Goal: Task Accomplishment & Management: Complete application form

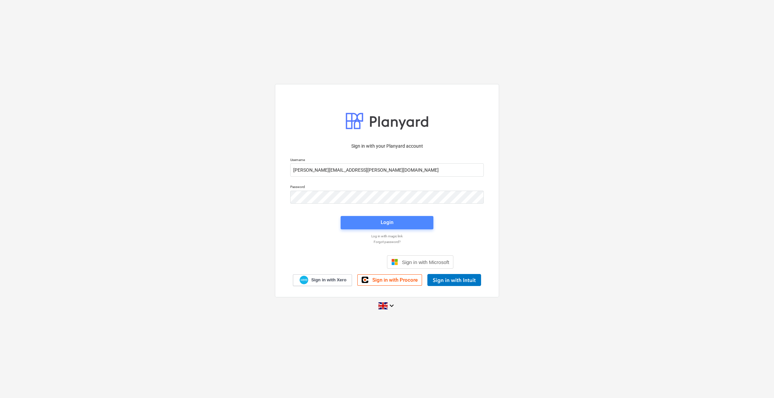
click at [387, 225] on div "Login" at bounding box center [387, 222] width 13 height 9
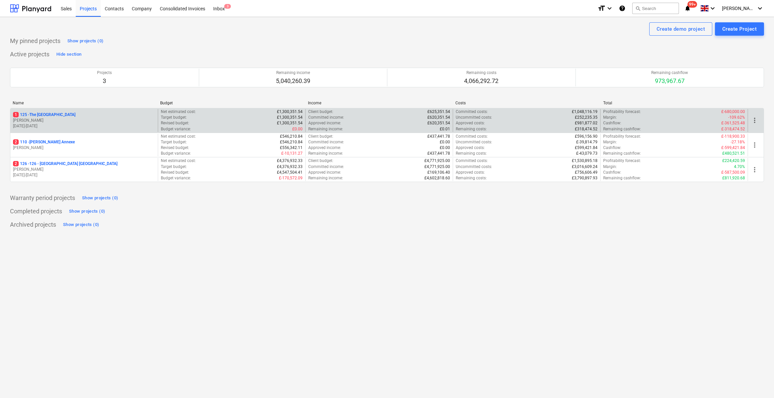
click at [50, 115] on p "1 125 - The [GEOGRAPHIC_DATA]" at bounding box center [44, 115] width 62 height 6
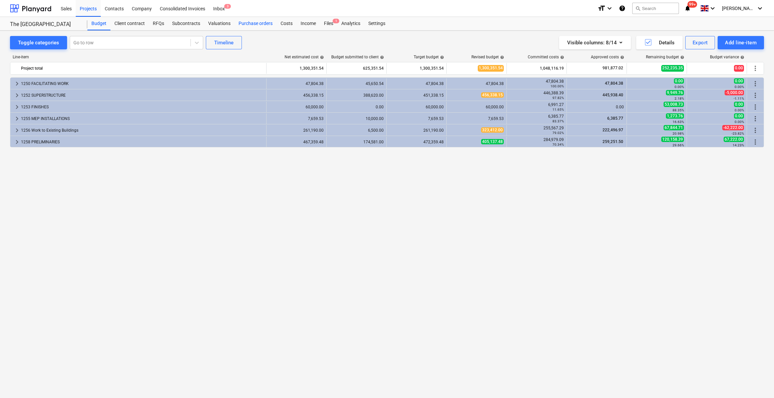
click at [256, 25] on div "Purchase orders" at bounding box center [256, 23] width 42 height 13
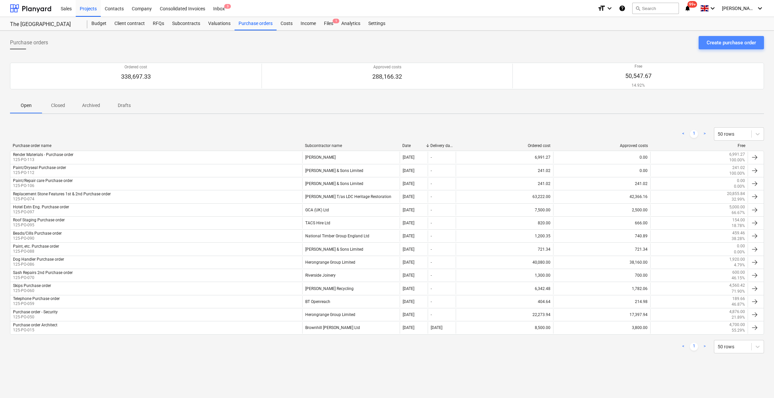
click at [720, 42] on div "Create purchase order" at bounding box center [731, 42] width 49 height 9
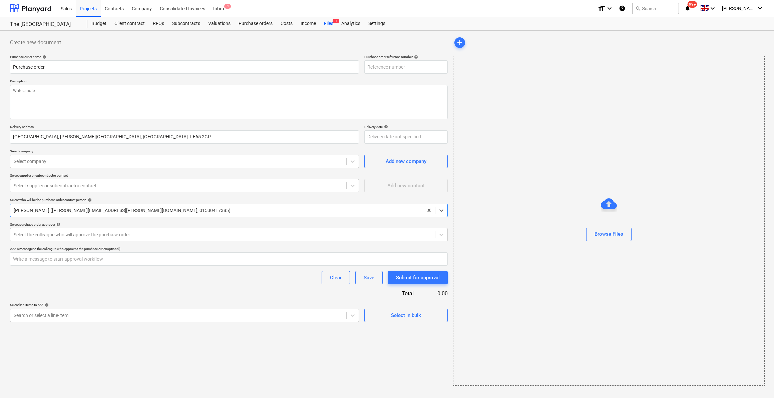
type textarea "x"
type input "125-PO-116"
drag, startPoint x: 12, startPoint y: 66, endPoint x: 18, endPoint y: 69, distance: 5.8
click at [13, 66] on input "Purchase order" at bounding box center [184, 66] width 349 height 13
type textarea "x"
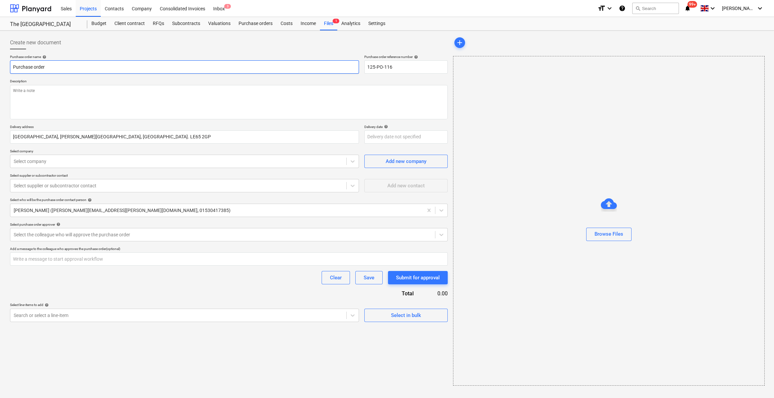
type input "TPurchase order"
type textarea "x"
type input "TiPurchase order"
type textarea "x"
type input "TimPurchase order"
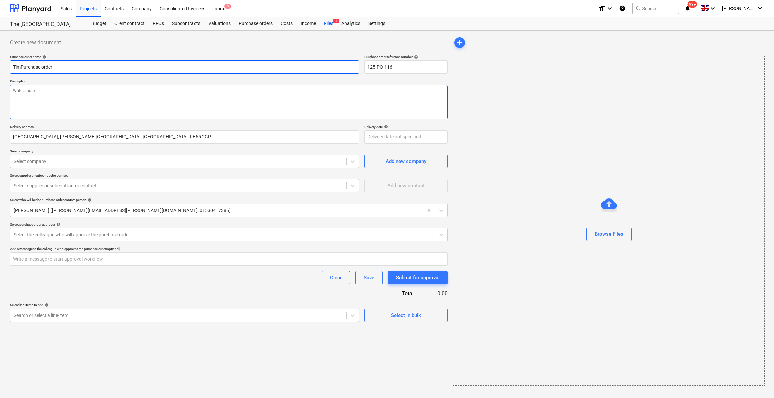
type textarea "x"
type input "TimbPurchase order"
type textarea "x"
type input "TimbePurchase order"
type textarea "x"
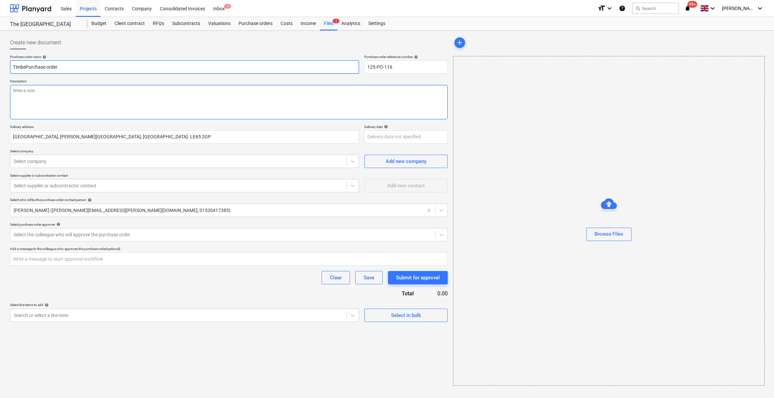
type input "TimberPurchase order"
type textarea "x"
type input "Timber Purchase order"
click at [22, 91] on textarea at bounding box center [229, 102] width 438 height 34
type textarea "x"
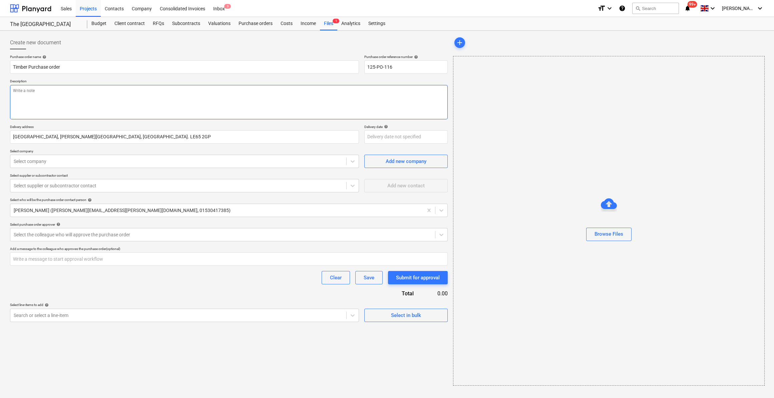
type textarea "S"
type textarea "x"
type textarea "Si"
type textarea "x"
type textarea "Sit"
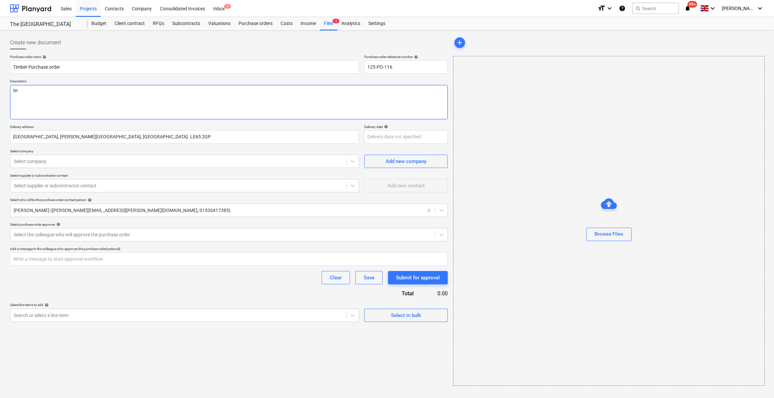
type textarea "x"
type textarea "Site"
type textarea "x"
type textarea "Site"
type textarea "x"
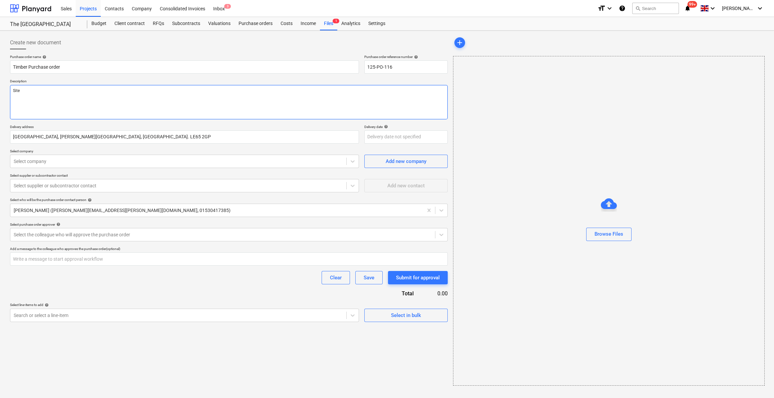
type textarea "Site C"
type textarea "x"
type textarea "Site Co"
type textarea "x"
type textarea "Site Con"
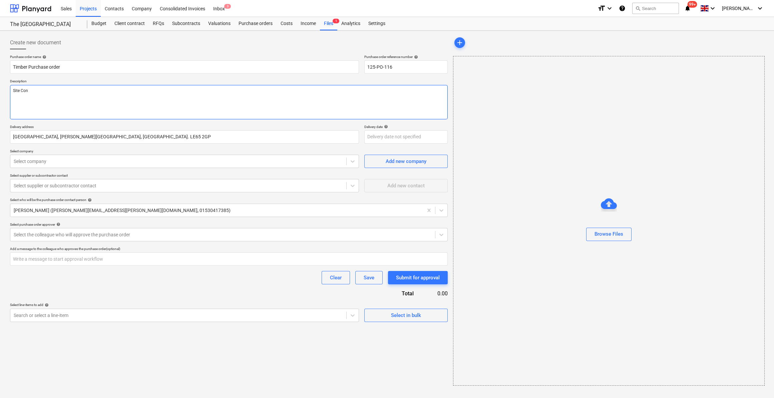
type textarea "x"
type textarea "Site Cont"
type textarea "x"
type textarea "Site Conta"
type textarea "x"
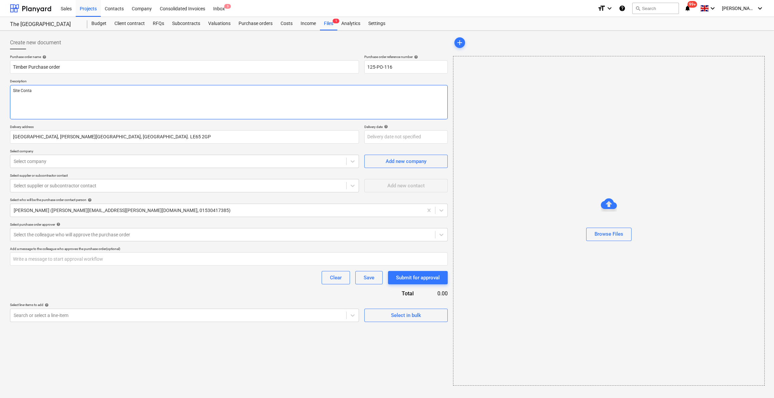
type textarea "Site Contac"
type textarea "x"
type textarea "Site Contact:"
type textarea "x"
type textarea "Site Contact:"
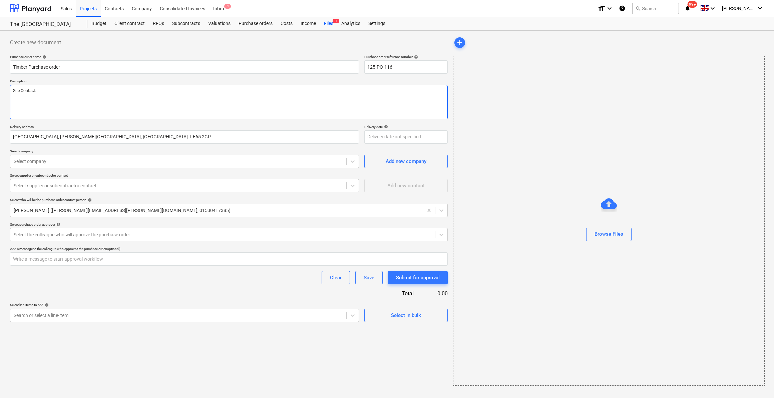
type textarea "x"
type textarea "Site Contact: S"
type textarea "x"
type textarea "Site Contact: Sc"
type textarea "x"
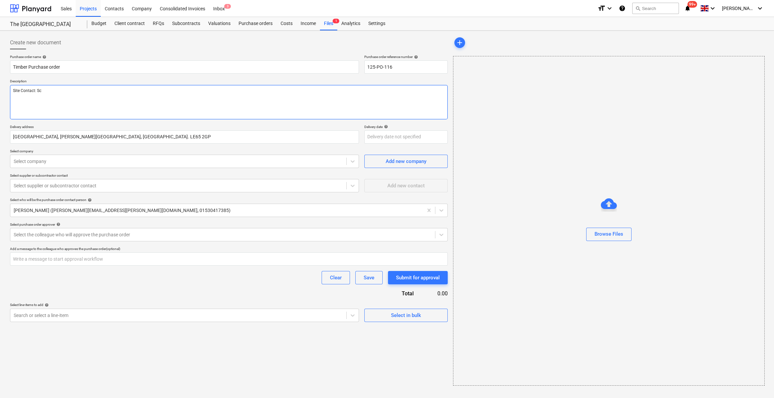
type textarea "Site Contact: Sco"
type textarea "x"
type textarea "Site Contact: [PERSON_NAME]"
type textarea "x"
type textarea "Site Contact: [PERSON_NAME]"
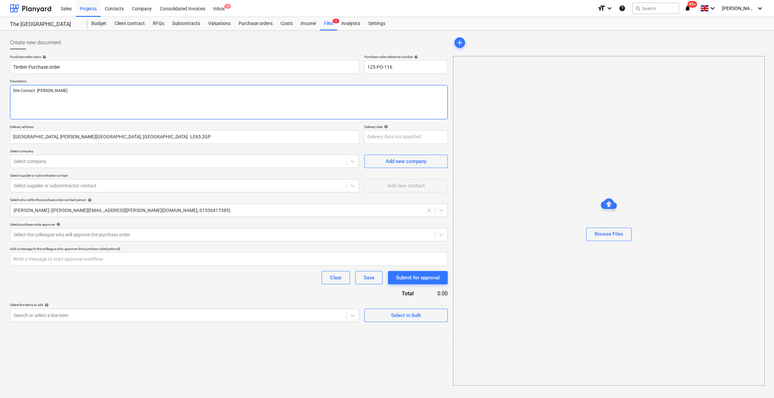
type textarea "x"
type textarea "Site Contact: [PERSON_NAME]"
type textarea "x"
type textarea "Site Contact: [PERSON_NAME]"
type textarea "x"
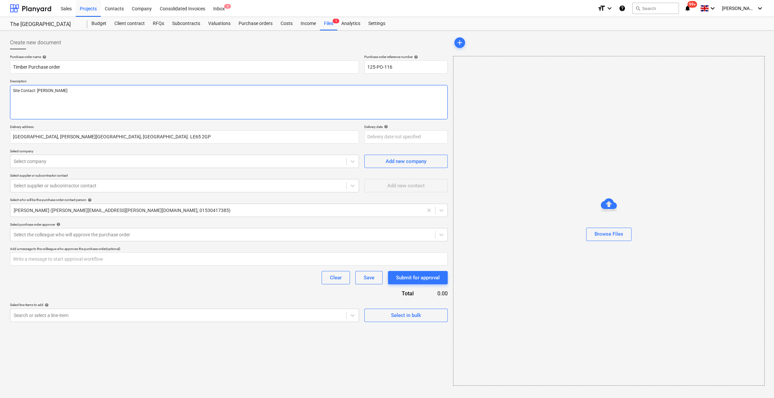
type textarea "Site Contact: [PERSON_NAME]"
type textarea "x"
type textarea "Site Contact: [PERSON_NAME]"
type textarea "x"
type textarea "Site Contact: [PERSON_NAME]"
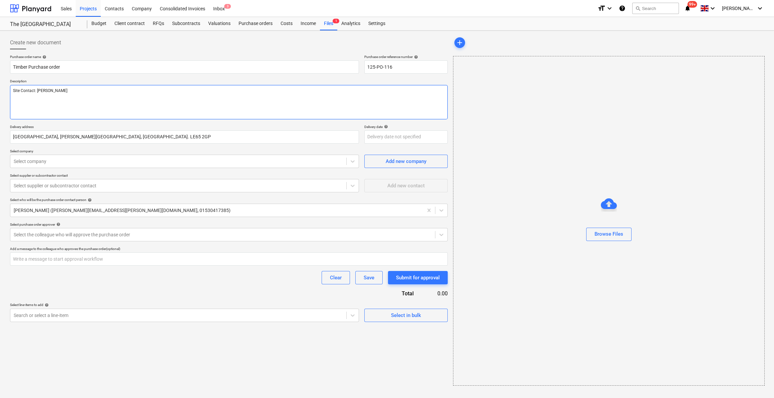
type textarea "x"
type textarea "Site Contact: [PERSON_NAME]"
type textarea "x"
type textarea "Site Contact: [PERSON_NAME]"
type textarea "x"
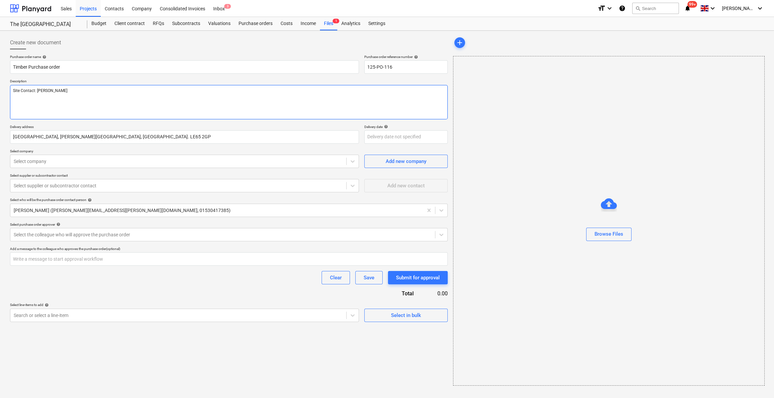
type textarea "Site Contact: [PERSON_NAME] T"
type textarea "x"
type textarea "Site Contact: [PERSON_NAME] Te"
type textarea "x"
type textarea "Site Contact: [PERSON_NAME] Tel"
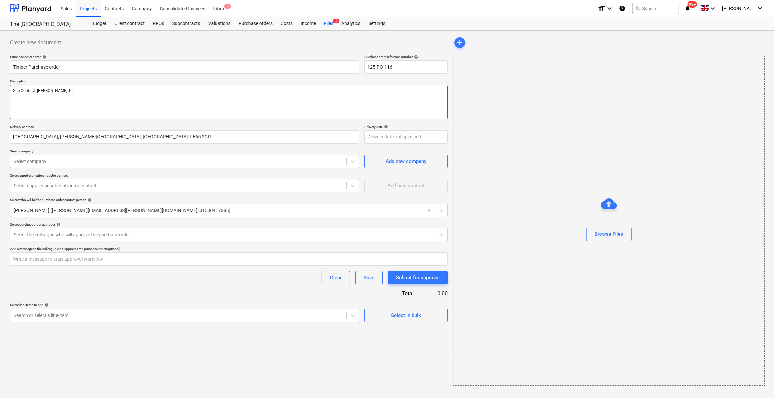
type textarea "x"
type textarea "Site Contact: [PERSON_NAME] Tel:"
type textarea "x"
type textarea "Site Contact: [PERSON_NAME] Tel:0"
type textarea "x"
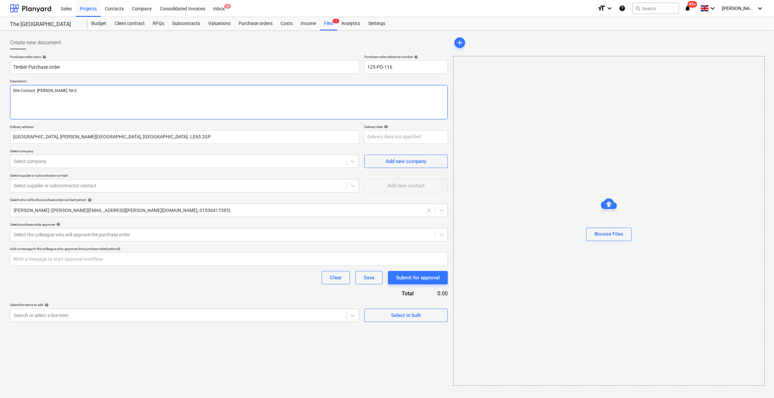
type textarea "Site Contact: [PERSON_NAME] Tel:07"
type textarea "x"
type textarea "Site Contact: [PERSON_NAME] Tel:078"
type textarea "x"
type textarea "Site Contact: [PERSON_NAME] Tel:0787"
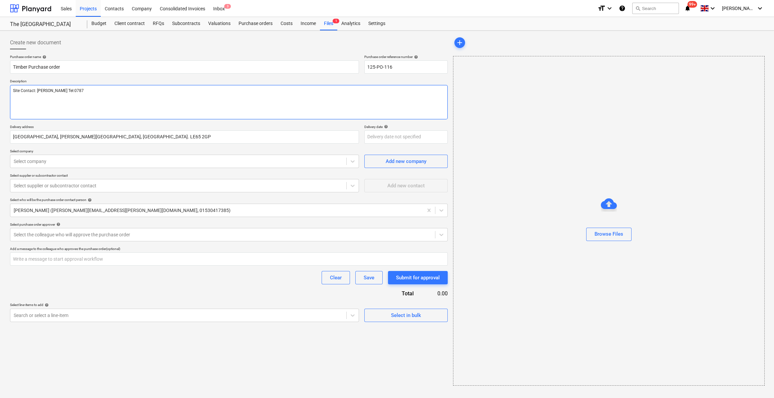
type textarea "x"
type textarea "Site Contact: [PERSON_NAME] Tel:07877"
type textarea "x"
type textarea "Site Contact: [PERSON_NAME] Tel:07877"
type textarea "x"
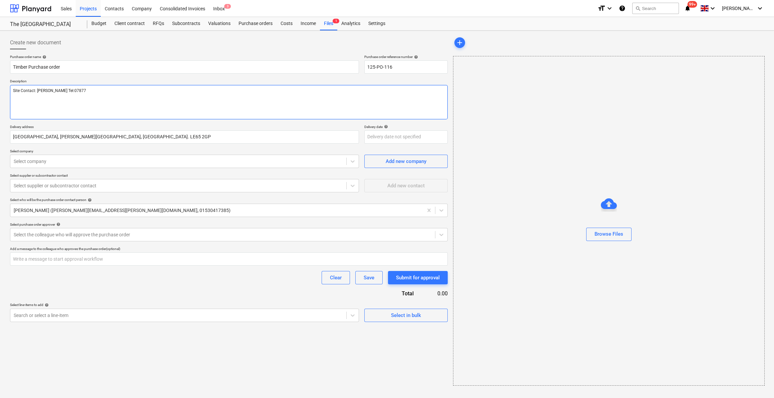
type textarea "Site Contact: [PERSON_NAME] Tel:07877 5"
type textarea "x"
type textarea "Site Contact: [PERSON_NAME] Tel:[PHONE_NUMBER]"
type textarea "x"
type textarea "Site Contact: [PERSON_NAME] Tel:[PHONE_NUMBER]"
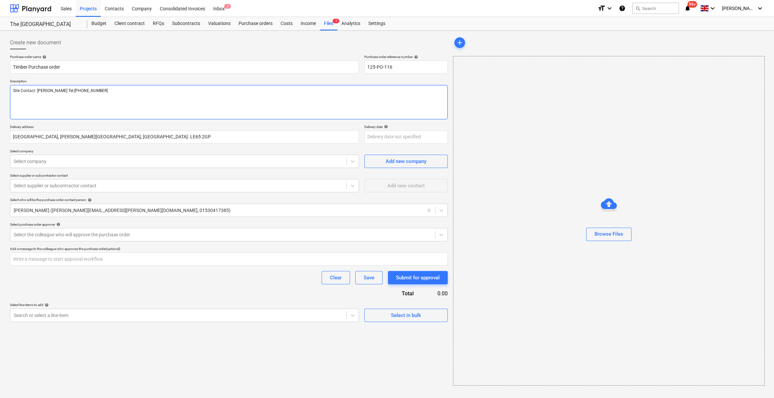
type textarea "x"
type textarea "Site Contact: [PERSON_NAME] Tel:[PHONE_NUMBER]"
type textarea "x"
type textarea "Site Contact: [PERSON_NAME] Tel:[PHONE_NUMBER]"
type textarea "x"
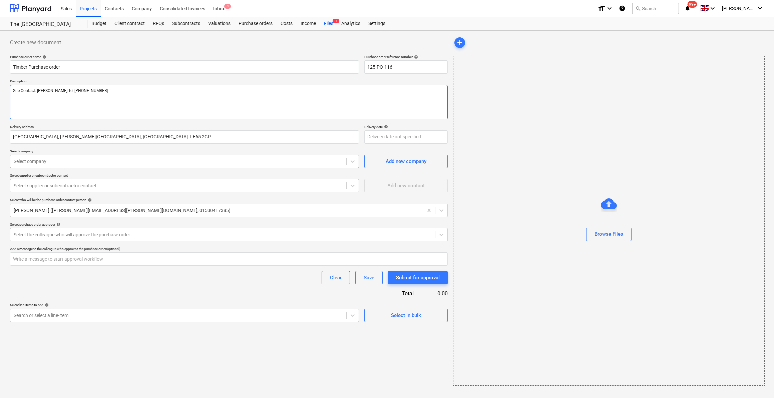
type textarea "Site Contact: [PERSON_NAME] Tel:[PHONE_NUMBER]"
type textarea "x"
click at [47, 162] on div at bounding box center [178, 161] width 329 height 7
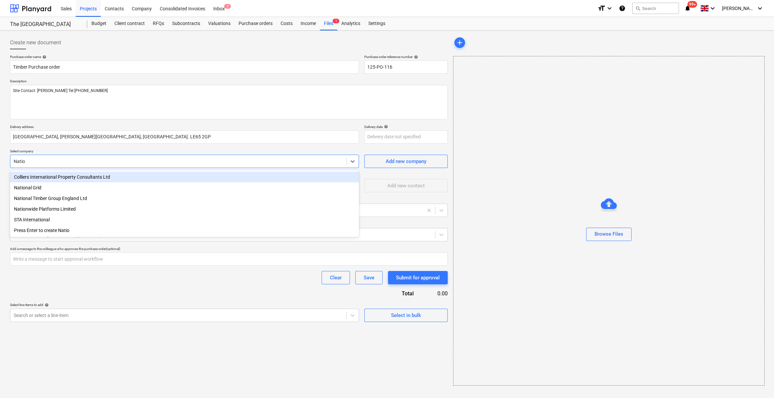
type input "Nation"
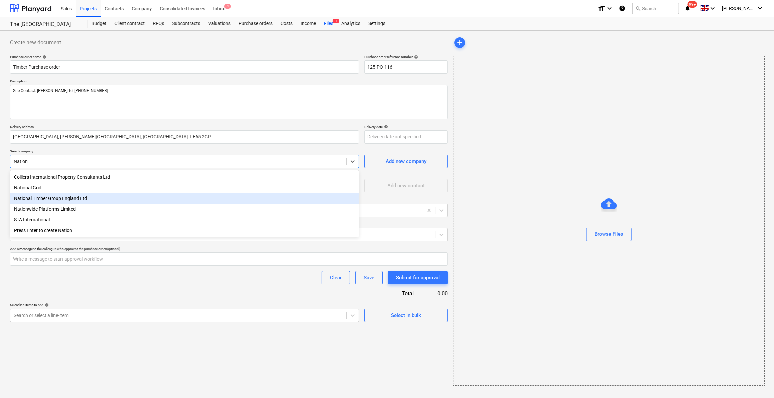
click at [53, 200] on div "National Timber Group England Ltd" at bounding box center [184, 198] width 349 height 11
type textarea "x"
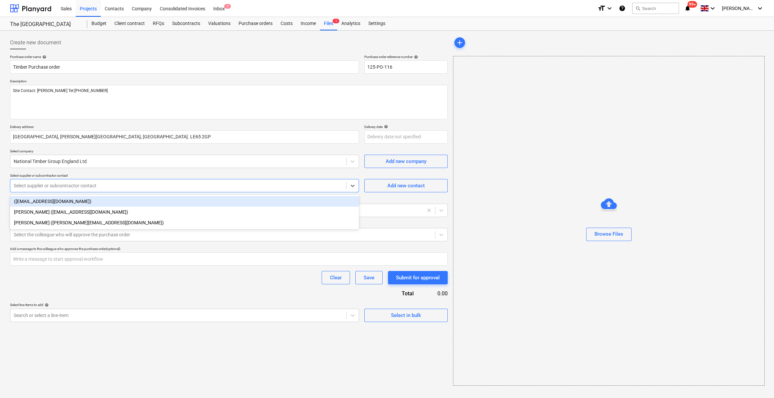
click at [99, 183] on div at bounding box center [178, 185] width 329 height 7
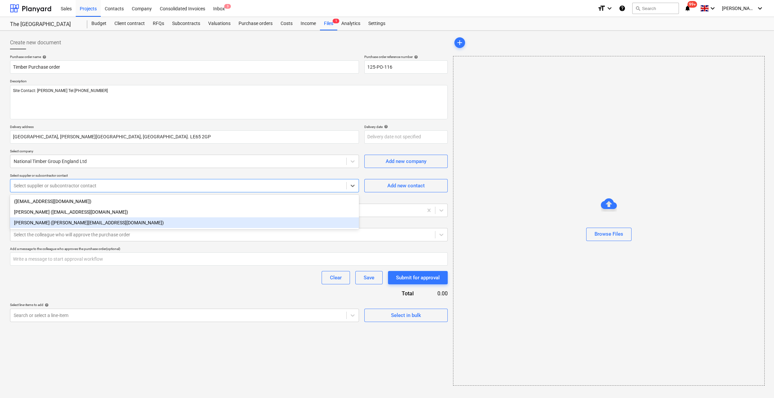
click at [96, 221] on div "[PERSON_NAME] ([PERSON_NAME][EMAIL_ADDRESS][DOMAIN_NAME])" at bounding box center [184, 222] width 349 height 11
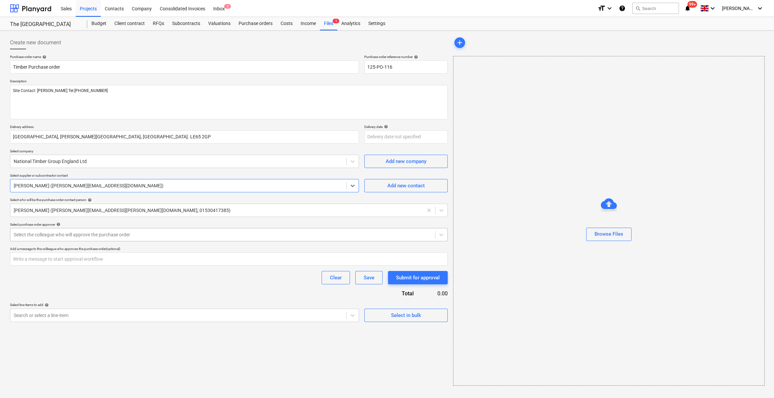
click at [46, 236] on div at bounding box center [223, 234] width 418 height 7
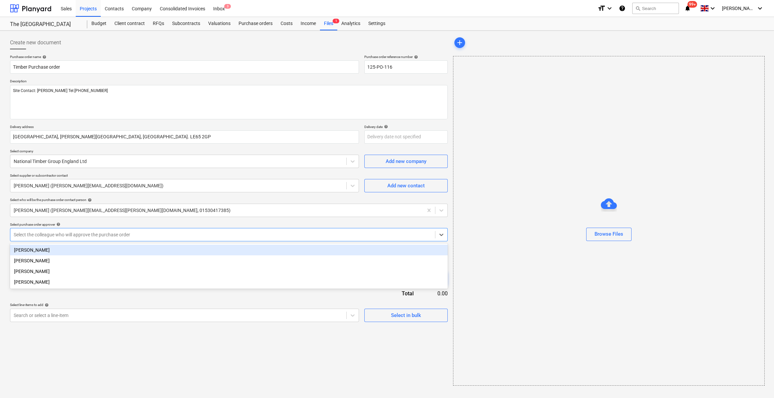
click at [34, 253] on div "[PERSON_NAME]" at bounding box center [229, 250] width 438 height 11
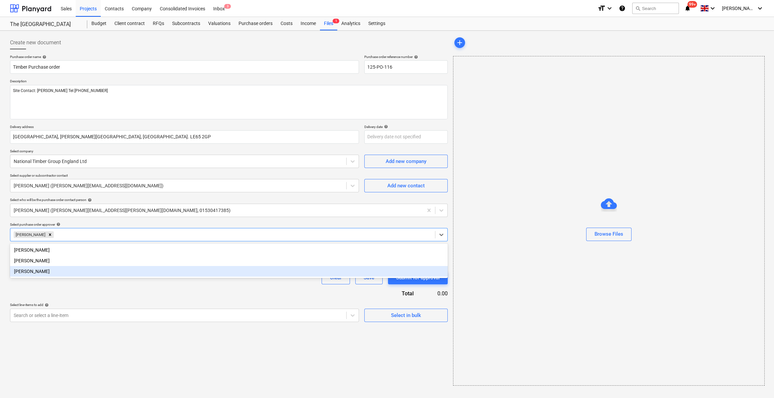
click at [81, 291] on div "Purchase order name help Timber Purchase order Purchase order reference number …" at bounding box center [229, 189] width 438 height 268
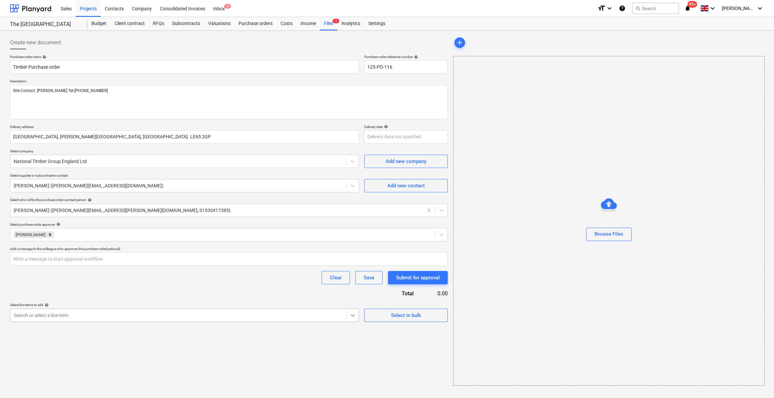
click at [353, 317] on icon at bounding box center [352, 315] width 7 height 7
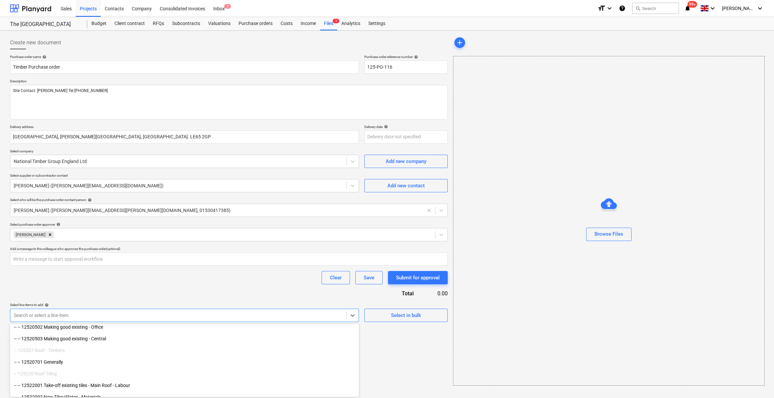
scroll to position [160, 0]
drag, startPoint x: 404, startPoint y: 353, endPoint x: 403, endPoint y: 346, distance: 6.7
click at [403, 352] on div "Create new document Purchase order name help Timber Purchase order Purchase ord…" at bounding box center [228, 210] width 443 height 355
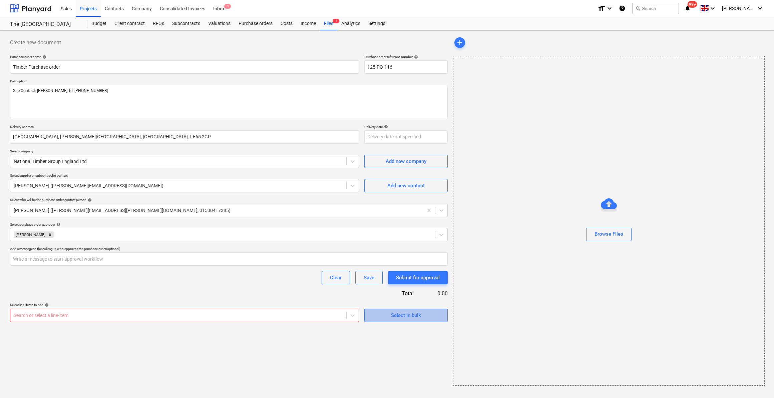
click at [401, 313] on div "Select in bulk" at bounding box center [406, 315] width 30 height 9
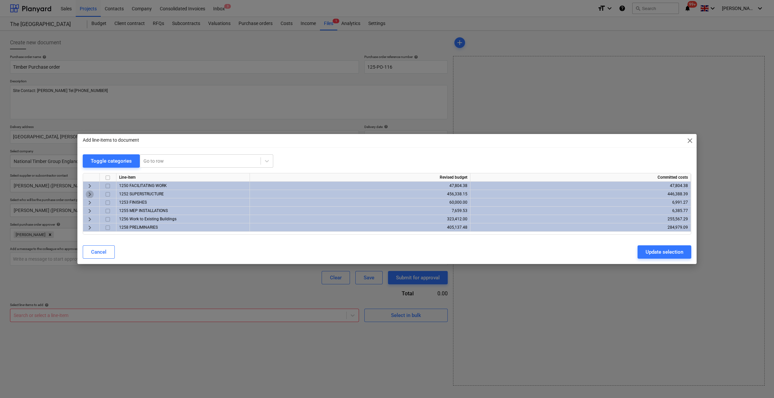
click at [89, 193] on span "keyboard_arrow_right" at bounding box center [90, 194] width 8 height 8
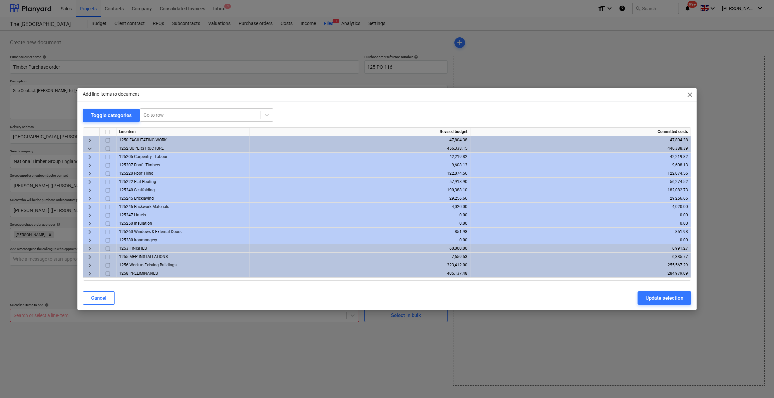
click at [89, 156] on span "keyboard_arrow_right" at bounding box center [90, 157] width 8 height 8
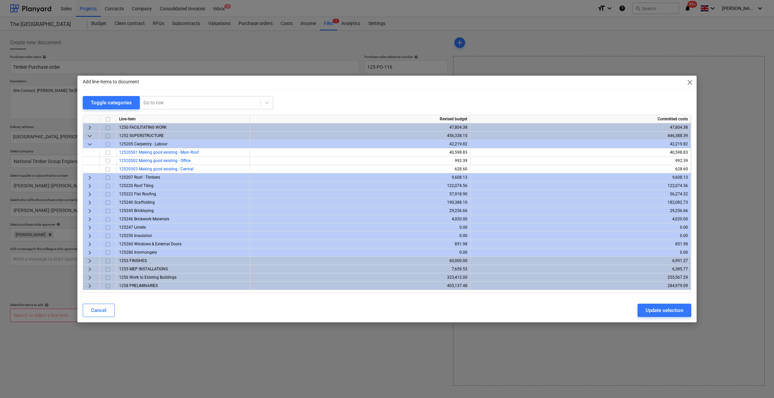
click at [686, 80] on span "close" at bounding box center [690, 82] width 8 height 8
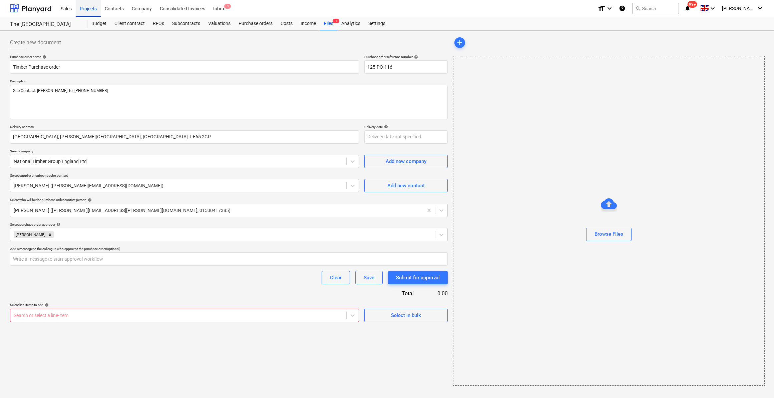
click at [87, 9] on div "Projects" at bounding box center [88, 8] width 25 height 17
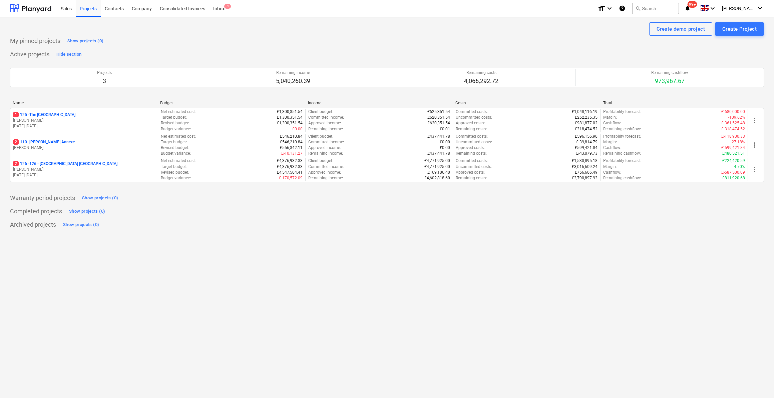
click at [50, 161] on p "2 126 - 126 - [GEOGRAPHIC_DATA] [GEOGRAPHIC_DATA]" at bounding box center [65, 164] width 104 height 6
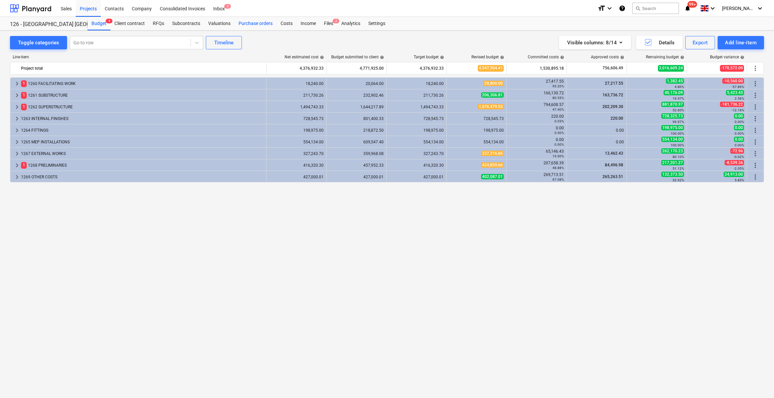
click at [260, 25] on div "Purchase orders" at bounding box center [256, 23] width 42 height 13
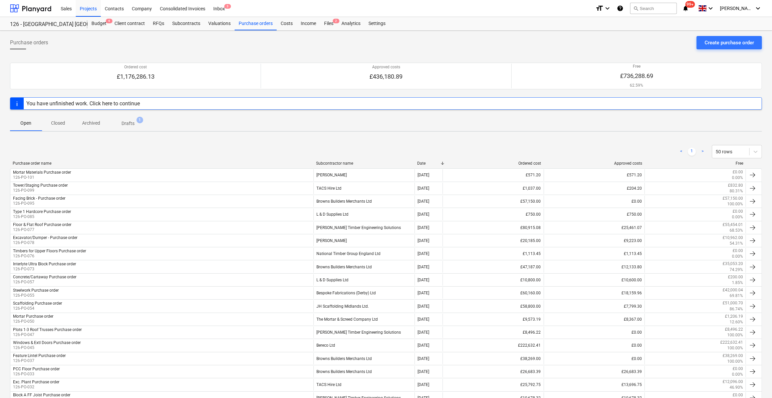
click at [93, 105] on div "You have unfinished work. Click here to continue" at bounding box center [82, 103] width 113 height 6
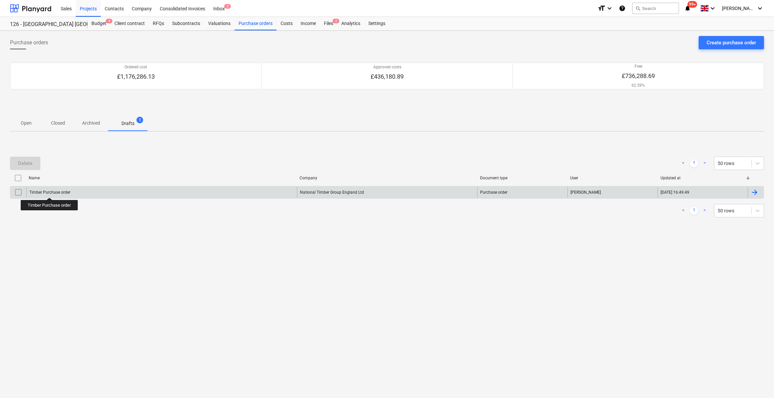
click at [50, 192] on div "Timber Purchase order" at bounding box center [49, 192] width 41 height 5
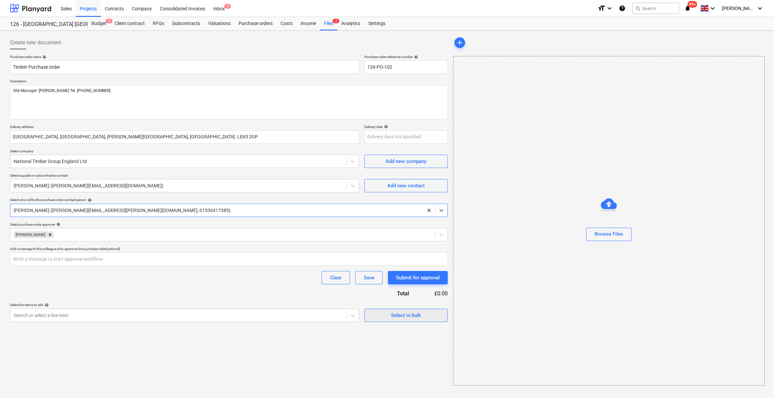
click at [398, 316] on div "Select in bulk" at bounding box center [406, 315] width 30 height 9
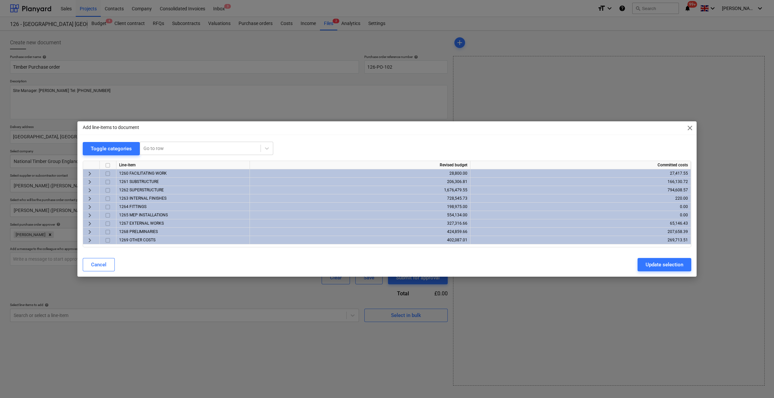
click at [90, 190] on span "keyboard_arrow_right" at bounding box center [90, 190] width 8 height 8
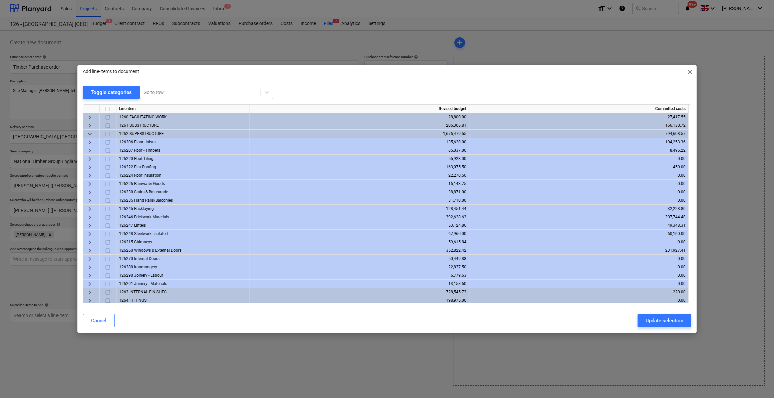
click at [90, 142] on span "keyboard_arrow_right" at bounding box center [90, 142] width 8 height 8
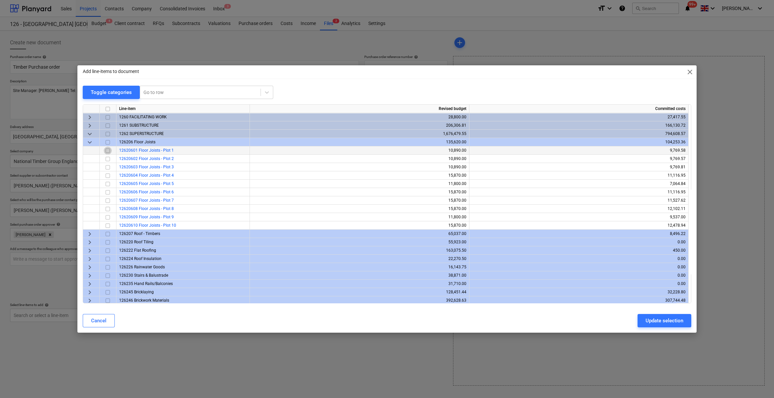
click at [108, 151] on input "checkbox" at bounding box center [108, 151] width 8 height 8
click at [110, 151] on input "checkbox" at bounding box center [108, 151] width 8 height 8
click at [107, 176] on input "checkbox" at bounding box center [108, 176] width 8 height 8
click at [90, 233] on span "keyboard_arrow_right" at bounding box center [90, 234] width 8 height 8
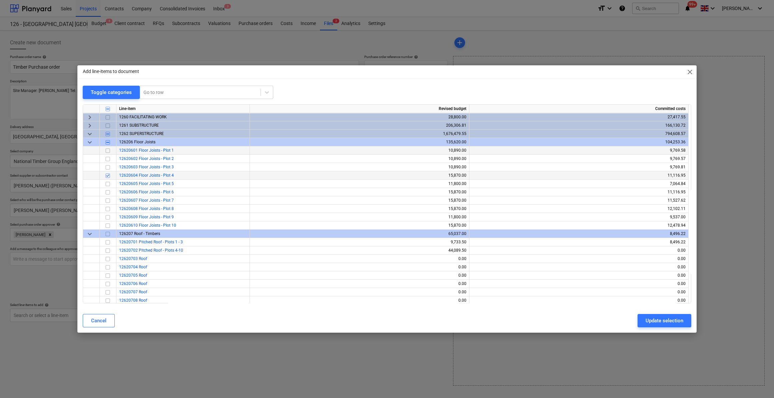
click at [89, 236] on span "keyboard_arrow_down" at bounding box center [90, 234] width 8 height 8
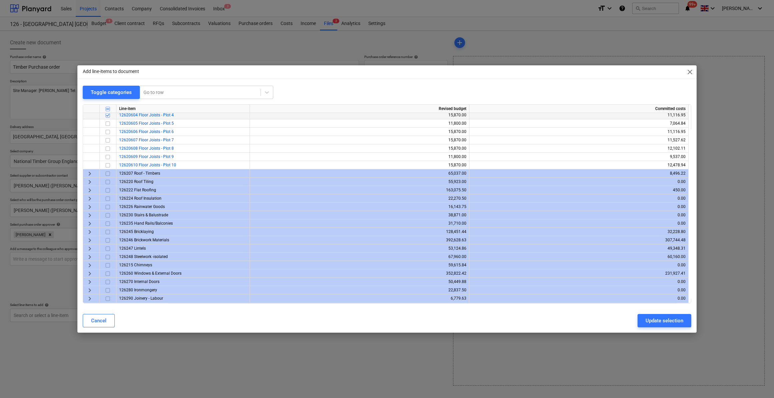
scroll to position [118, 0]
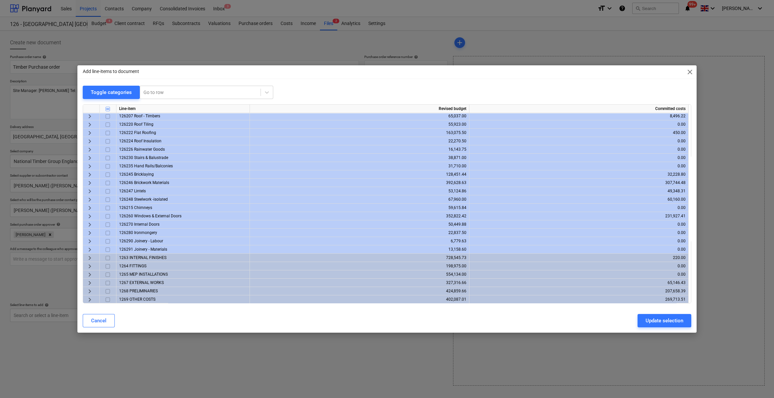
click at [90, 292] on span "keyboard_arrow_right" at bounding box center [90, 292] width 8 height 8
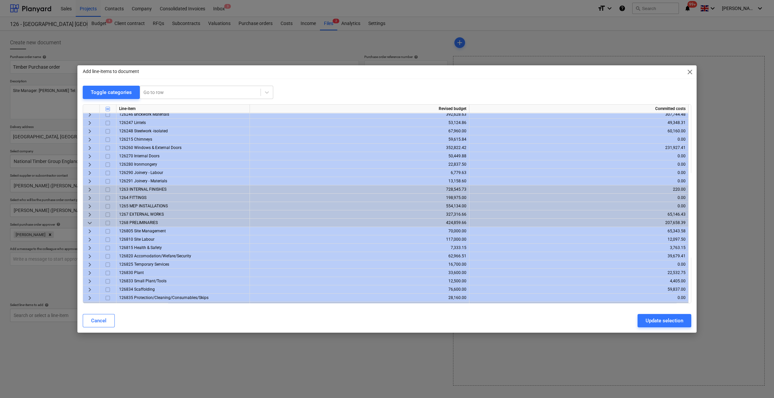
scroll to position [193, 0]
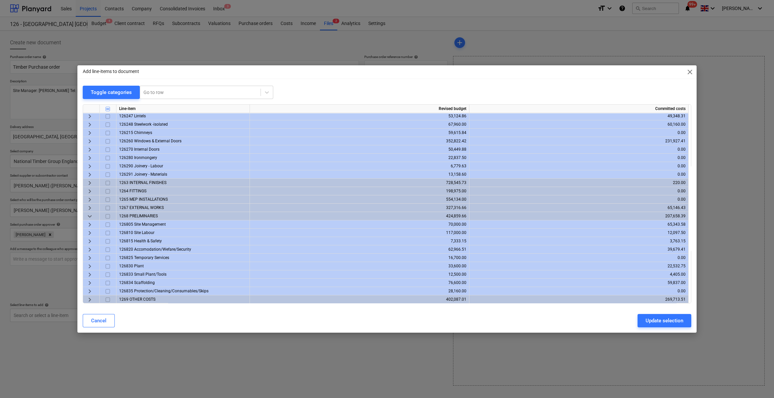
click at [87, 293] on span "keyboard_arrow_right" at bounding box center [90, 292] width 8 height 8
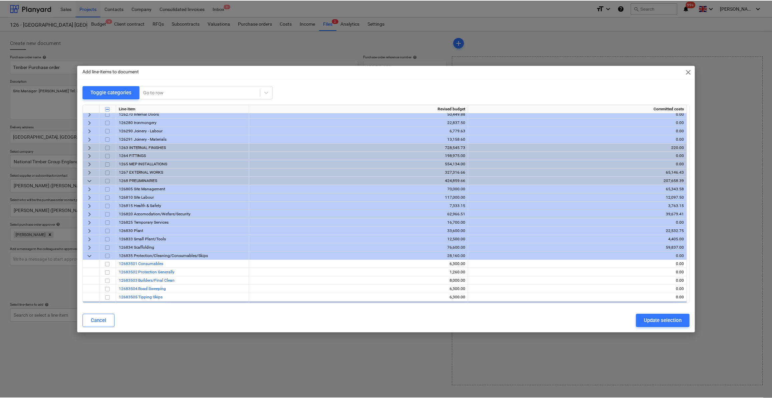
scroll to position [235, 0]
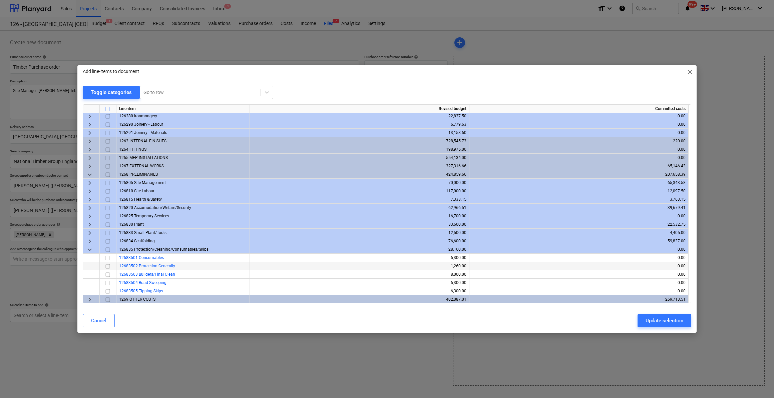
click at [106, 267] on input "checkbox" at bounding box center [108, 267] width 8 height 8
click at [668, 323] on div "Update selection" at bounding box center [664, 321] width 38 height 9
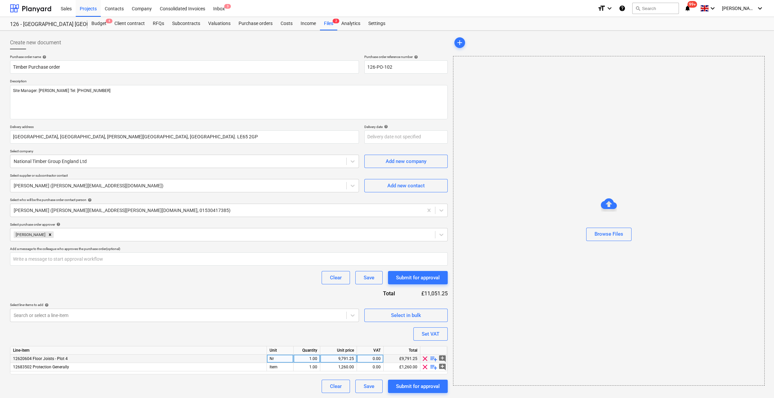
click at [435, 358] on span "playlist_add" at bounding box center [434, 359] width 8 height 8
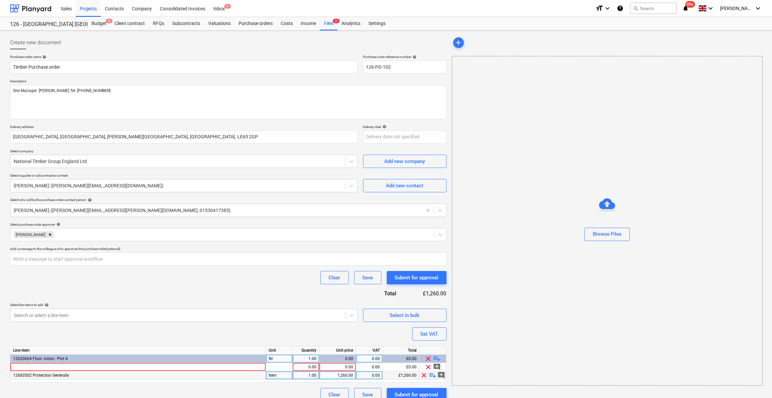
click at [434, 376] on span "playlist_add" at bounding box center [433, 376] width 8 height 8
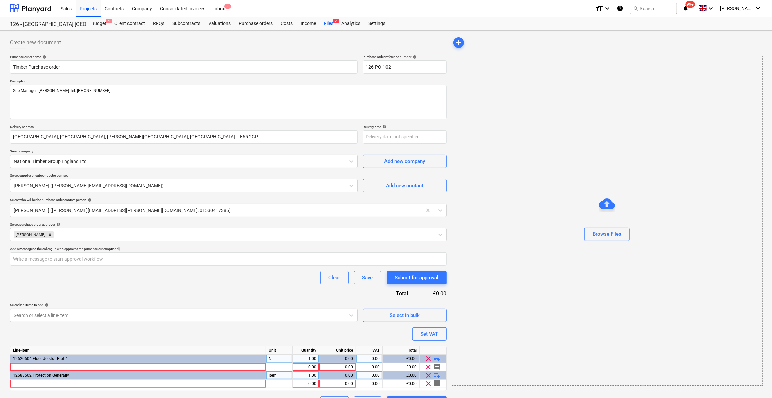
click at [439, 377] on span "playlist_add" at bounding box center [437, 376] width 8 height 8
type textarea "x"
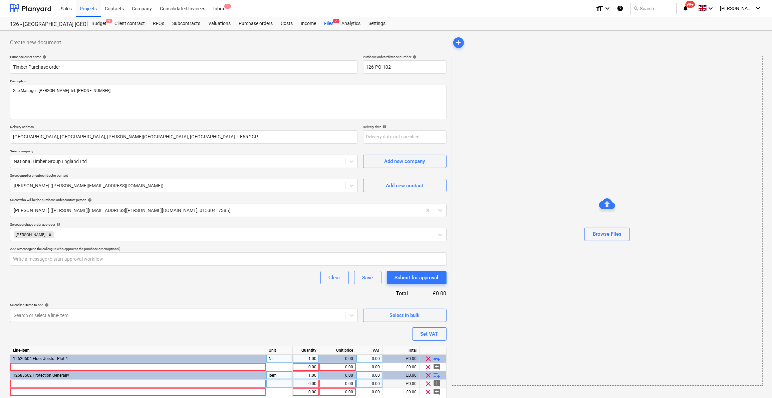
click at [23, 384] on div at bounding box center [138, 384] width 256 height 8
type input "2440 x 1220 x 5.5mm Hardwood Faced Poplar Core B/BB Plywood EN636-2 Claas 2 EN3…"
type textarea "x"
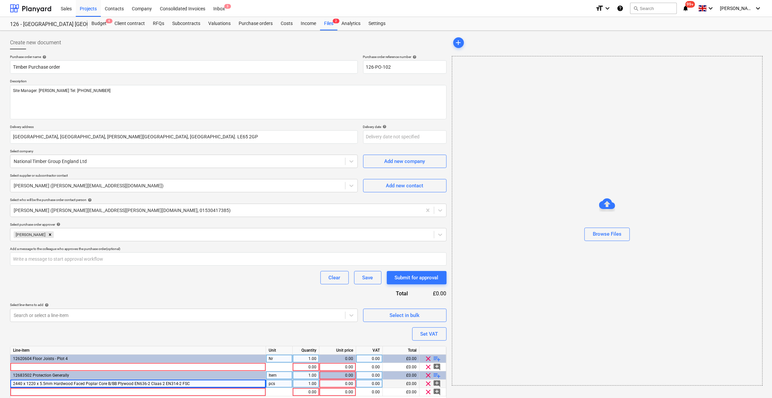
click at [291, 385] on div "pcs" at bounding box center [279, 384] width 27 height 8
type input "Nr"
type textarea "x"
click at [315, 383] on div "1.00" at bounding box center [305, 384] width 21 height 8
type input "15"
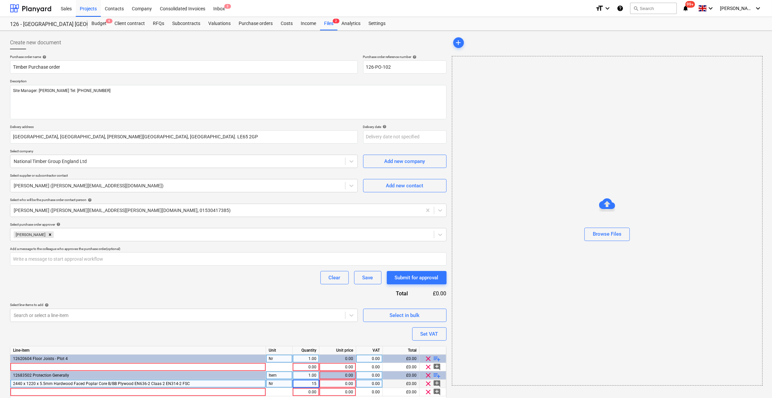
type textarea "x"
click at [333, 384] on div "0.00" at bounding box center [337, 384] width 31 height 8
type input "10.21"
type textarea "x"
click at [373, 384] on div "0.00" at bounding box center [369, 384] width 21 height 8
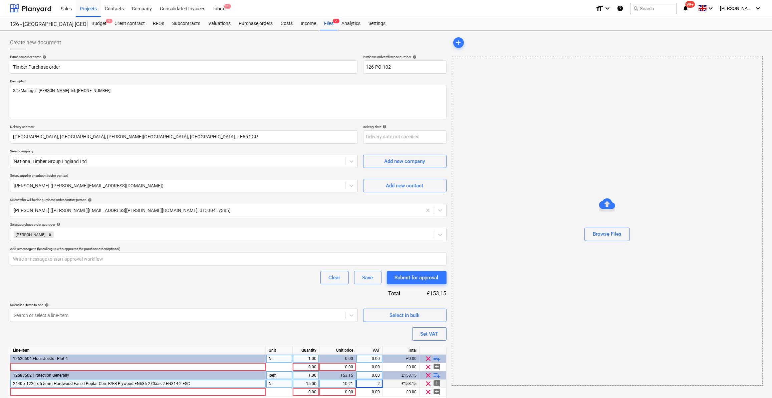
type input "20"
type textarea "x"
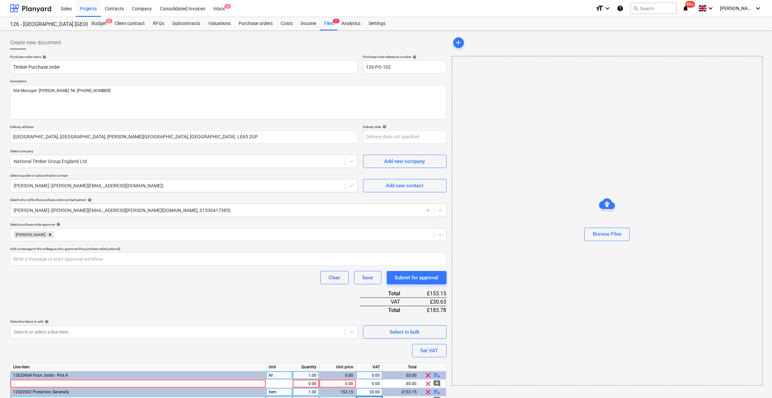
click at [18, 392] on div "Line-item Unit Quantity Unit price VAT Total 12620604 Floor Joists - Plot 4 Nr …" at bounding box center [228, 389] width 436 height 53
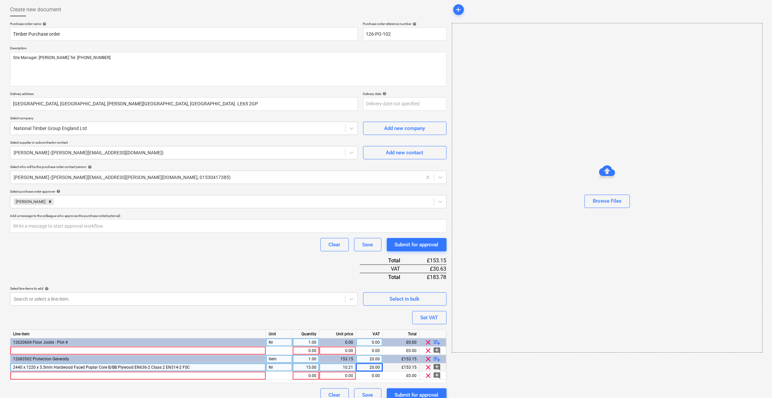
scroll to position [41, 0]
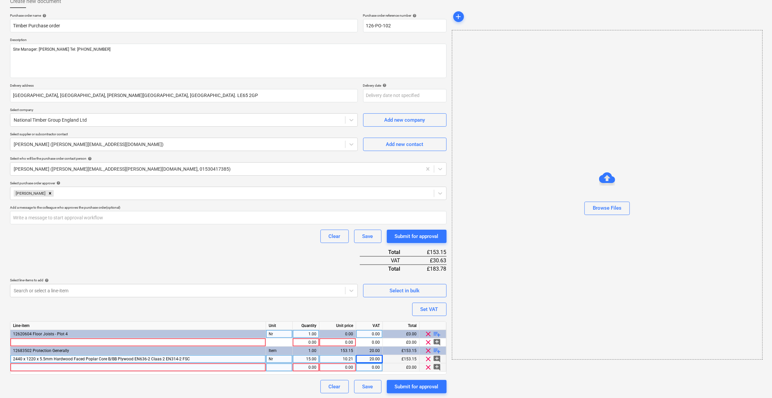
click at [20, 367] on div at bounding box center [138, 368] width 256 height 8
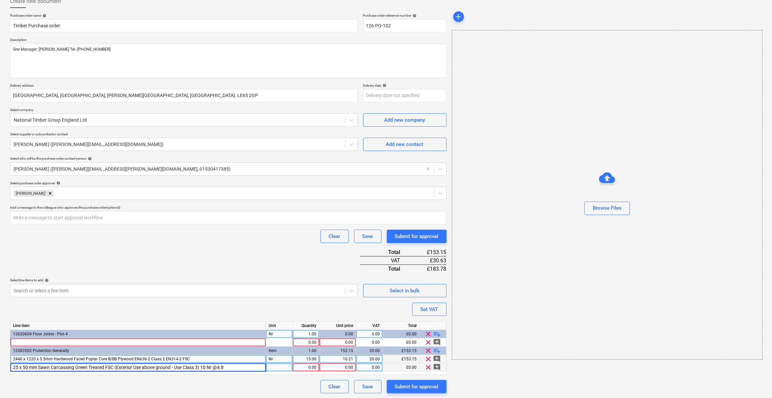
type input "25 x 50 mm Sawn Carcassing Green Treated FSC (Exterior Use above ground - Use C…"
type textarea "x"
click at [275, 365] on div at bounding box center [279, 368] width 27 height 8
type input "m"
type textarea "x"
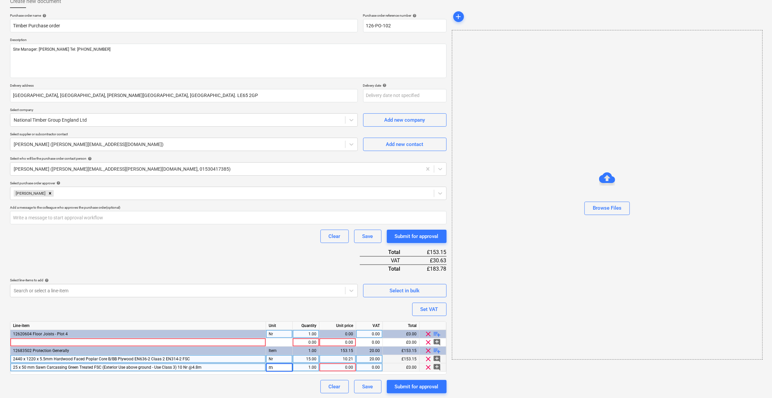
click at [315, 366] on div "1.00" at bounding box center [305, 368] width 21 height 8
type input "48"
type textarea "x"
click at [331, 369] on div "0.00" at bounding box center [337, 368] width 31 height 8
type input "0.7"
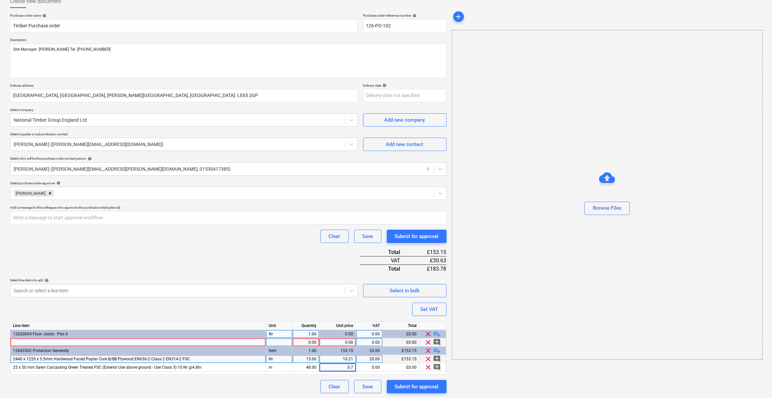
type textarea "x"
click at [21, 341] on div at bounding box center [138, 343] width 256 height 8
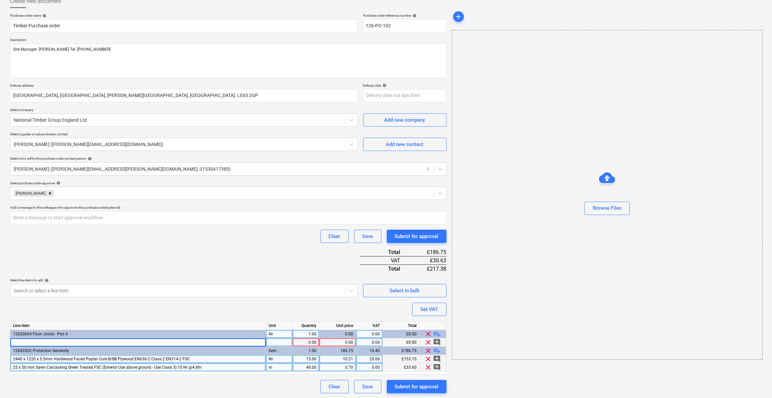
click at [368, 368] on div "0.00" at bounding box center [369, 368] width 21 height 8
type input "20"
type textarea "x"
click at [34, 342] on div at bounding box center [138, 343] width 256 height 8
type input "47 x 200 mm Planed Carcassing C10 Regularized 4 Eased Edges (45 x 195 mm0 FSC 1…"
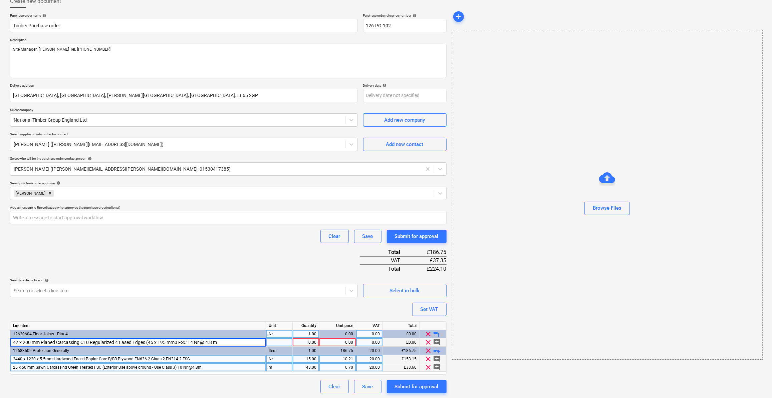
type textarea "x"
click at [274, 343] on div "pcs" at bounding box center [279, 343] width 27 height 8
type input "m"
type textarea "x"
click at [313, 342] on div "1.00" at bounding box center [305, 343] width 21 height 8
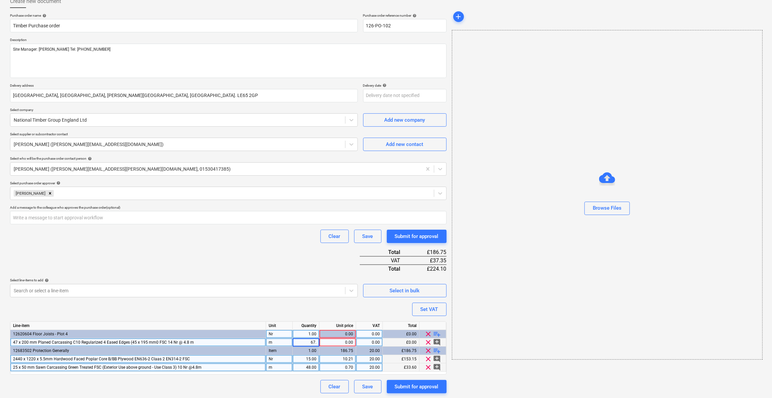
type input "67.2"
type textarea "x"
click at [338, 341] on div "0.00" at bounding box center [337, 343] width 31 height 8
type input "3.49"
type textarea "x"
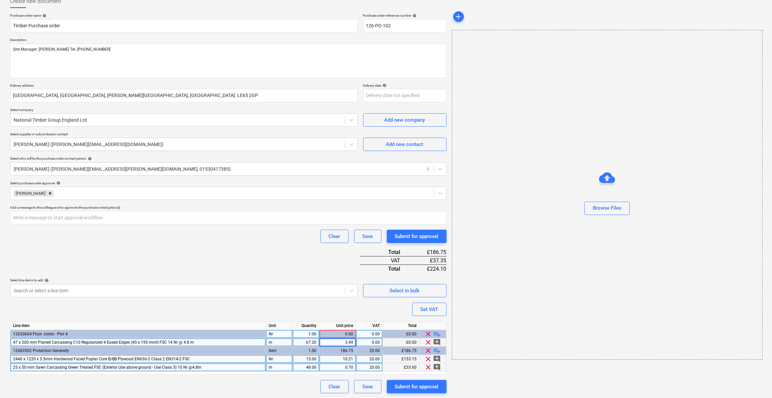
click at [381, 342] on div "0.00" at bounding box center [369, 343] width 27 height 8
type input "20"
click at [221, 387] on div "Clear Save Submit for approval" at bounding box center [228, 386] width 436 height 13
click at [411, 387] on div "Submit for approval" at bounding box center [417, 387] width 44 height 9
type textarea "x"
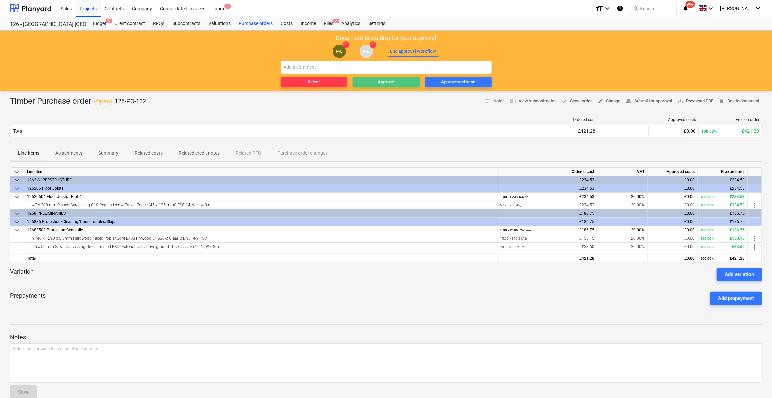
click at [385, 83] on div "Approve" at bounding box center [386, 82] width 16 height 8
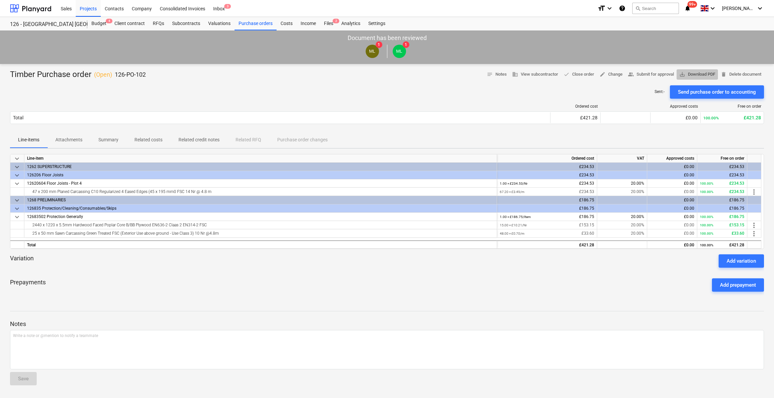
click at [695, 75] on span "save_alt Download PDF" at bounding box center [697, 75] width 36 height 8
click at [101, 26] on div "Budget 4" at bounding box center [98, 23] width 23 height 13
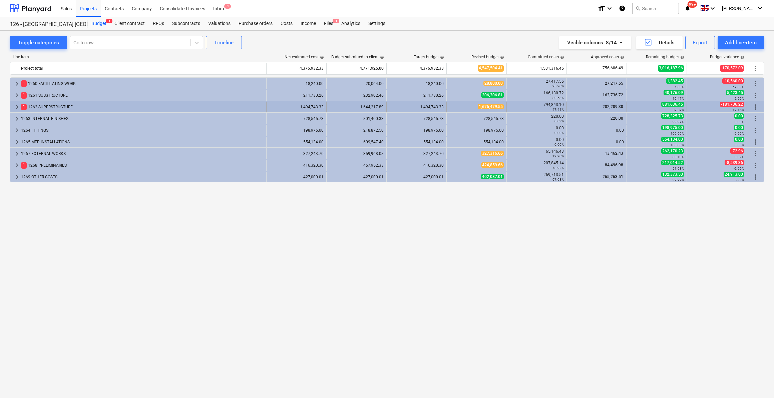
click at [16, 105] on span "keyboard_arrow_right" at bounding box center [17, 107] width 8 height 8
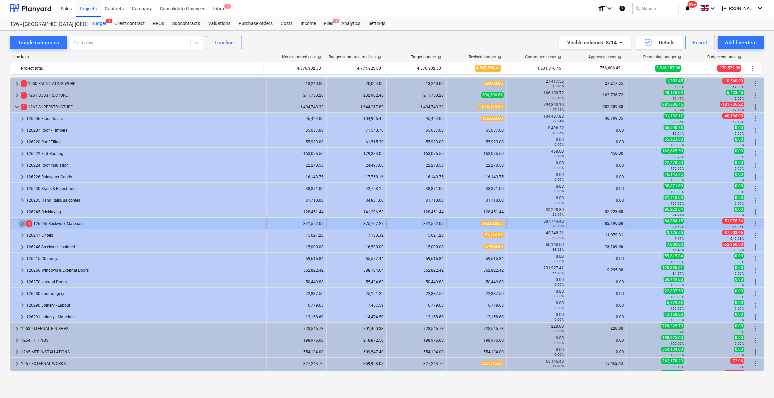
click at [22, 225] on span "keyboard_arrow_right" at bounding box center [22, 224] width 8 height 8
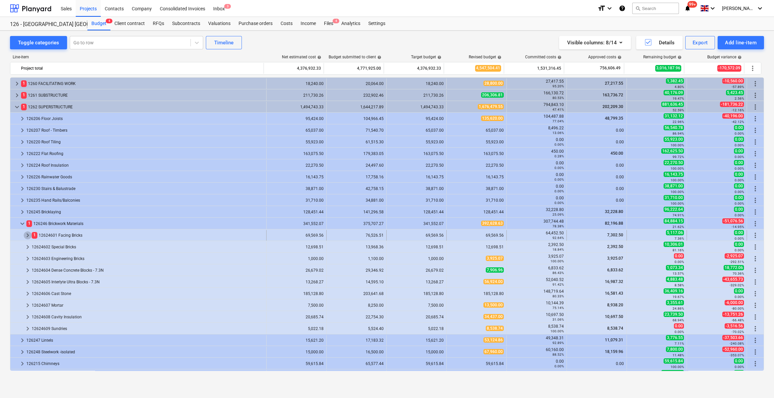
click at [27, 237] on span "keyboard_arrow_right" at bounding box center [28, 235] width 8 height 8
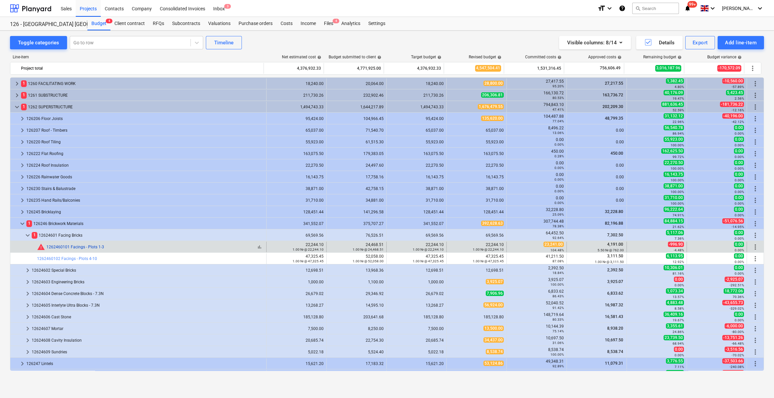
click at [72, 248] on link "1262460101 Facings - Plots 1-3" at bounding box center [75, 247] width 58 height 5
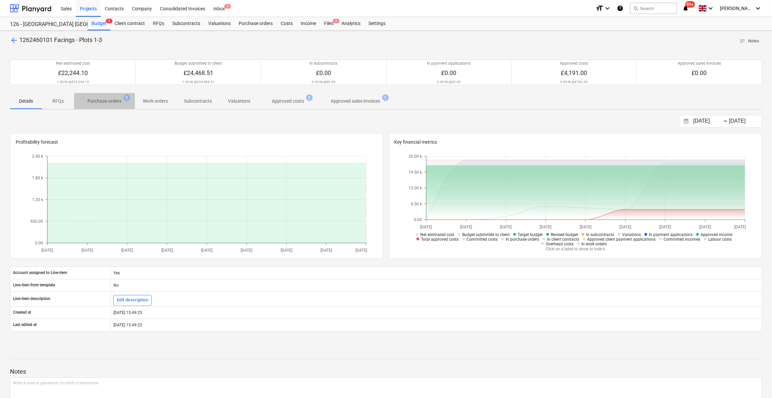
click at [108, 102] on p "Purchase orders" at bounding box center [104, 101] width 34 height 7
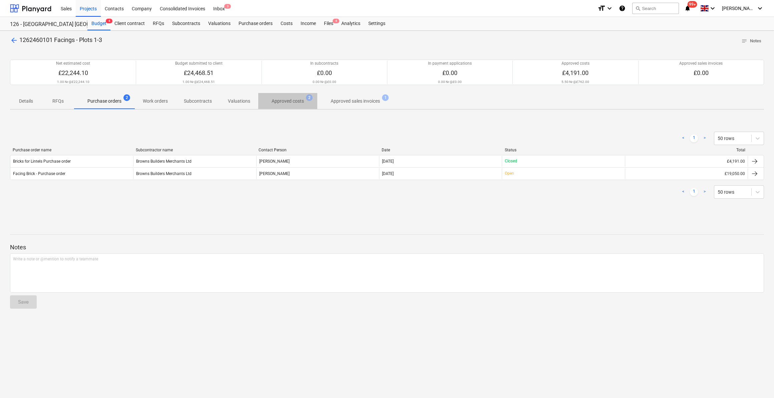
click at [295, 99] on p "Approved costs" at bounding box center [288, 101] width 32 height 7
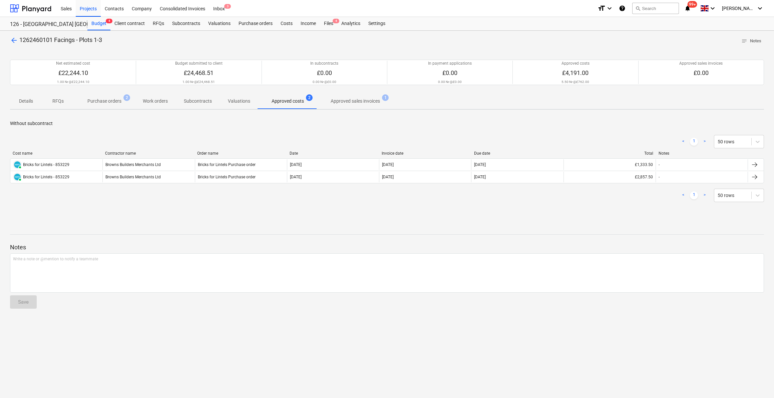
click at [112, 102] on p "Purchase orders" at bounding box center [104, 101] width 34 height 7
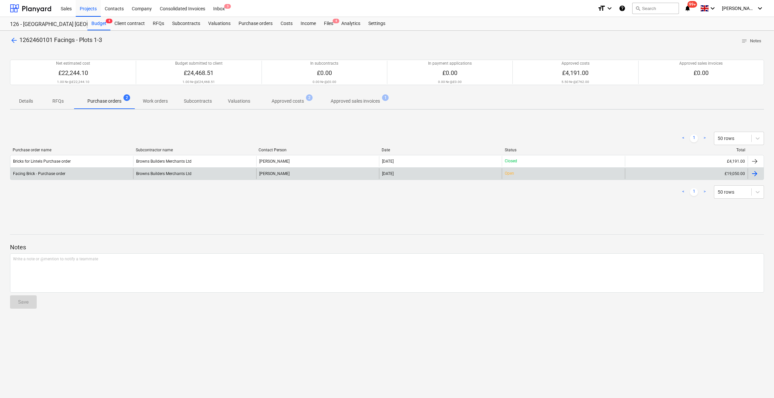
click at [184, 174] on div "Browns Builders Merchants Ltd" at bounding box center [194, 173] width 123 height 11
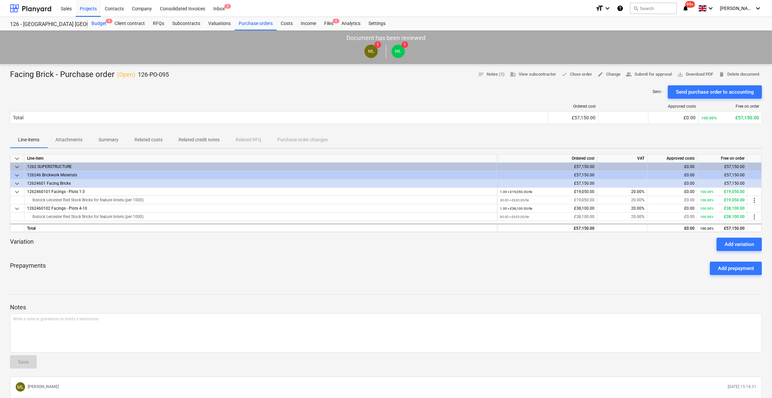
click at [100, 24] on div "Budget 4" at bounding box center [98, 23] width 23 height 13
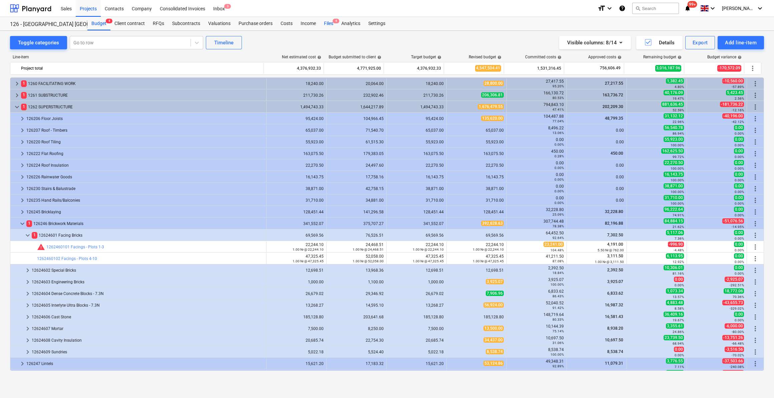
click at [327, 22] on div "Files 4" at bounding box center [328, 23] width 17 height 13
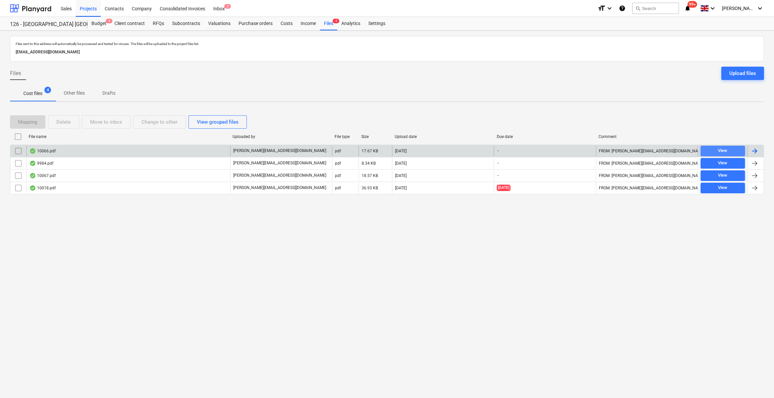
click at [717, 148] on span "View" at bounding box center [722, 151] width 39 height 8
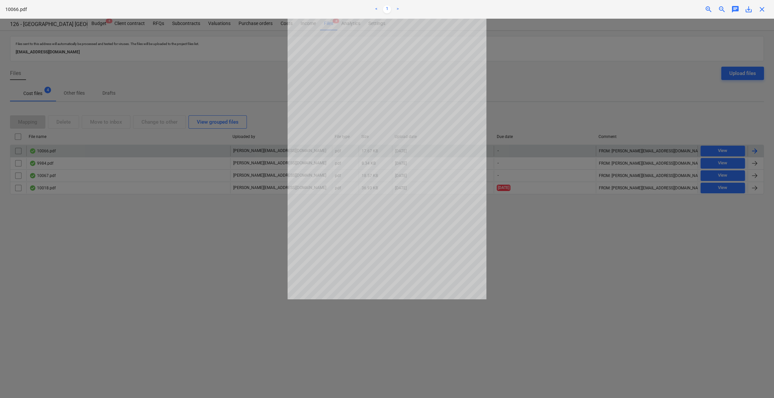
click at [762, 11] on span "close" at bounding box center [762, 9] width 8 height 8
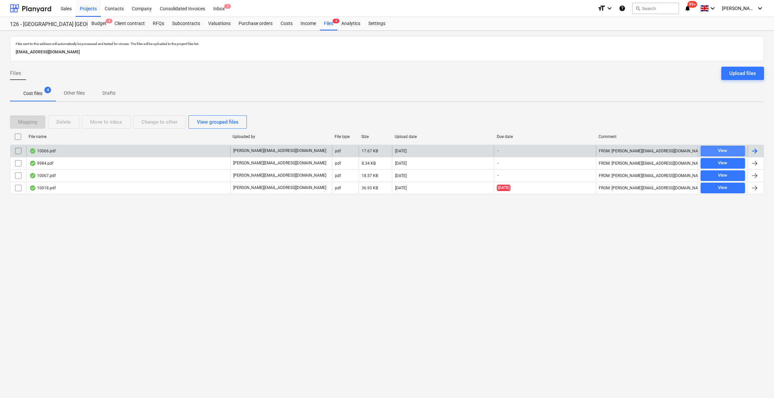
click at [718, 151] on div "View" at bounding box center [722, 151] width 9 height 8
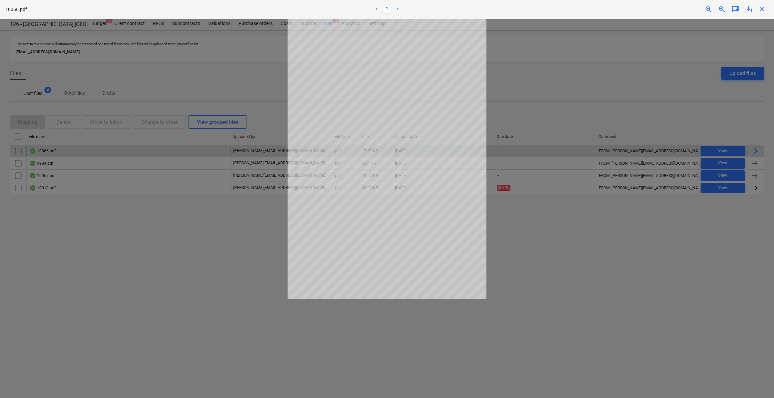
click at [749, 9] on span "save_alt" at bounding box center [749, 9] width 8 height 8
click at [763, 10] on span "close" at bounding box center [762, 9] width 8 height 8
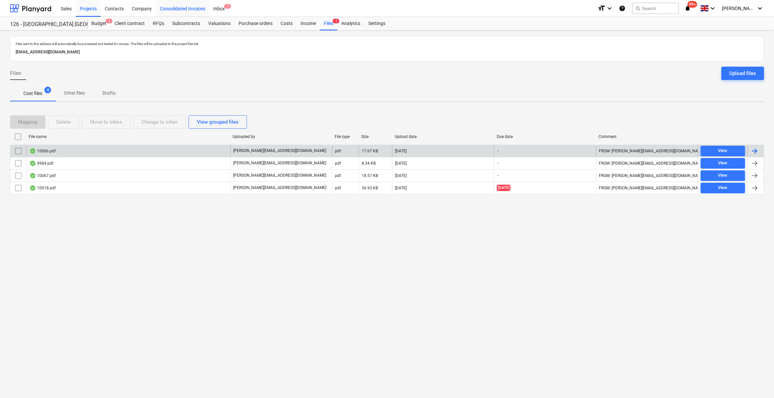
click at [188, 10] on div "Consolidated Invoices" at bounding box center [182, 8] width 53 height 17
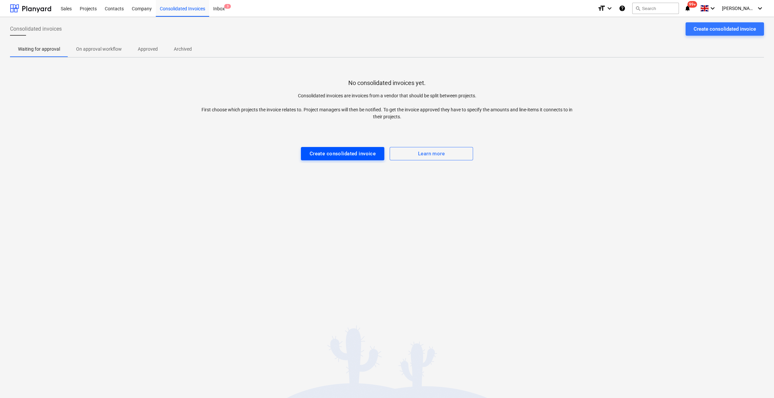
click at [338, 155] on div "Create consolidated invoice" at bounding box center [343, 153] width 66 height 9
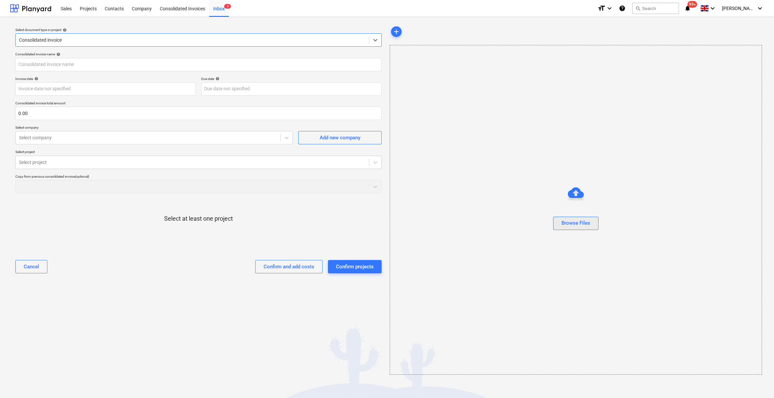
click at [588, 220] on div "Browse Files" at bounding box center [575, 223] width 29 height 9
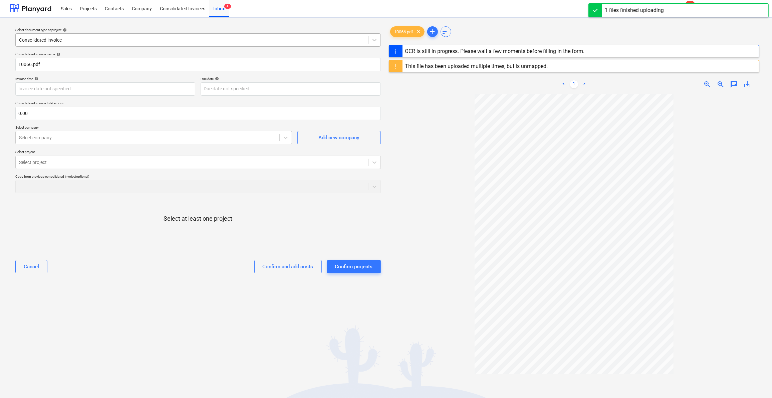
type input "6"
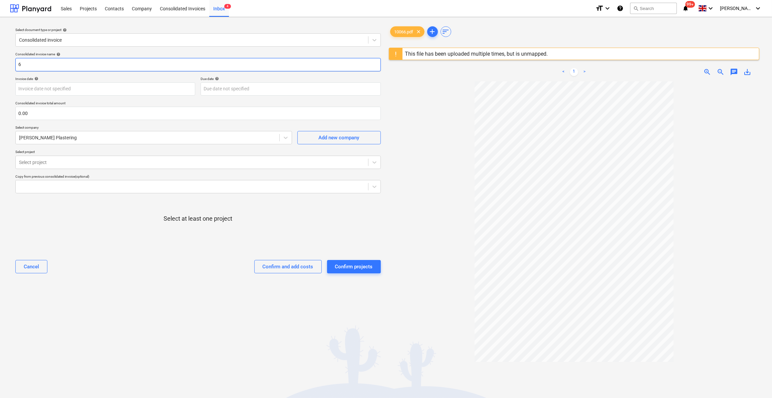
click at [29, 63] on input "6" at bounding box center [197, 64] width 365 height 13
type input "6"
click at [20, 64] on input "6Labour" at bounding box center [197, 64] width 365 height 13
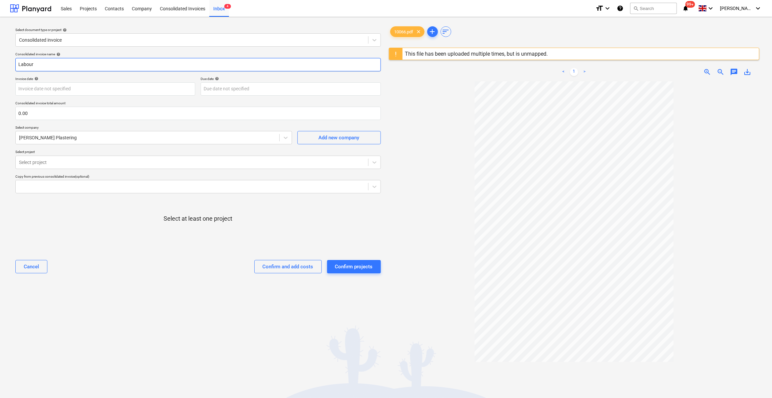
click at [44, 64] on input "Labour" at bounding box center [197, 64] width 365 height 13
type input "Labour 29-04/10/25"
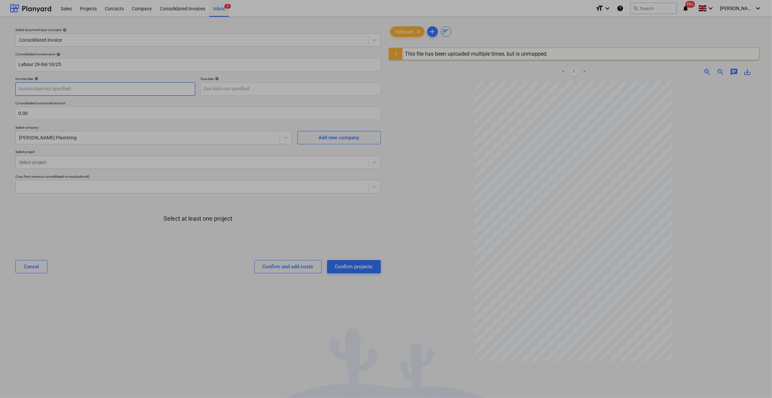
click at [62, 86] on body "Sales Projects Contacts Company Consolidated Invoices Inbox 4 format_size keybo…" at bounding box center [386, 199] width 772 height 398
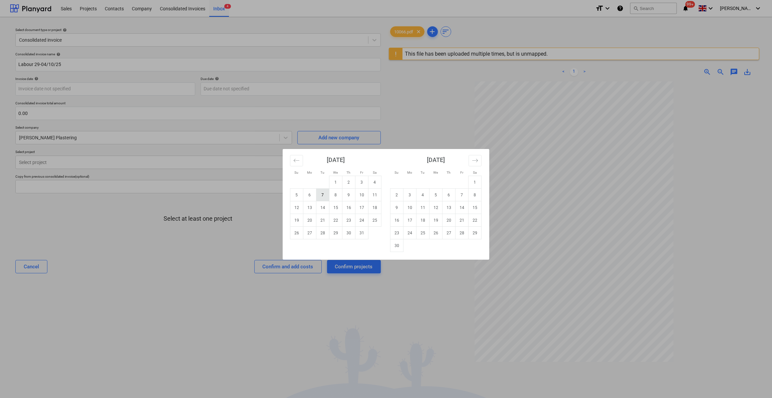
click at [322, 198] on td "7" at bounding box center [322, 195] width 13 height 13
type input "[DATE]"
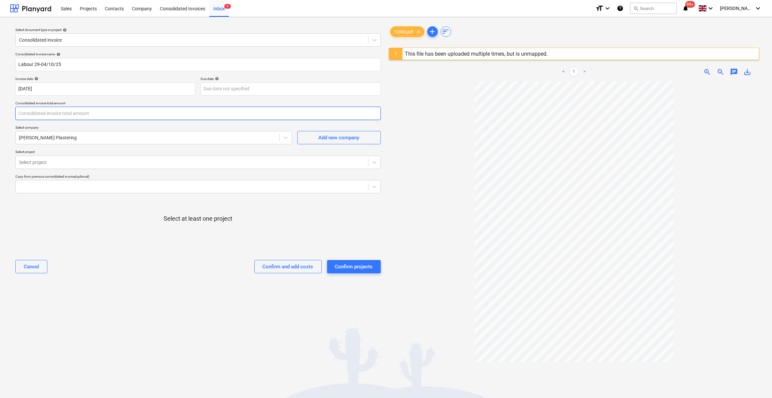
click at [32, 114] on input "text" at bounding box center [197, 113] width 365 height 13
type input "1,350.00"
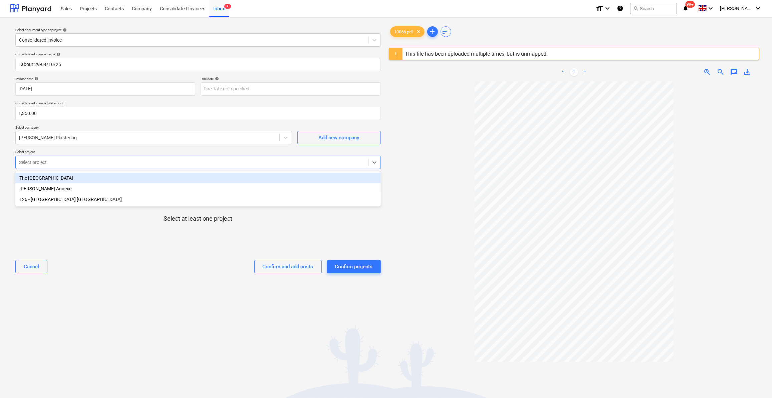
click at [50, 162] on div at bounding box center [192, 162] width 346 height 7
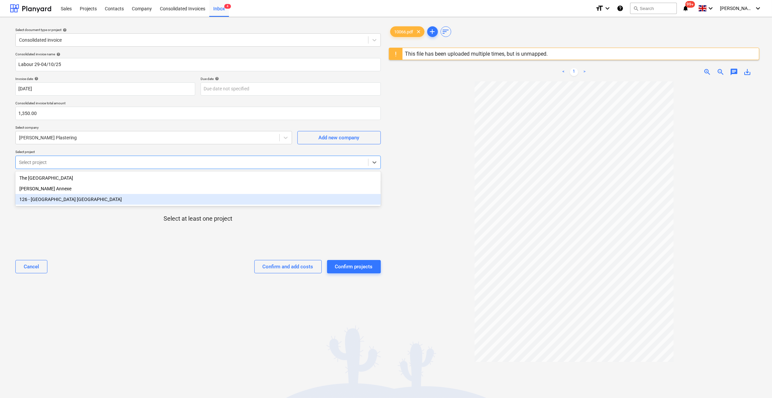
click at [45, 200] on div "126 - [GEOGRAPHIC_DATA] [GEOGRAPHIC_DATA]" at bounding box center [197, 199] width 365 height 11
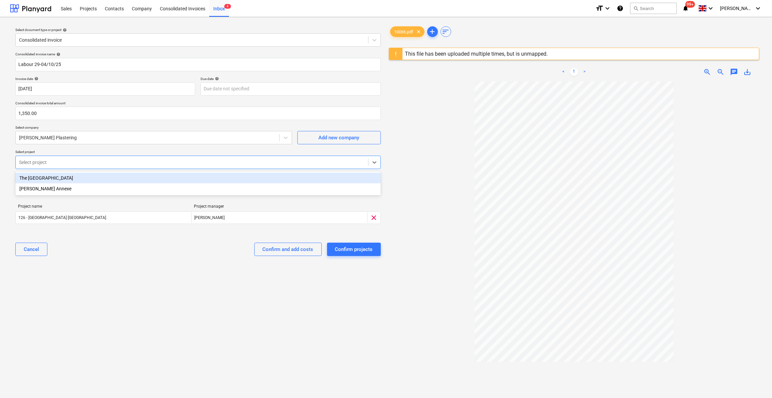
click at [55, 176] on div "The [GEOGRAPHIC_DATA]" at bounding box center [197, 178] width 365 height 11
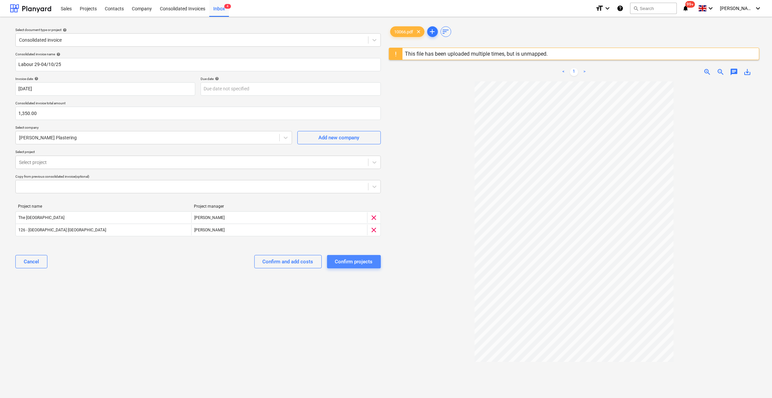
click at [353, 262] on div "Confirm projects" at bounding box center [354, 262] width 38 height 9
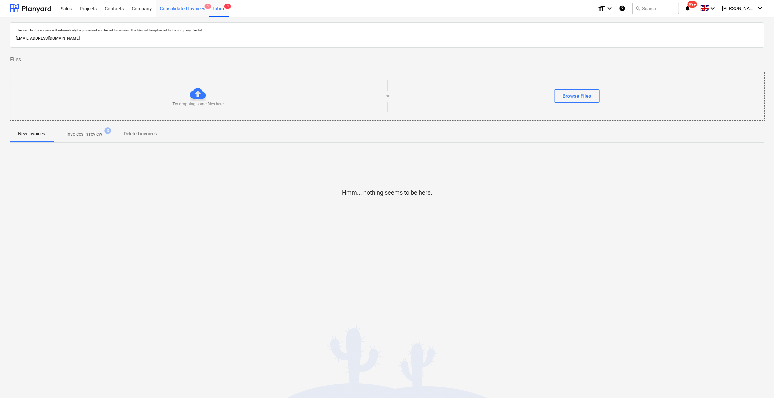
click at [185, 10] on div "Consolidated Invoices 1" at bounding box center [182, 8] width 53 height 17
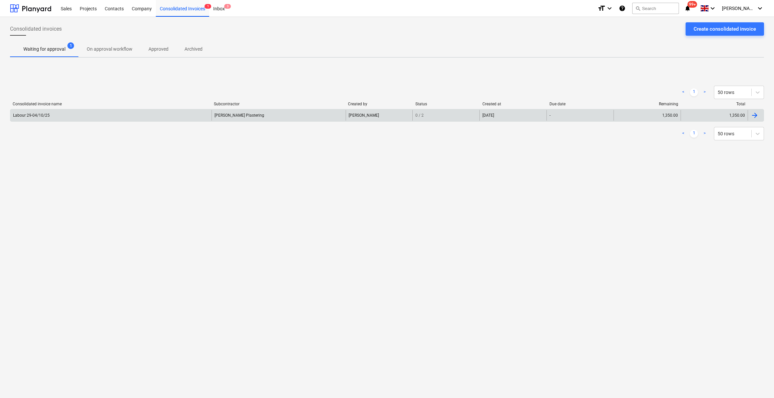
click at [225, 117] on div "[PERSON_NAME] Plastering" at bounding box center [278, 115] width 134 height 11
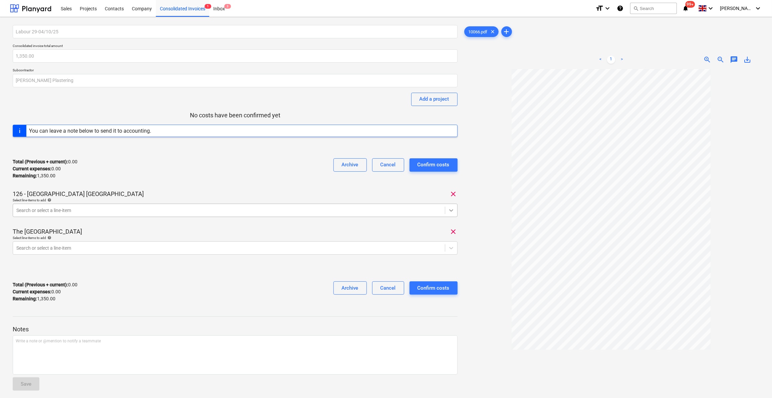
click at [450, 211] on icon at bounding box center [451, 210] width 7 height 7
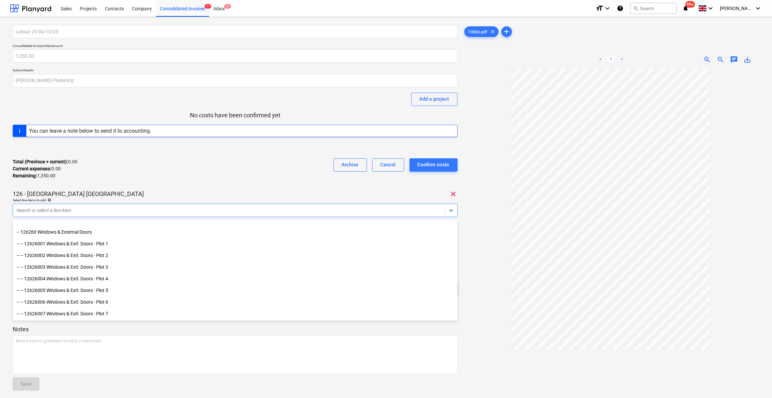
scroll to position [2423, 0]
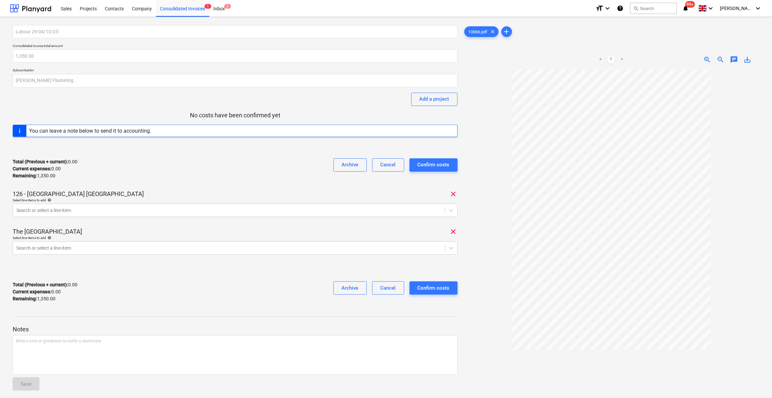
click at [489, 251] on div at bounding box center [611, 259] width 296 height 380
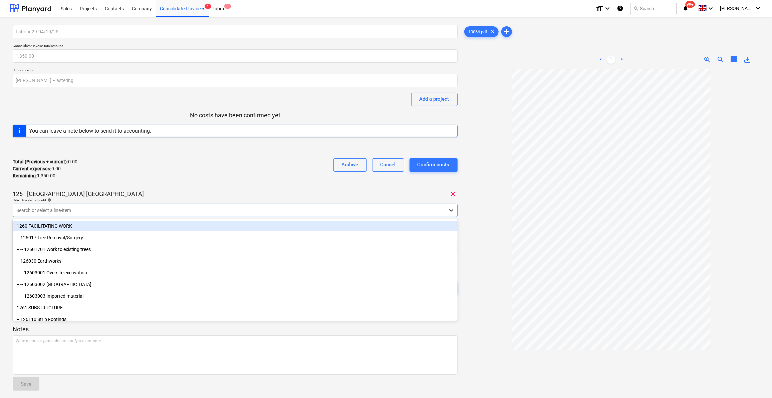
click at [449, 211] on icon at bounding box center [451, 210] width 7 height 7
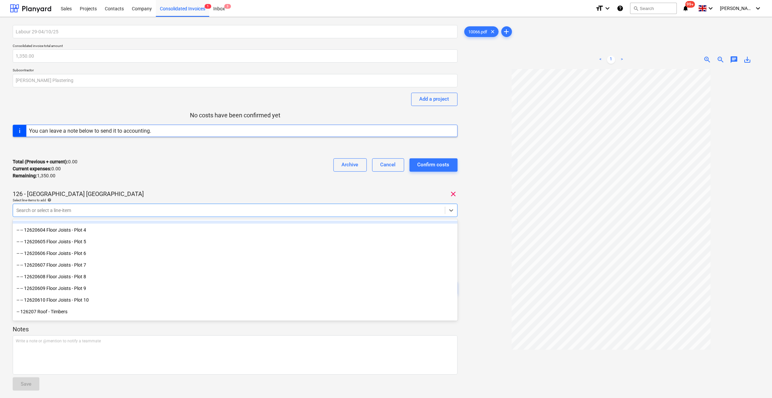
scroll to position [485, 0]
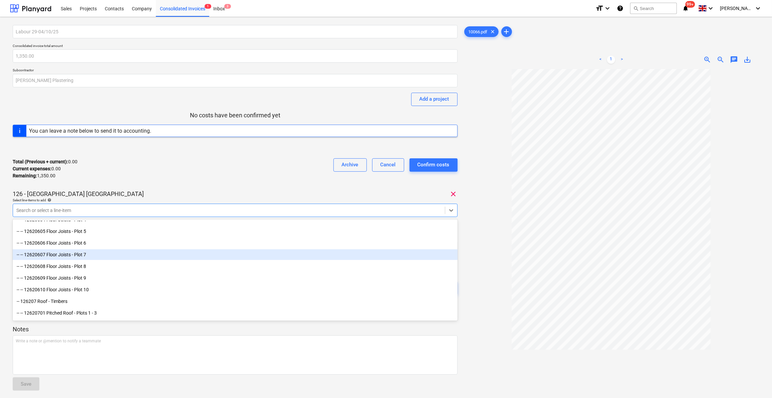
click at [90, 254] on div "-- -- 12620607 Floor Joists - Plot 7" at bounding box center [235, 255] width 445 height 11
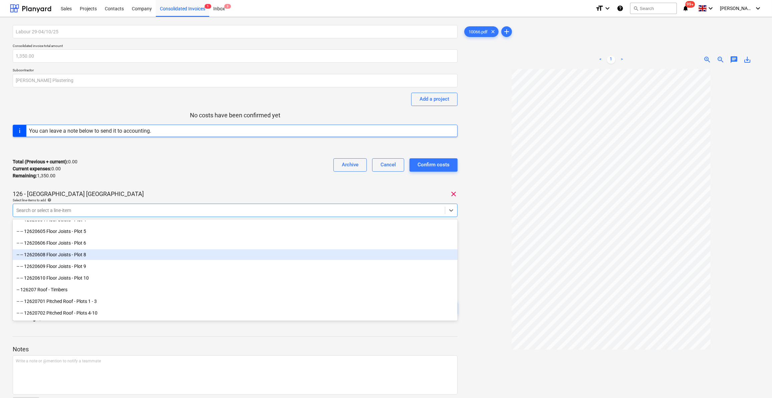
click at [91, 255] on div "-- -- 12620608 Floor Joists - Plot 8" at bounding box center [235, 255] width 445 height 11
click at [91, 255] on div "-- -- 12620609 Floor Joists - Plot 9" at bounding box center [235, 255] width 445 height 11
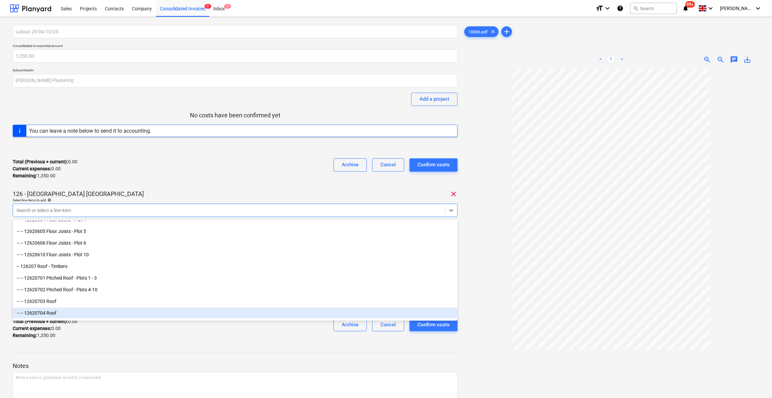
click at [489, 303] on div at bounding box center [611, 259] width 296 height 380
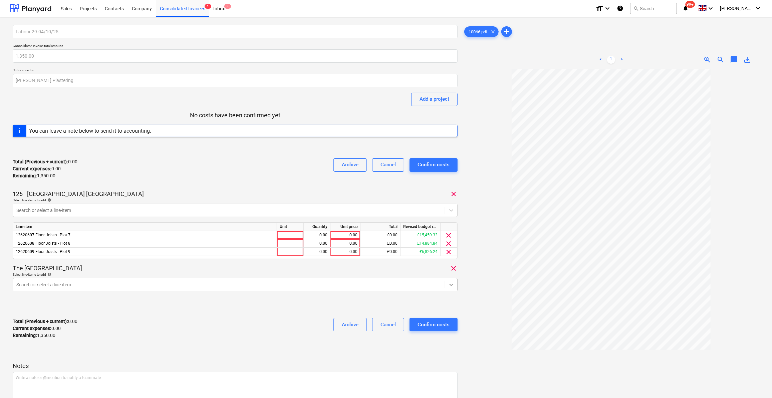
click at [450, 286] on icon at bounding box center [451, 285] width 7 height 7
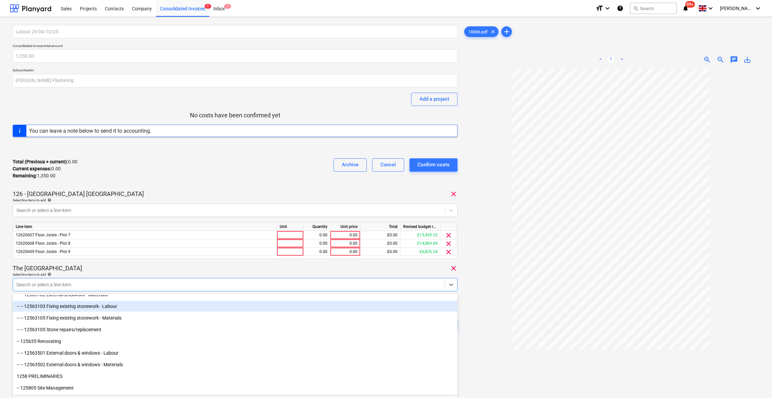
scroll to position [819, 0]
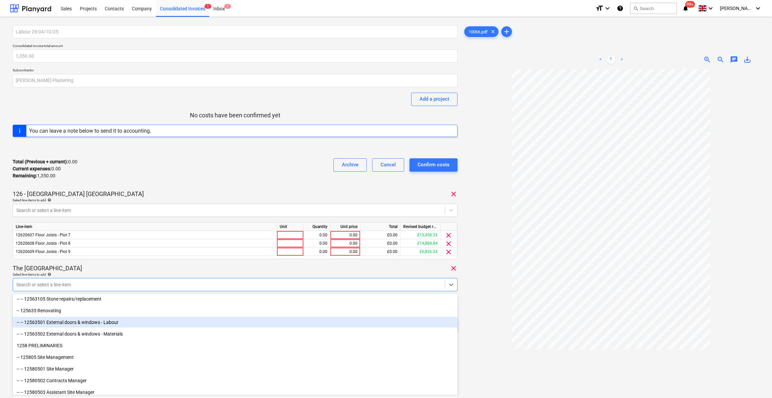
click at [130, 322] on div "-- -- 12563501 External doors & windows - Labour" at bounding box center [235, 322] width 445 height 11
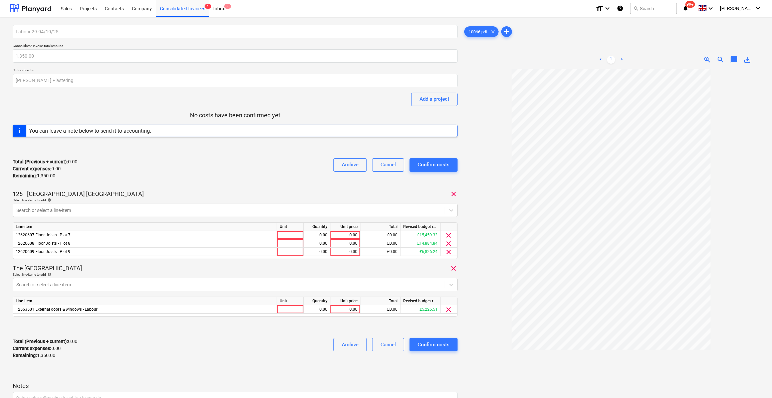
click at [489, 344] on div at bounding box center [611, 259] width 296 height 380
click at [282, 235] on div at bounding box center [290, 235] width 27 height 8
type input "Day"
click at [283, 244] on div at bounding box center [290, 244] width 27 height 8
type input "Day"
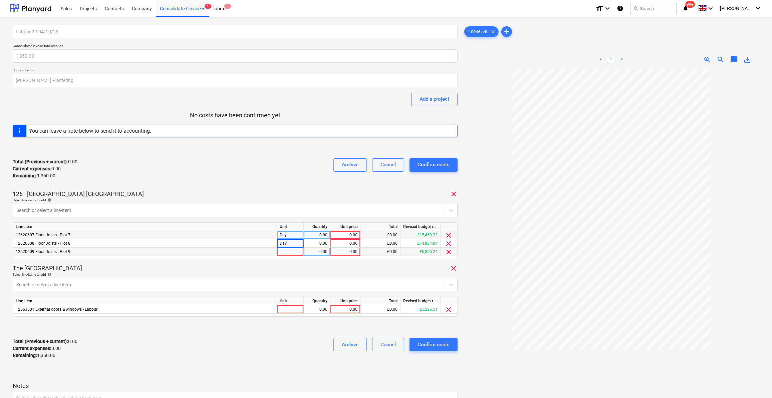
click at [285, 252] on div at bounding box center [290, 252] width 27 height 8
type input "Day"
click at [284, 307] on div at bounding box center [290, 310] width 27 height 8
type input "Day"
click at [309, 310] on div "0.00" at bounding box center [316, 310] width 21 height 8
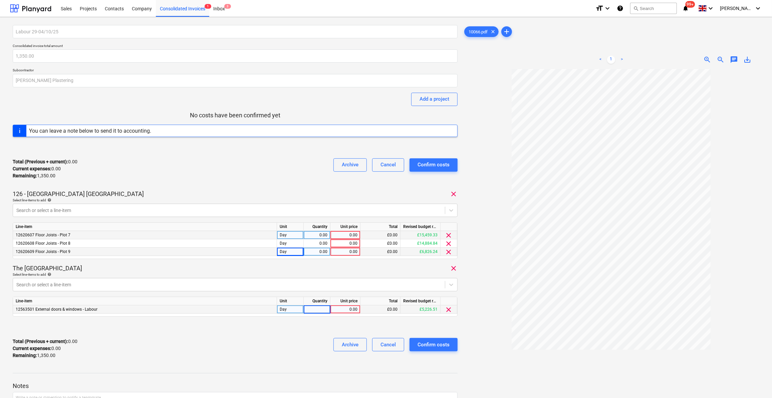
type input "2"
click at [347, 317] on div "Labour 29-04/10/25 Consolidated invoice total amount 1,350.00 Subcontractor [PE…" at bounding box center [235, 195] width 445 height 340
click at [347, 310] on div "0.00" at bounding box center [345, 310] width 24 height 8
type input "225"
click at [484, 328] on div at bounding box center [611, 259] width 296 height 380
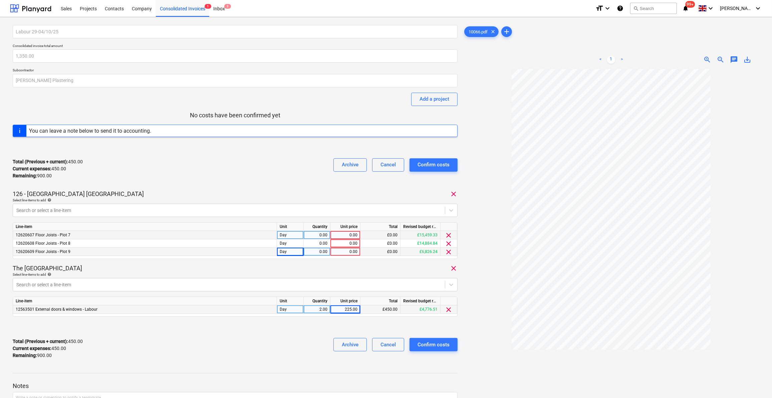
click at [324, 253] on div "0.00" at bounding box center [316, 252] width 21 height 8
type input "1"
click at [325, 246] on div "0.00" at bounding box center [316, 244] width 21 height 8
type input "1.5"
click at [325, 236] on div "0.00" at bounding box center [316, 235] width 21 height 8
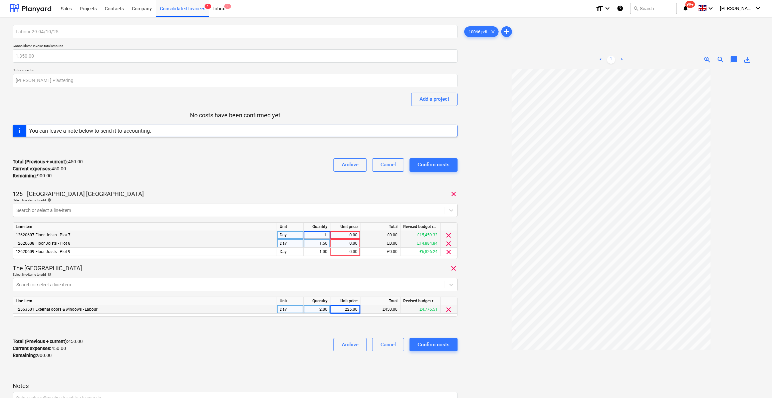
type input "1.5"
click at [347, 235] on div "0.00" at bounding box center [345, 235] width 24 height 8
type input "225"
click at [350, 245] on div "0.00" at bounding box center [345, 244] width 24 height 8
type input "225"
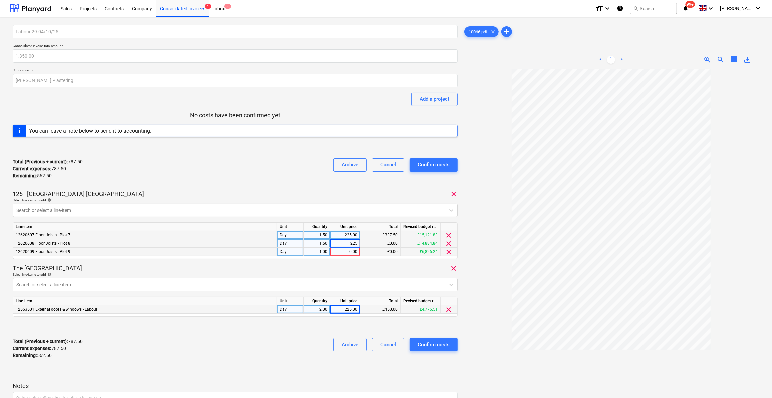
click at [350, 250] on div "0.00" at bounding box center [345, 252] width 24 height 8
type input "225"
click at [331, 268] on div "The Royal Hotel clear" at bounding box center [235, 269] width 445 height 8
click at [436, 344] on div "Confirm costs" at bounding box center [433, 345] width 32 height 9
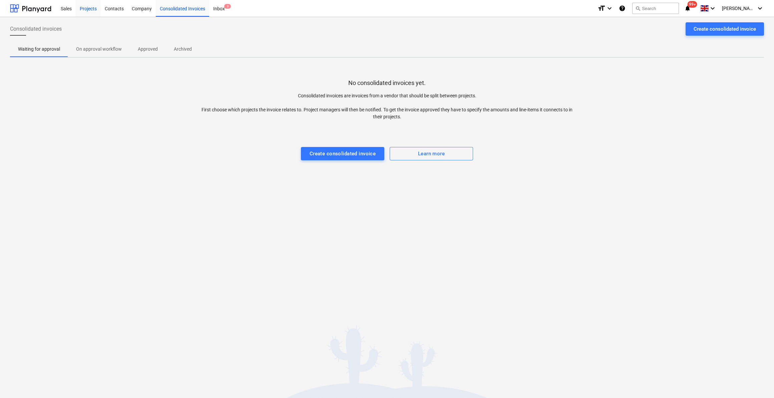
click at [84, 8] on div "Projects" at bounding box center [88, 8] width 25 height 17
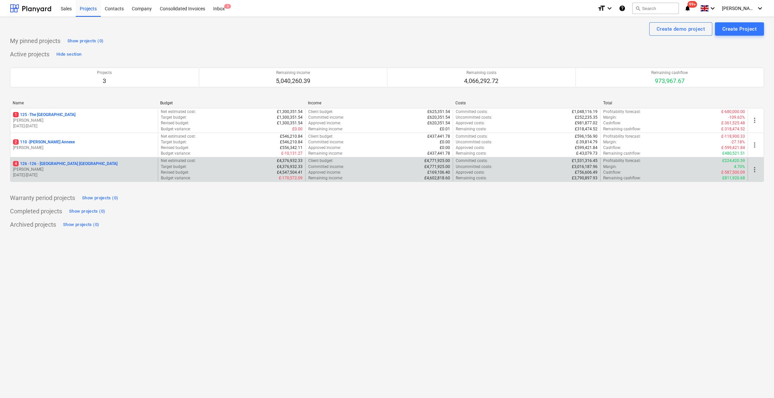
click at [71, 164] on p "4 126 - 126 - [GEOGRAPHIC_DATA] [GEOGRAPHIC_DATA]" at bounding box center [65, 164] width 104 height 6
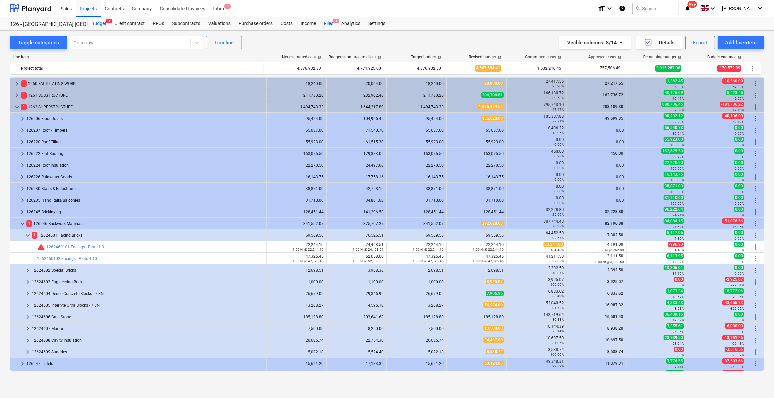
click at [327, 22] on div "Files 4" at bounding box center [328, 23] width 17 height 13
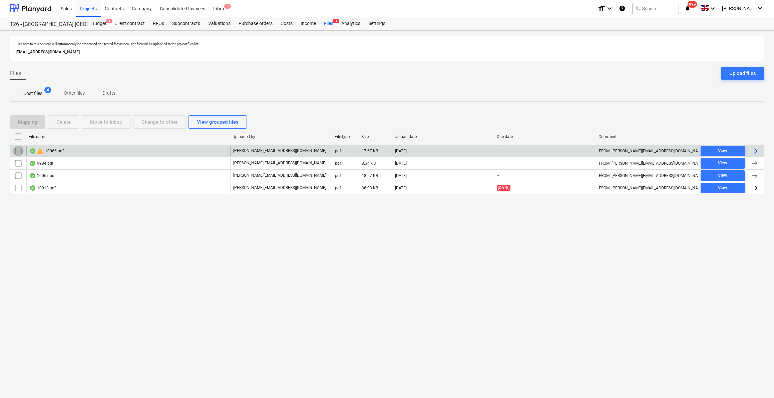
click at [18, 151] on input "checkbox" at bounding box center [18, 151] width 11 height 11
click at [71, 123] on button "Delete" at bounding box center [63, 121] width 31 height 13
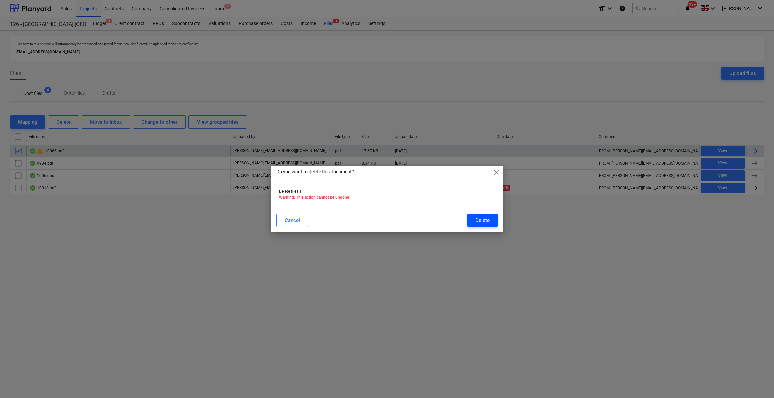
click at [481, 219] on div "Delete" at bounding box center [482, 220] width 14 height 9
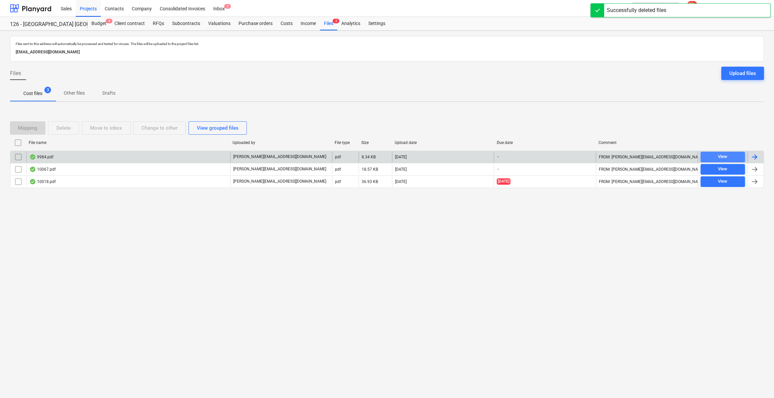
click at [728, 156] on span "View" at bounding box center [722, 157] width 39 height 8
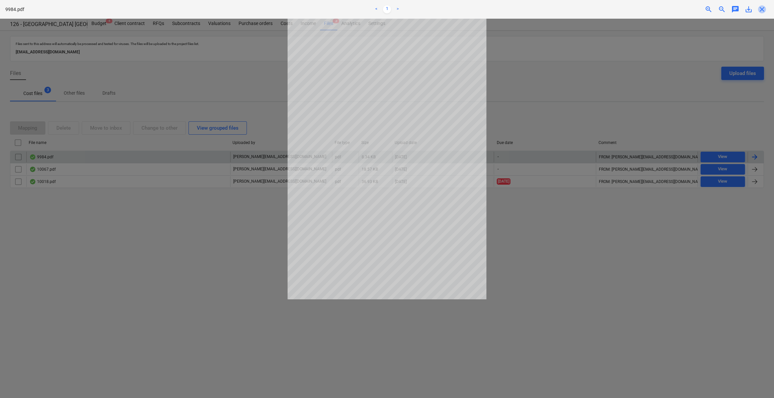
click at [762, 8] on span "close" at bounding box center [762, 9] width 8 height 8
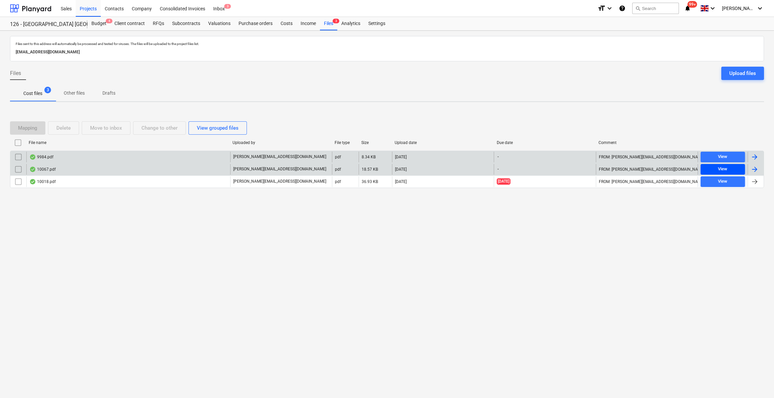
click at [726, 171] on div "View" at bounding box center [722, 169] width 9 height 8
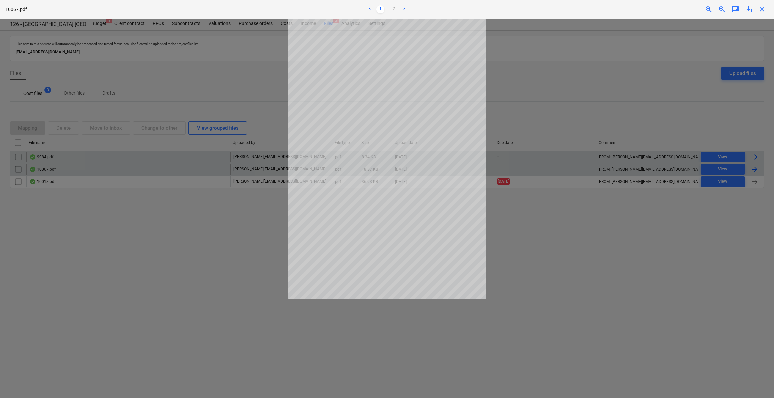
click at [763, 10] on span "close" at bounding box center [762, 9] width 8 height 8
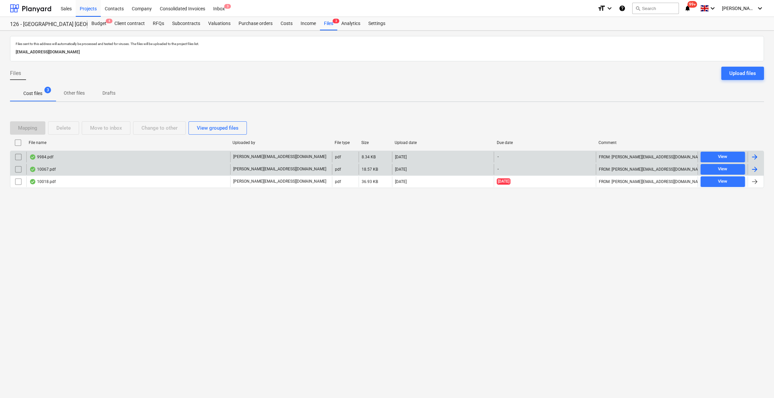
click at [754, 166] on div at bounding box center [755, 169] width 8 height 8
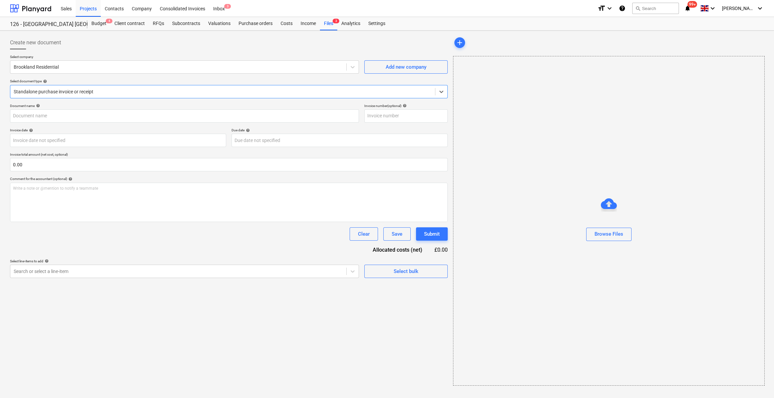
type input "10067.pdf"
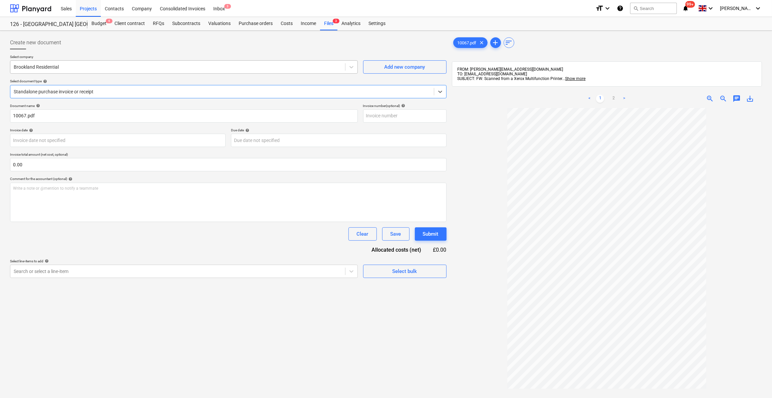
click at [35, 66] on div at bounding box center [178, 67] width 328 height 7
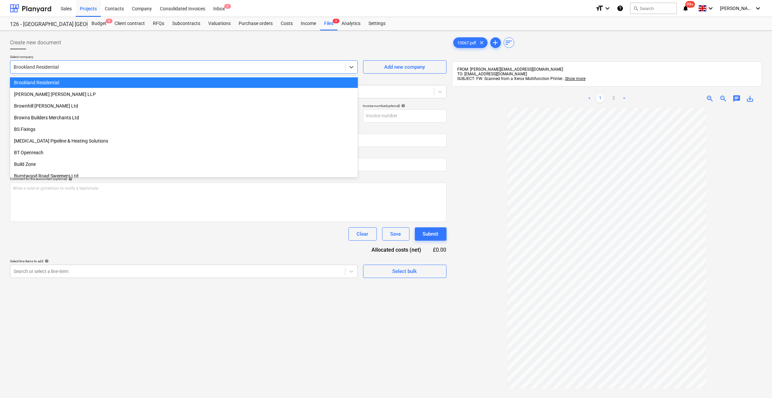
scroll to position [379, 0]
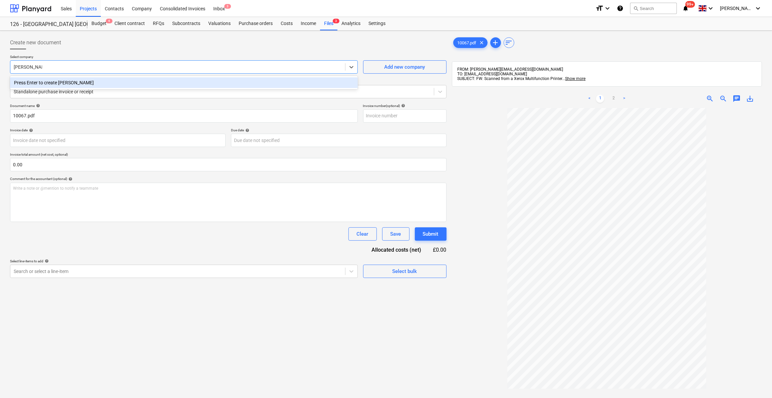
type input "[PERSON_NAME]"
click at [61, 85] on div "Press Enter to create [PERSON_NAME]" at bounding box center [184, 82] width 348 height 11
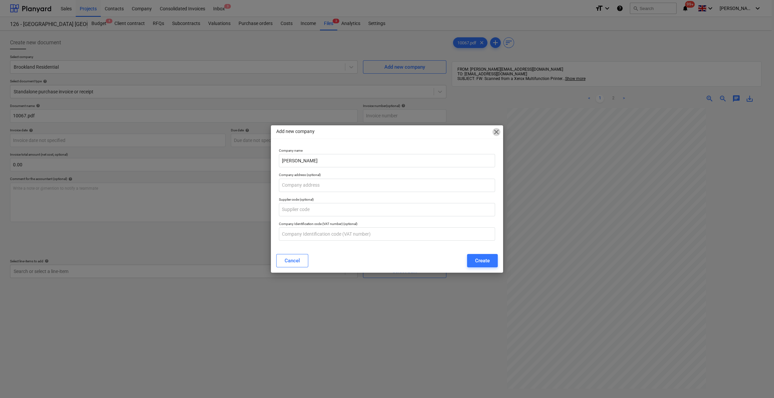
click at [493, 132] on span "close" at bounding box center [496, 132] width 8 height 8
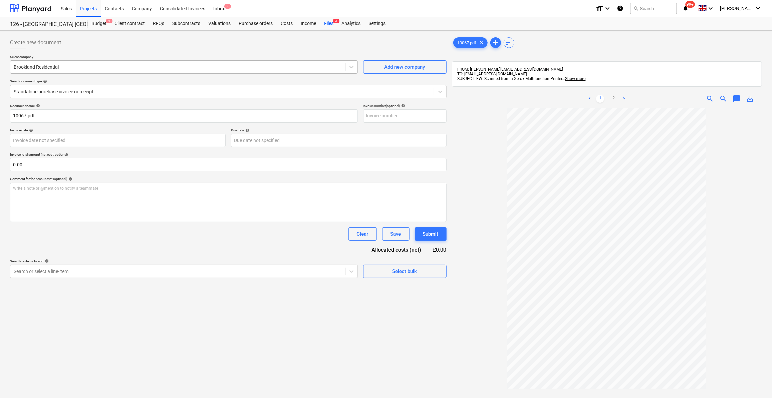
click at [46, 66] on div at bounding box center [178, 67] width 328 height 7
click at [25, 66] on div at bounding box center [178, 67] width 328 height 7
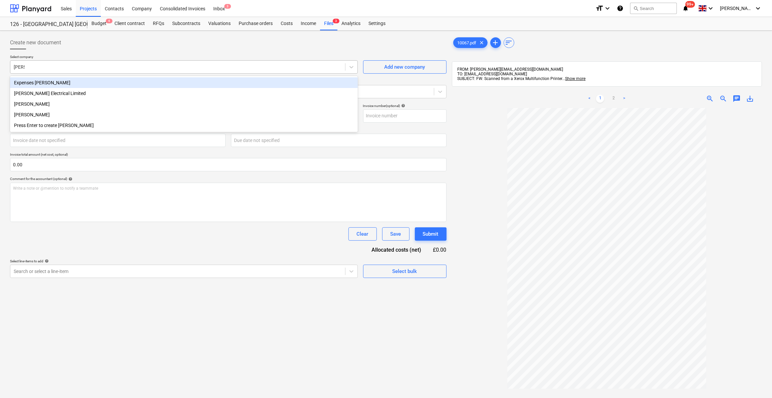
type input "[PERSON_NAME]"
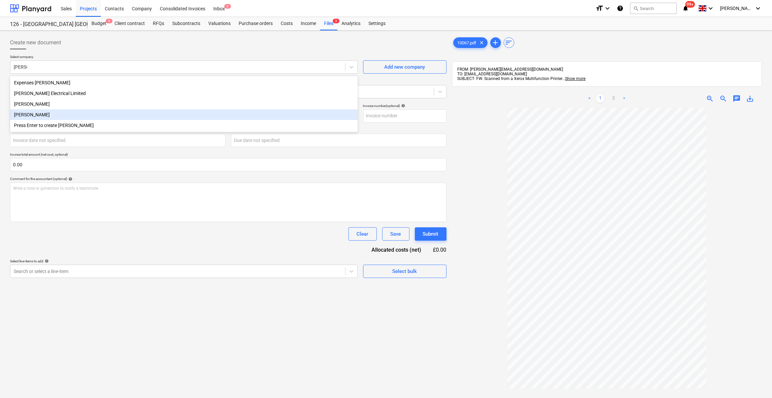
click at [29, 117] on div "[PERSON_NAME]" at bounding box center [184, 114] width 348 height 11
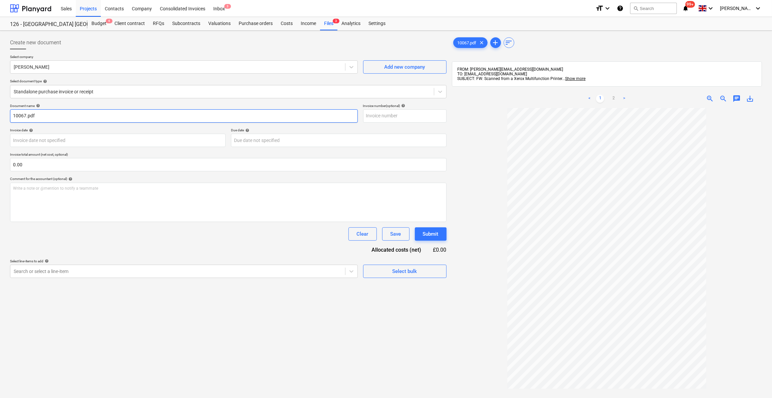
click at [13, 115] on input "10067.pdf" at bounding box center [184, 115] width 348 height 13
click at [33, 114] on input "Labour [DATE] 10067.pdf" at bounding box center [184, 115] width 348 height 13
click at [80, 113] on input "Labour 29-04/10/25 10067.pdf" at bounding box center [184, 115] width 348 height 13
type input "Labour 29-04/10/25 - 16"
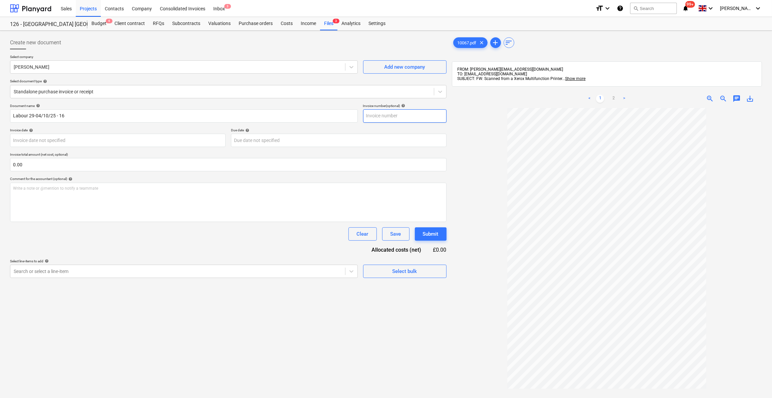
click at [376, 114] on input "text" at bounding box center [404, 115] width 83 height 13
type input "16"
click at [72, 141] on body "Sales Projects Contacts Company Consolidated Invoices Inbox 3 format_size keybo…" at bounding box center [386, 199] width 772 height 398
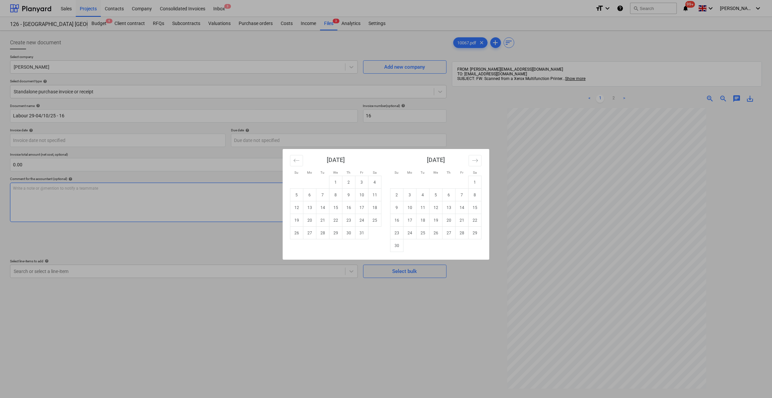
click at [324, 195] on td "7" at bounding box center [322, 195] width 13 height 13
type input "[DATE]"
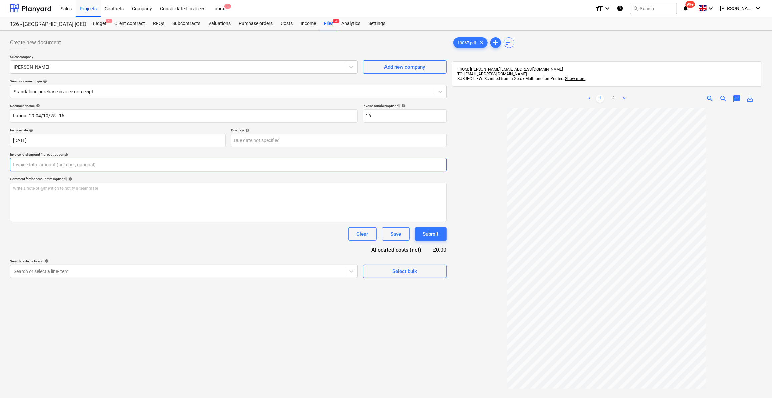
click at [29, 164] on input "text" at bounding box center [228, 164] width 436 height 13
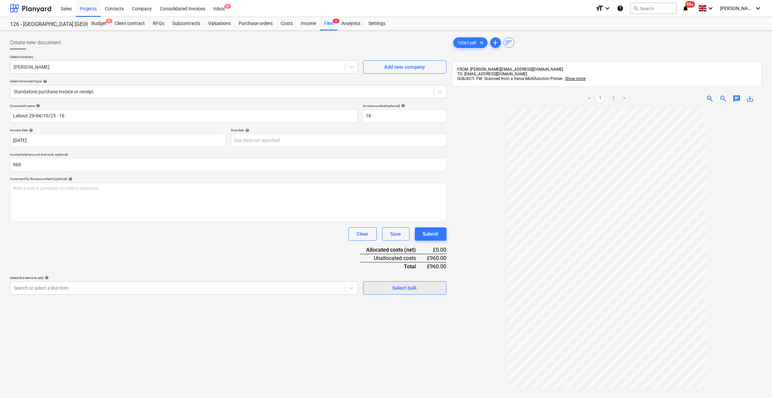
type input "960.00"
click at [397, 291] on div "Select bulk" at bounding box center [404, 288] width 25 height 9
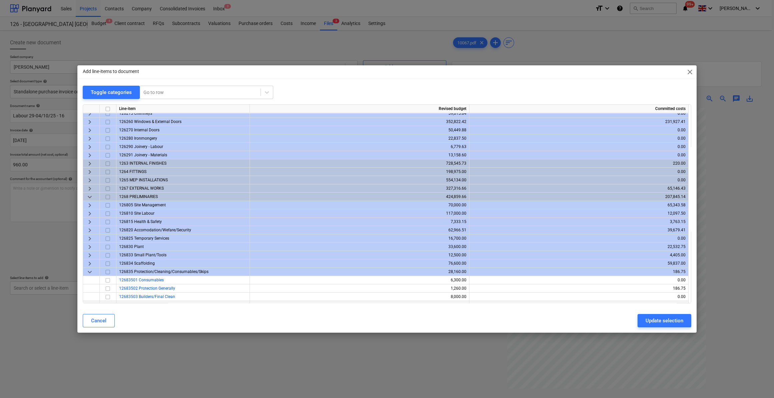
scroll to position [235, 0]
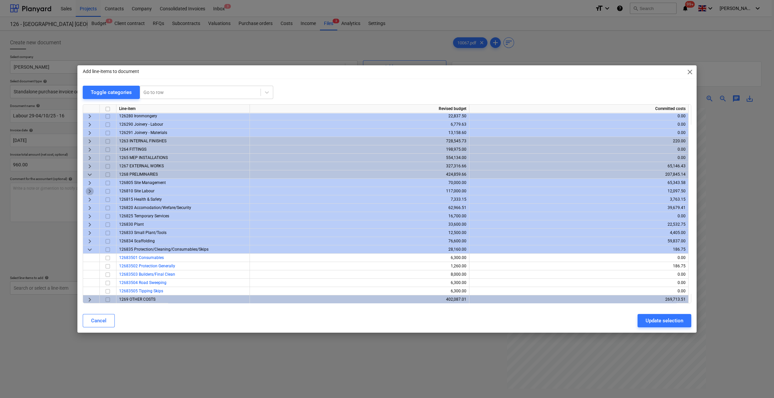
click at [90, 191] on span "keyboard_arrow_right" at bounding box center [90, 191] width 8 height 8
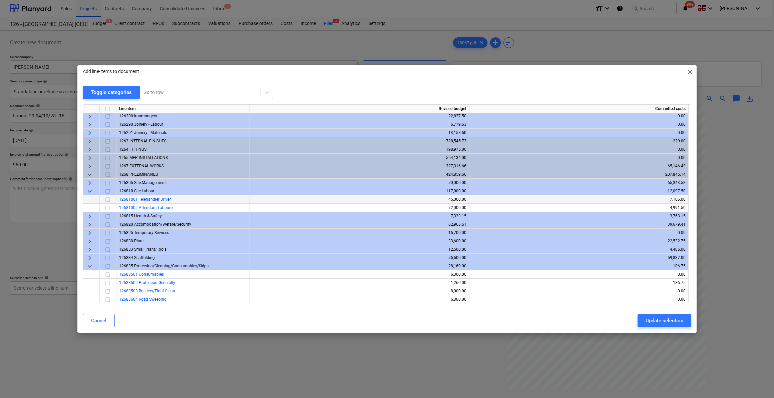
click at [109, 200] on input "checkbox" at bounding box center [108, 200] width 8 height 8
click at [676, 323] on div "Update selection" at bounding box center [664, 321] width 38 height 9
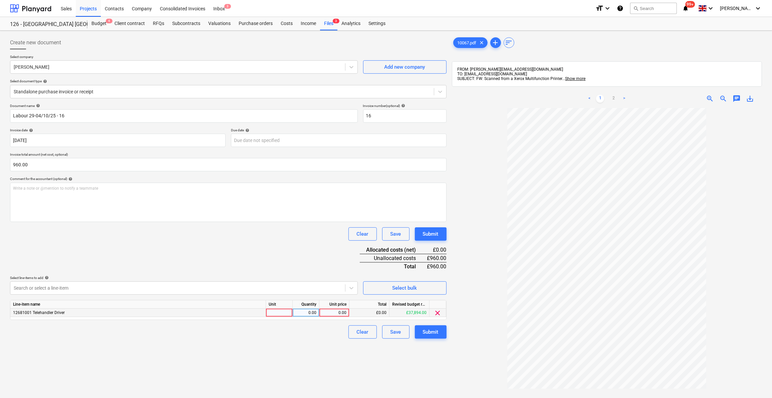
click at [270, 311] on div at bounding box center [279, 313] width 27 height 8
type input "Days"
click at [315, 311] on div "0.00" at bounding box center [305, 313] width 21 height 8
type input "6"
click at [335, 313] on div "0.00" at bounding box center [334, 313] width 24 height 8
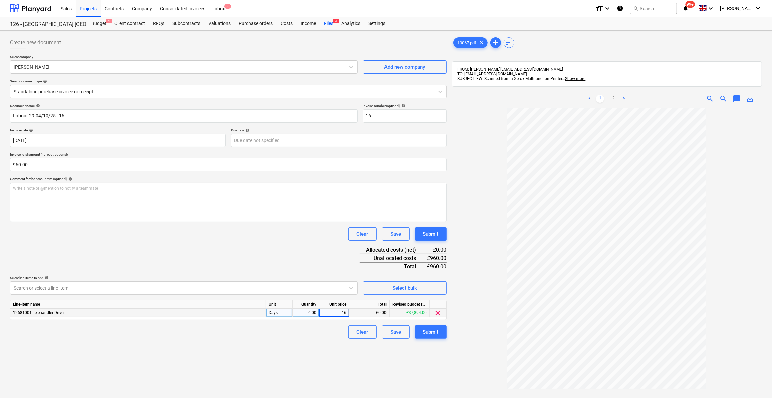
type input "160"
click at [299, 344] on div "Create new document Select company [PERSON_NAME] Add new company Select documen…" at bounding box center [228, 261] width 442 height 457
click at [430, 335] on div "Submit" at bounding box center [431, 332] width 16 height 9
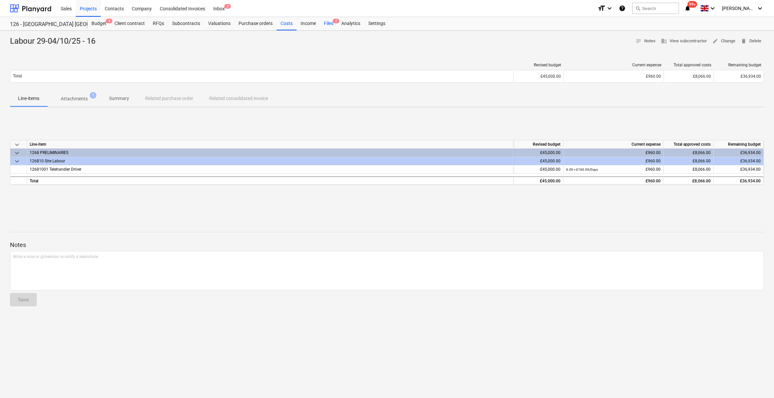
click at [327, 24] on div "Files 2" at bounding box center [328, 23] width 17 height 13
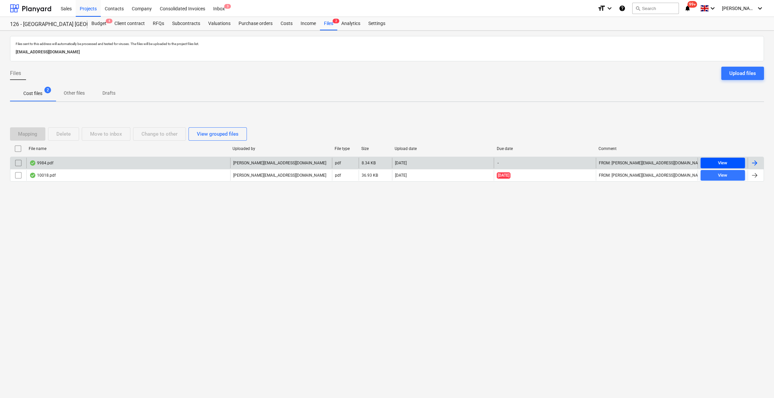
click at [723, 162] on div "View" at bounding box center [722, 163] width 9 height 8
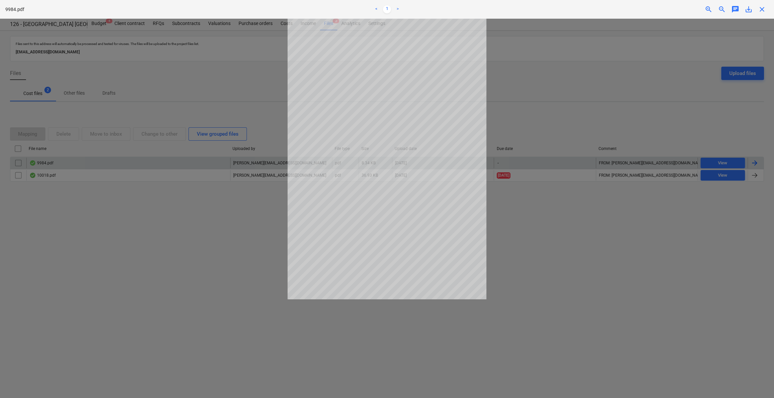
click at [762, 12] on span "close" at bounding box center [762, 9] width 8 height 8
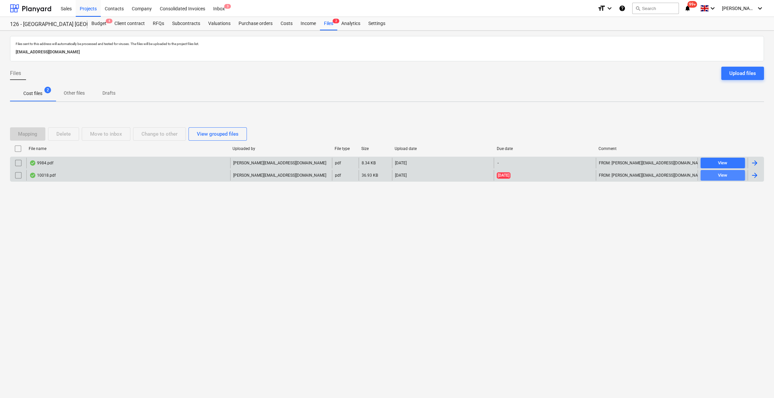
click at [727, 177] on div "View" at bounding box center [722, 176] width 9 height 8
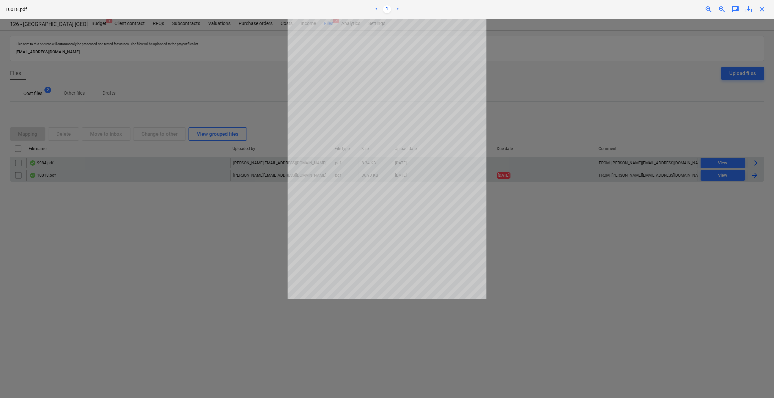
click at [762, 11] on span "close" at bounding box center [762, 9] width 8 height 8
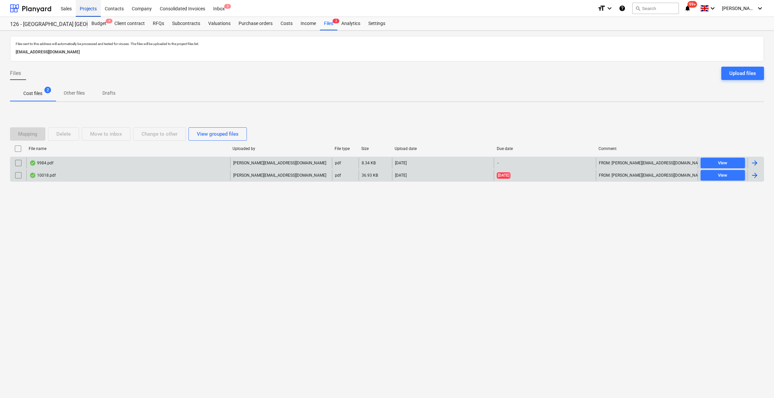
click at [90, 9] on div "Projects" at bounding box center [88, 8] width 25 height 17
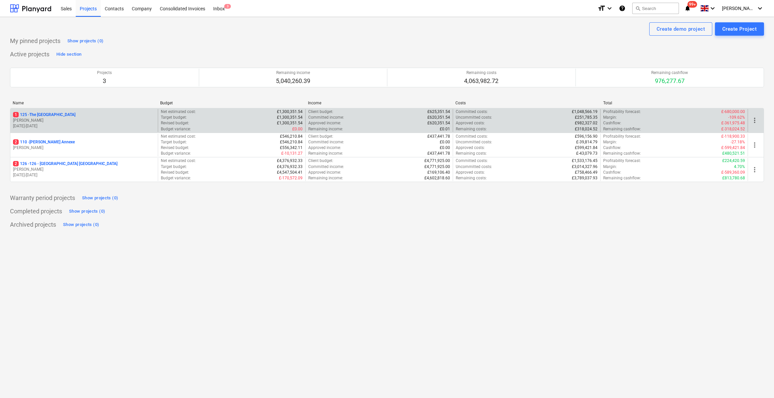
click at [51, 114] on p "1 125 - The [GEOGRAPHIC_DATA]" at bounding box center [44, 115] width 62 height 6
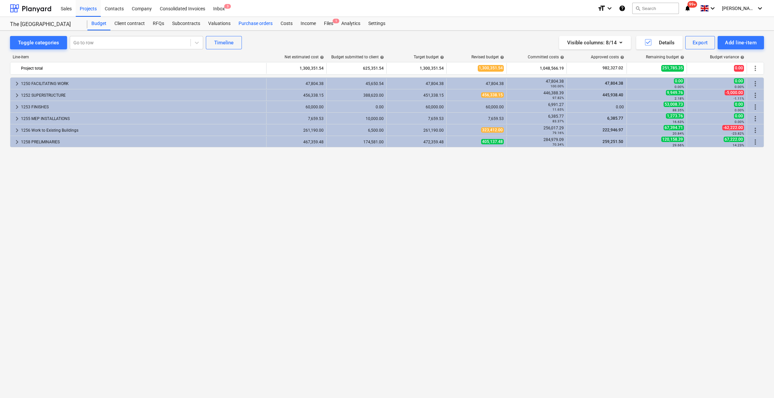
click at [257, 24] on div "Purchase orders" at bounding box center [256, 23] width 42 height 13
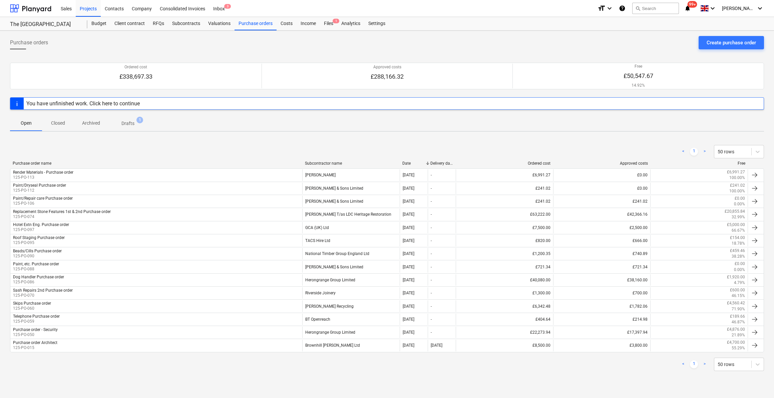
click at [98, 106] on div "You have unfinished work. Click here to continue" at bounding box center [82, 103] width 113 height 6
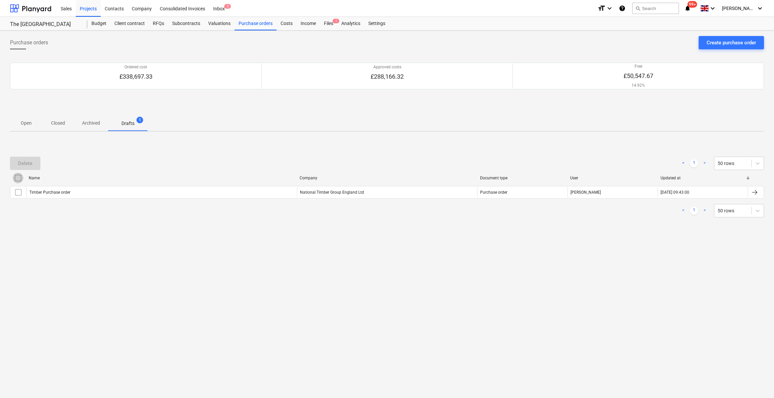
click at [18, 175] on input "checkbox" at bounding box center [18, 178] width 11 height 11
click at [28, 161] on div "Delete" at bounding box center [25, 163] width 14 height 9
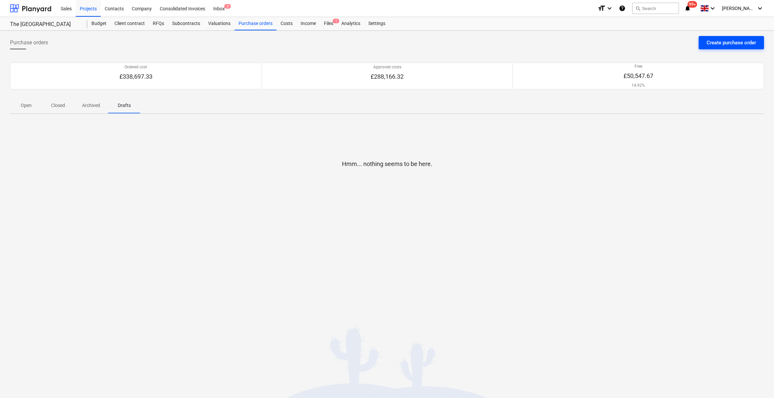
click at [711, 44] on div "Create purchase order" at bounding box center [731, 42] width 49 height 9
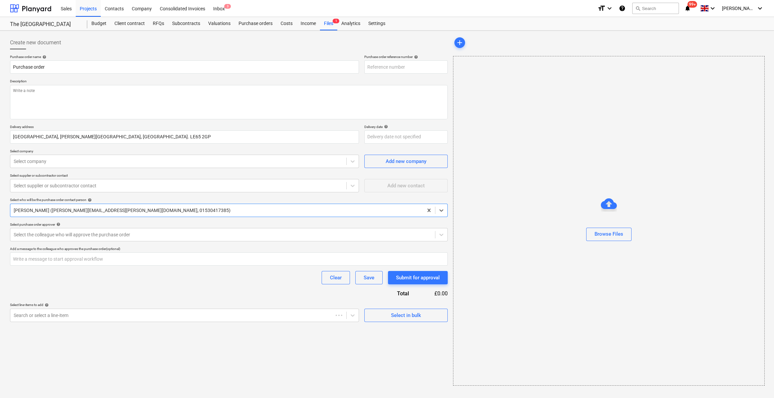
type textarea "x"
type input "125-PO-117"
type textarea "x"
click at [11, 65] on input "Purchase order" at bounding box center [184, 66] width 349 height 13
type input "RPurchase order"
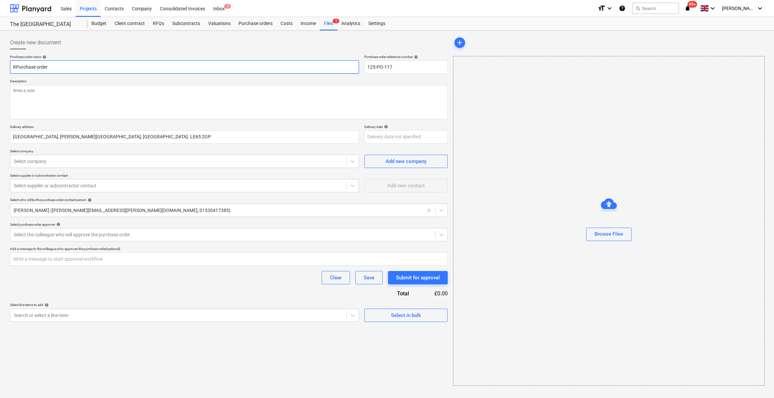
type textarea "x"
type input "RePurchase order"
type textarea "x"
type input "RepPurchase order"
type textarea "x"
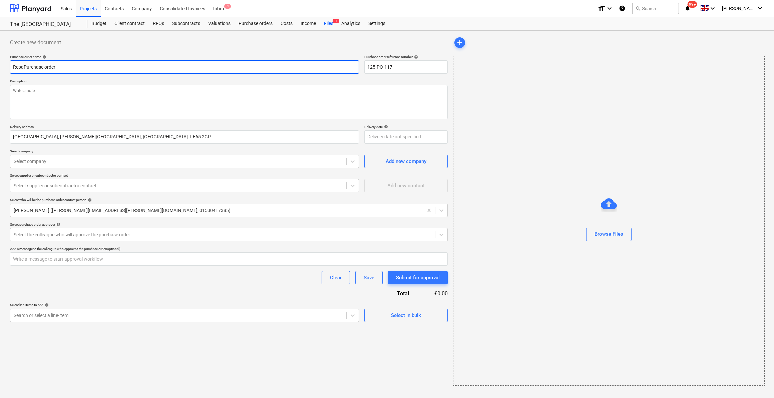
type input "RepaiPurchase order"
type textarea "x"
type input "RepairPurchase order"
type textarea "x"
type input "Repair Purchase order"
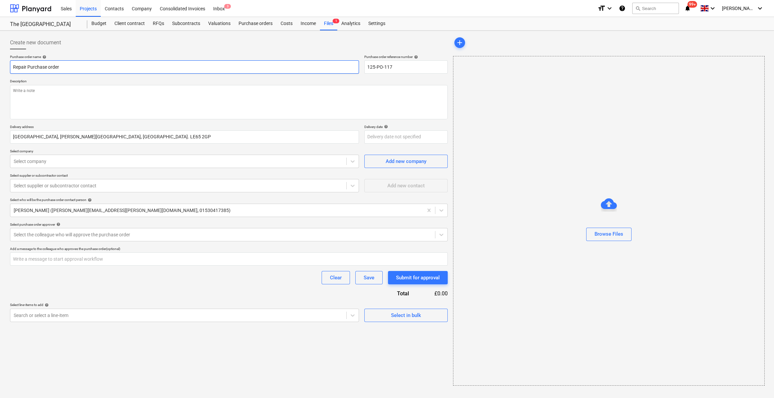
type textarea "x"
type input "Repair CPurchase order"
type textarea "x"
type input "Repair CarPurchase order"
type textarea "x"
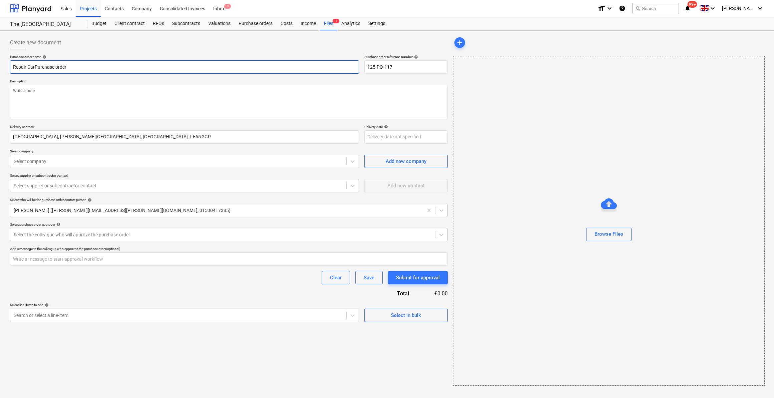
type input "Repair CarePurchase order"
type textarea "x"
type input "Repair Care Purchase order"
type textarea "x"
click at [47, 90] on textarea at bounding box center [229, 102] width 438 height 34
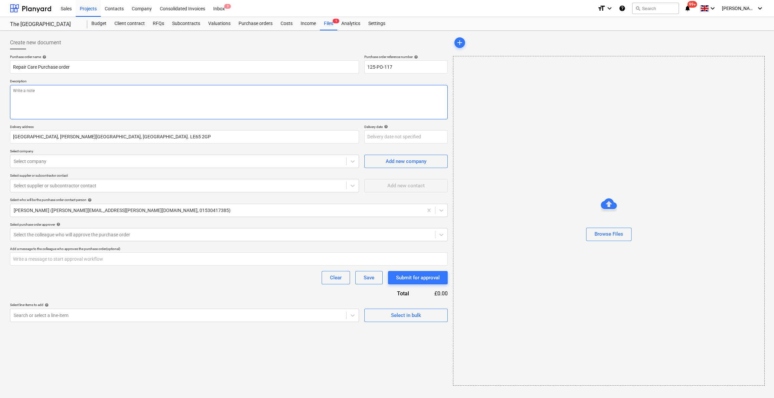
type textarea "S"
type textarea "x"
type textarea "Si"
type textarea "x"
type textarea "Sit"
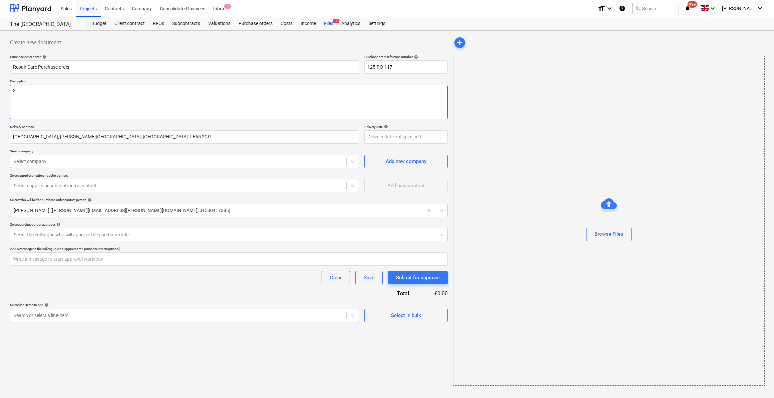
type textarea "x"
type textarea "Site"
type textarea "x"
type textarea "Site"
type textarea "x"
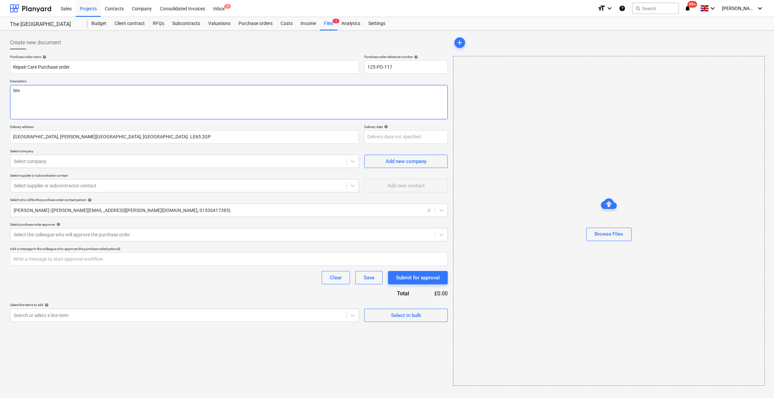
type textarea "Site M"
type textarea "x"
type textarea "Site Ma"
type textarea "x"
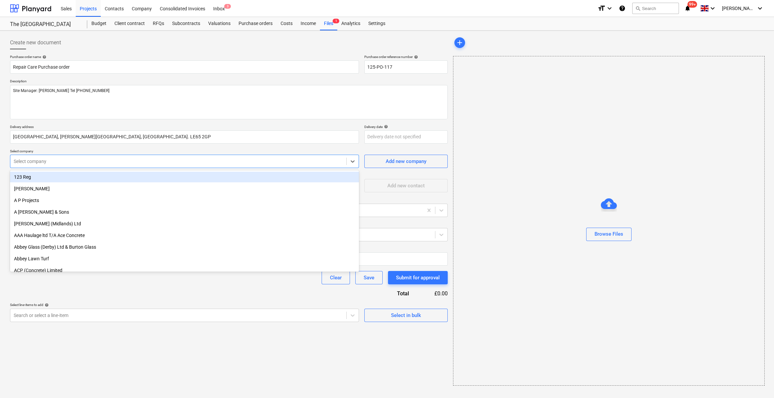
click at [57, 162] on div at bounding box center [178, 161] width 329 height 7
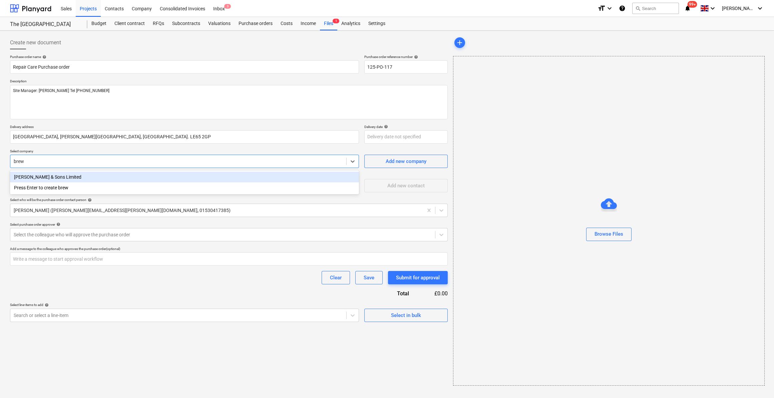
click at [57, 179] on div "[PERSON_NAME] & Sons Limited" at bounding box center [184, 177] width 349 height 11
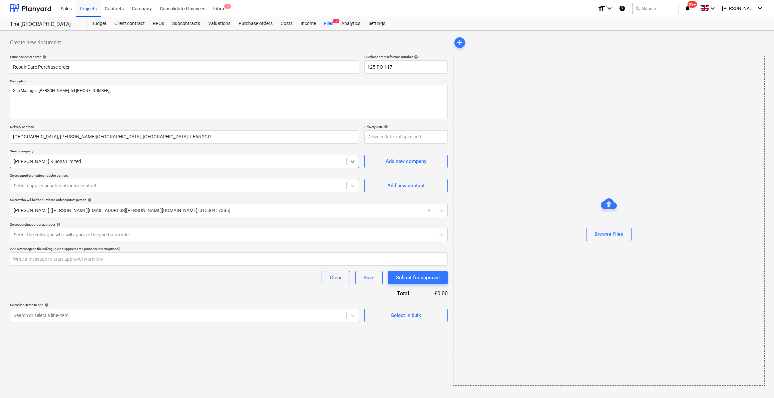
click at [72, 188] on div at bounding box center [178, 185] width 329 height 7
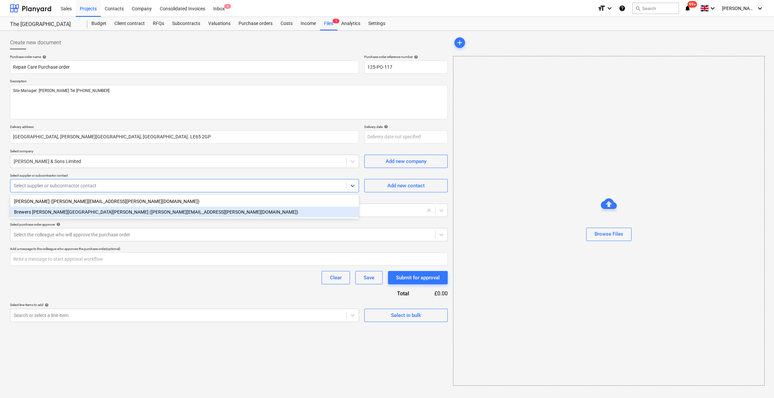
click at [72, 216] on div "Brewers [PERSON_NAME][GEOGRAPHIC_DATA][PERSON_NAME] ([PERSON_NAME][EMAIL_ADDRES…" at bounding box center [184, 212] width 349 height 11
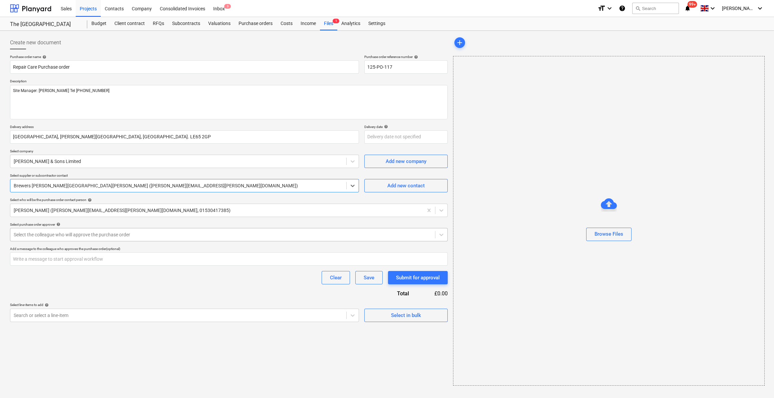
click at [50, 236] on div at bounding box center [223, 234] width 418 height 7
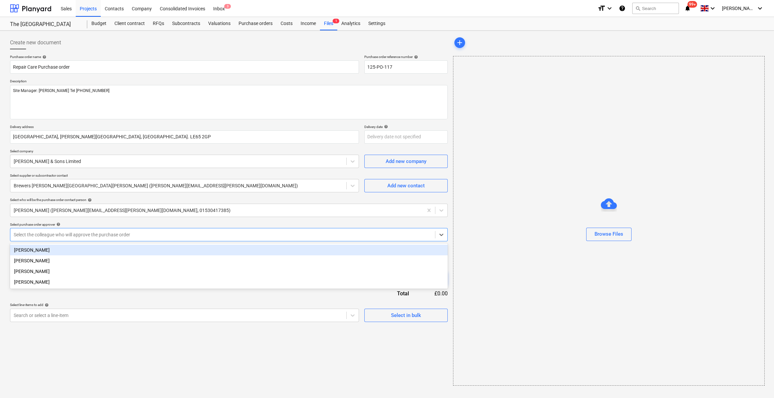
click at [32, 251] on div "[PERSON_NAME]" at bounding box center [229, 250] width 438 height 11
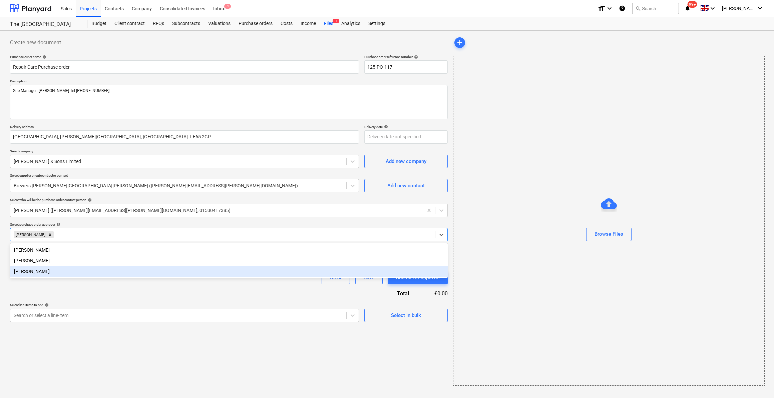
click at [203, 288] on div "Purchase order name help Repair Care Purchase order Purchase order reference nu…" at bounding box center [229, 189] width 438 height 268
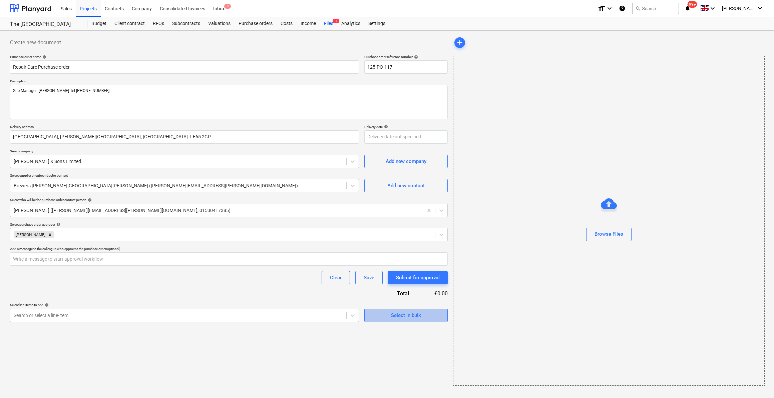
click at [402, 318] on div "Select in bulk" at bounding box center [406, 315] width 30 height 9
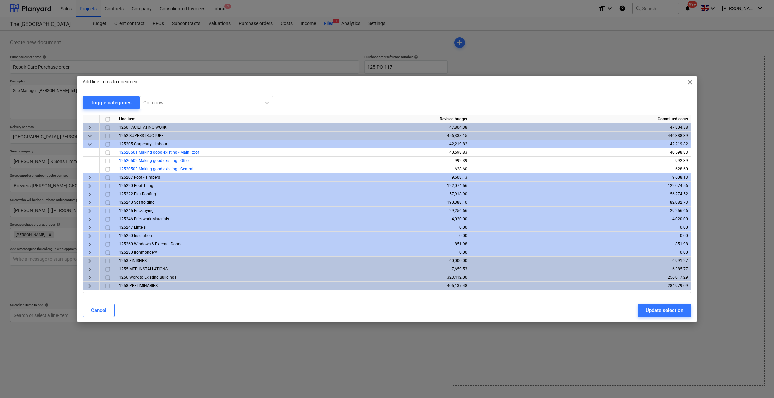
click at [89, 277] on span "keyboard_arrow_right" at bounding box center [90, 278] width 8 height 8
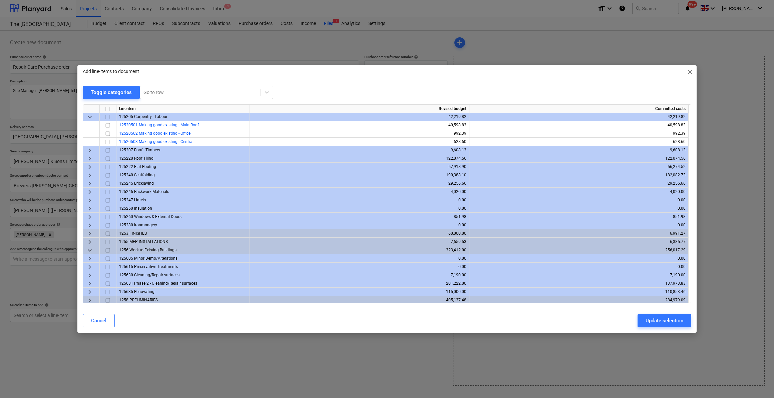
scroll to position [18, 0]
click at [89, 290] on span "keyboard_arrow_right" at bounding box center [90, 292] width 8 height 8
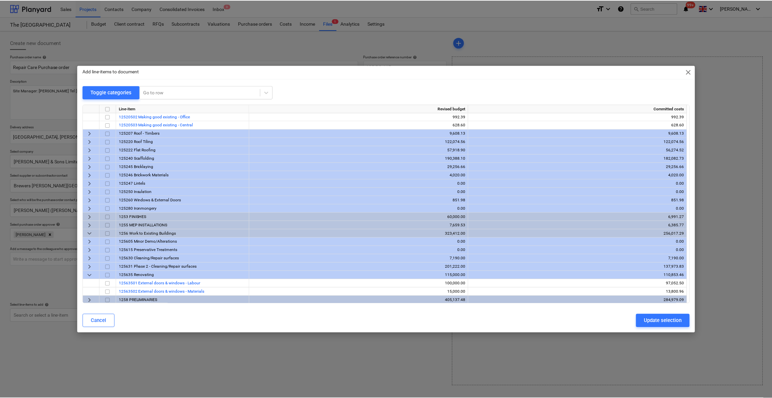
scroll to position [34, 0]
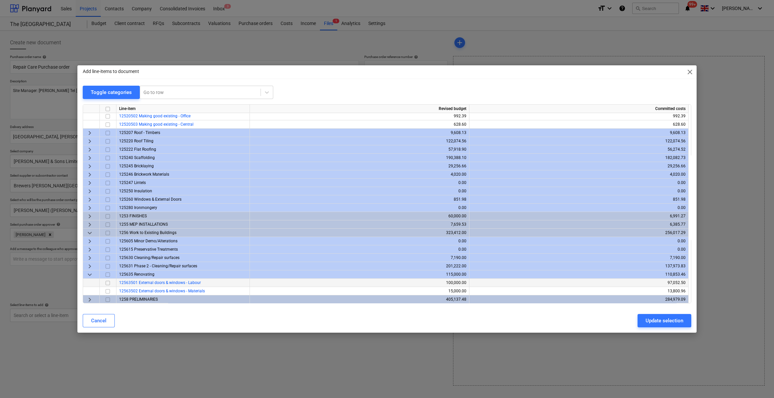
click at [189, 284] on span "12563501 External doors & windows - Labour" at bounding box center [160, 283] width 82 height 5
click at [109, 283] on input "checkbox" at bounding box center [108, 283] width 8 height 8
click at [671, 323] on div "Update selection" at bounding box center [664, 321] width 38 height 9
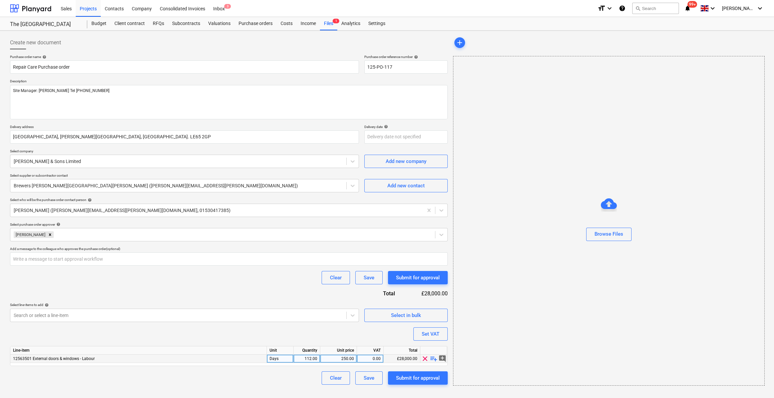
click at [435, 358] on span "playlist_add" at bounding box center [434, 359] width 8 height 8
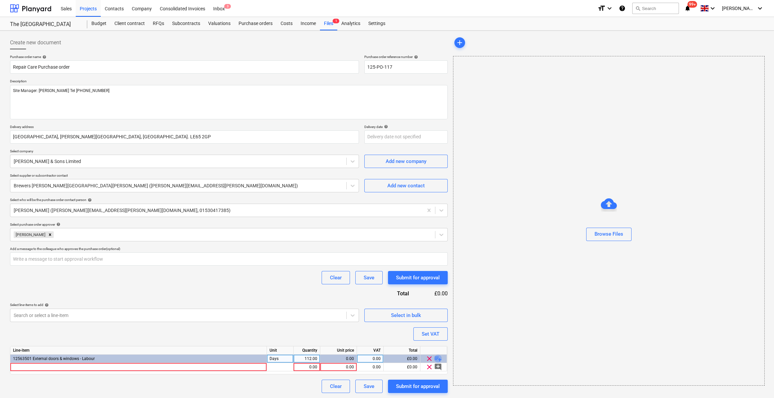
click at [440, 357] on span "playlist_add" at bounding box center [438, 359] width 8 height 8
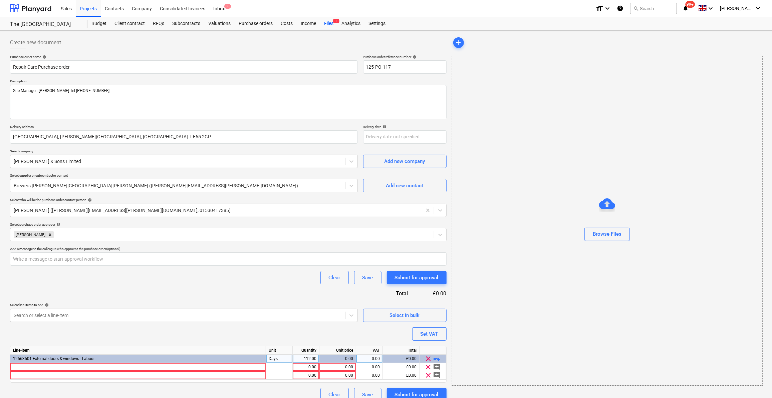
click at [439, 358] on span "playlist_add" at bounding box center [437, 359] width 8 height 8
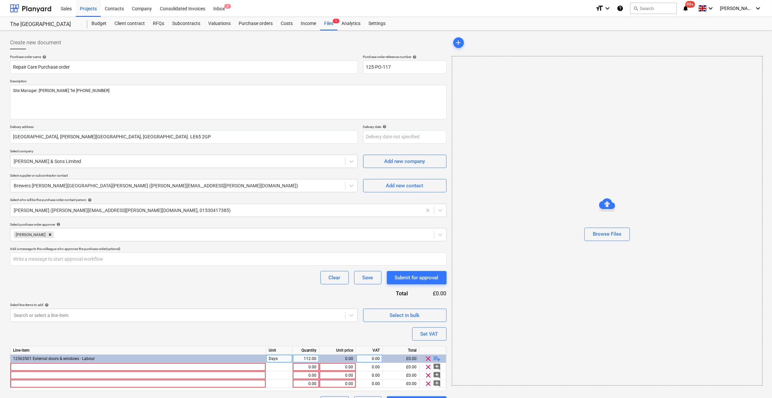
click at [439, 358] on span "playlist_add" at bounding box center [437, 359] width 8 height 8
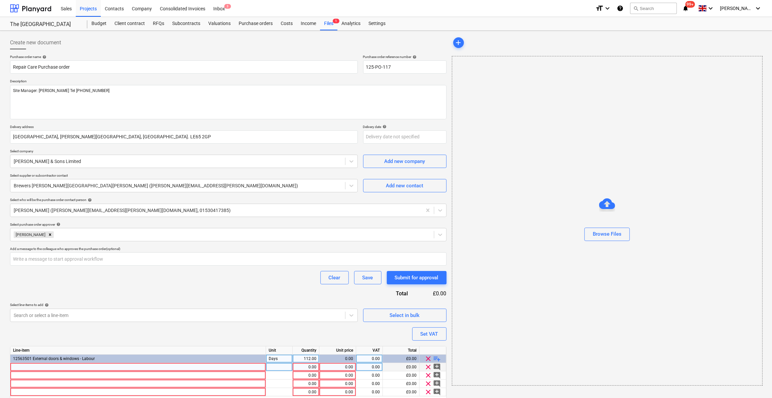
click at [22, 367] on div at bounding box center [138, 367] width 256 height 8
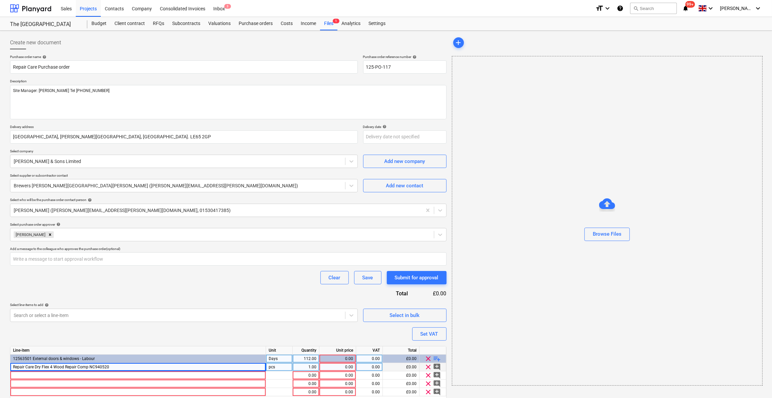
click at [277, 365] on div "pcs" at bounding box center [279, 367] width 27 height 8
click at [345, 366] on div "0.00" at bounding box center [337, 367] width 31 height 8
click at [378, 368] on div "0.00" at bounding box center [369, 367] width 21 height 8
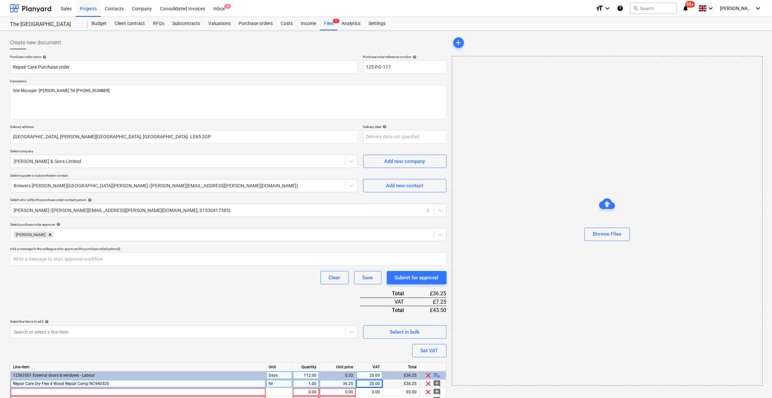
click at [320, 333] on div "Purchase order name help Repair Care Purchase order Purchase order reference nu…" at bounding box center [228, 245] width 436 height 380
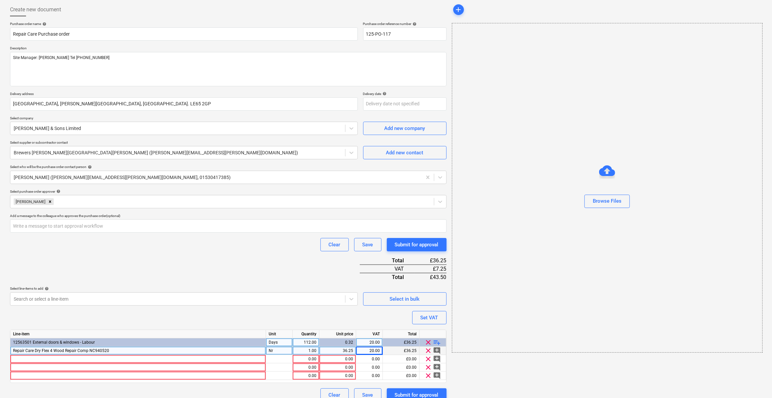
scroll to position [41, 0]
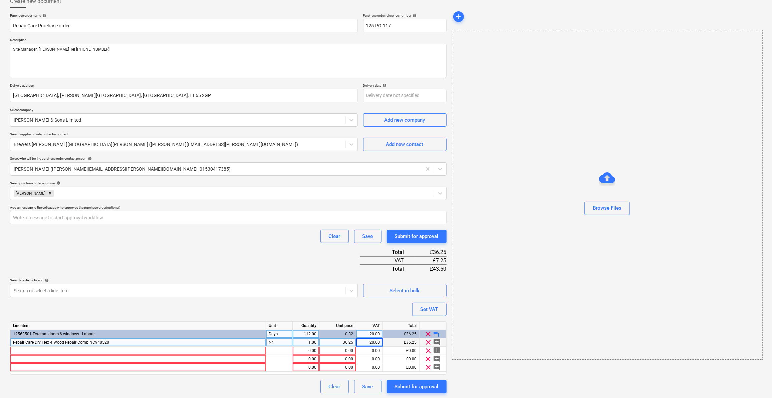
click at [313, 343] on div "1.00" at bounding box center [305, 343] width 21 height 8
click at [290, 386] on div "Clear Save Submit for approval" at bounding box center [228, 386] width 436 height 13
click at [15, 351] on div at bounding box center [138, 351] width 256 height 8
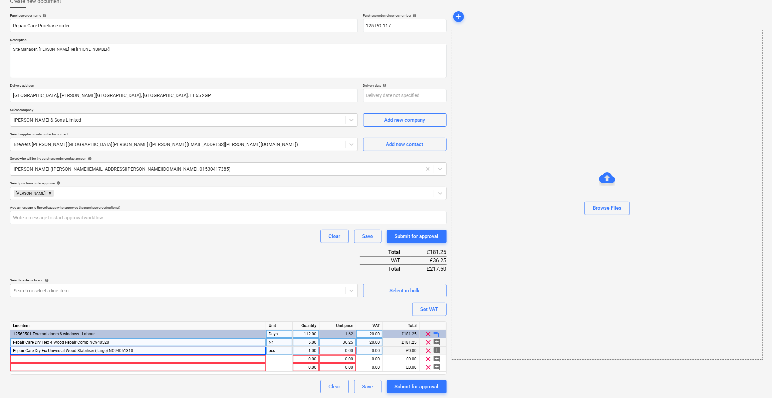
click at [272, 352] on div "pcs" at bounding box center [279, 351] width 27 height 8
click at [351, 349] on div "0.00" at bounding box center [337, 351] width 31 height 8
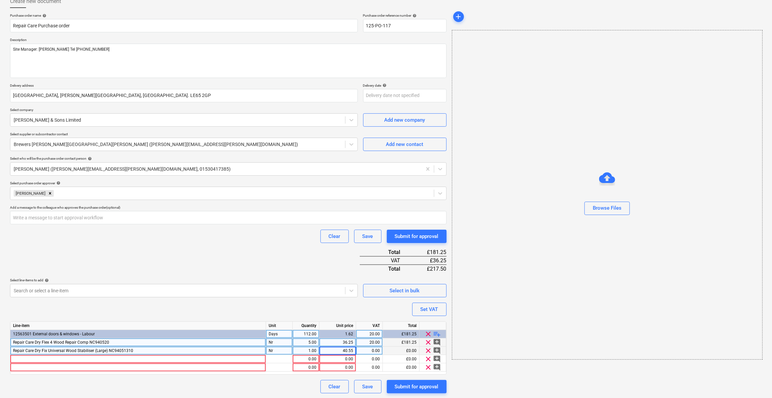
click at [365, 350] on div "0.00" at bounding box center [369, 351] width 21 height 8
click at [178, 378] on div "Purchase order name help Repair Care Purchase order Purchase order reference nu…" at bounding box center [228, 203] width 436 height 380
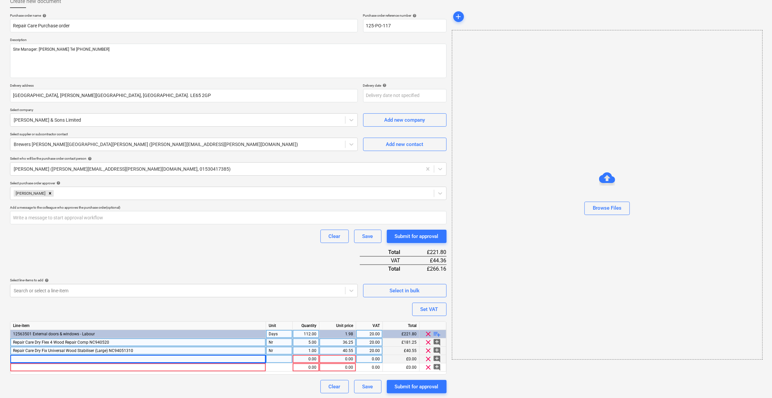
drag, startPoint x: 16, startPoint y: 359, endPoint x: 147, endPoint y: 358, distance: 130.8
click at [147, 358] on div at bounding box center [138, 359] width 256 height 8
click at [271, 357] on div at bounding box center [279, 359] width 27 height 8
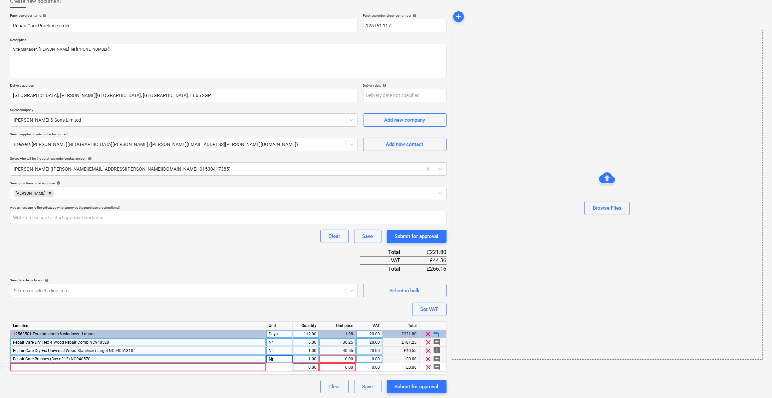
click at [341, 357] on div "0.00" at bounding box center [337, 359] width 31 height 8
click at [379, 360] on div "0.00" at bounding box center [369, 359] width 21 height 8
click at [173, 383] on div "Clear Save Submit for approval" at bounding box center [228, 386] width 436 height 13
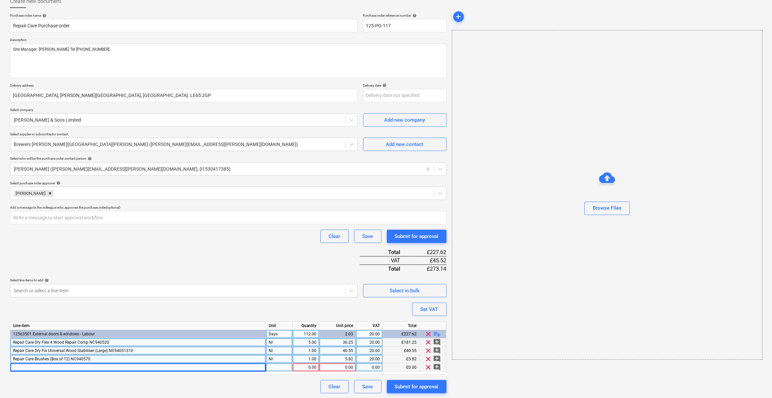
drag, startPoint x: 14, startPoint y: 366, endPoint x: 21, endPoint y: 367, distance: 6.8
click at [21, 367] on div at bounding box center [138, 368] width 256 height 8
click at [273, 366] on div at bounding box center [279, 368] width 27 height 8
click at [348, 366] on div "0.00" at bounding box center [337, 368] width 31 height 8
click at [375, 365] on div "0.00" at bounding box center [369, 368] width 21 height 8
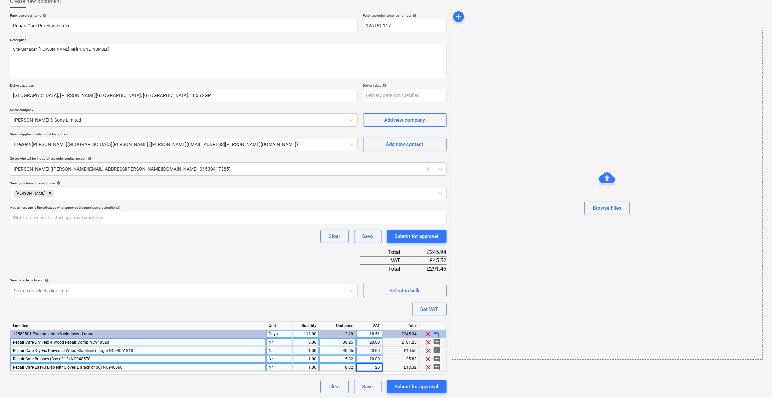
click at [253, 382] on div "Clear Save Submit for approval" at bounding box center [228, 386] width 436 height 13
click at [414, 238] on div "Submit for approval" at bounding box center [417, 236] width 44 height 9
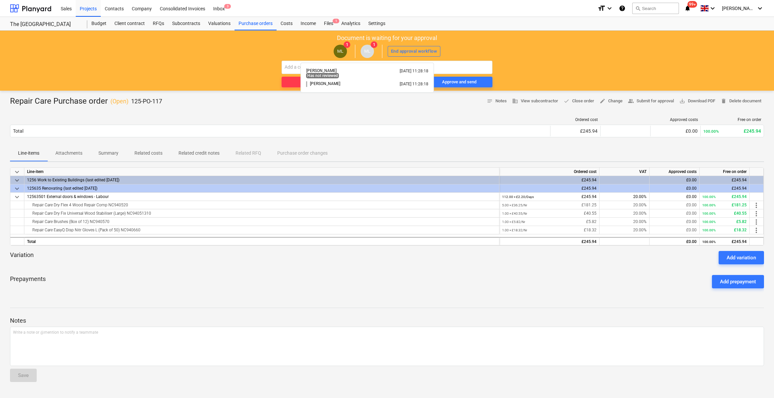
click at [367, 51] on span "ML" at bounding box center [367, 51] width 6 height 5
click at [393, 81] on div "Approve" at bounding box center [387, 82] width 16 height 8
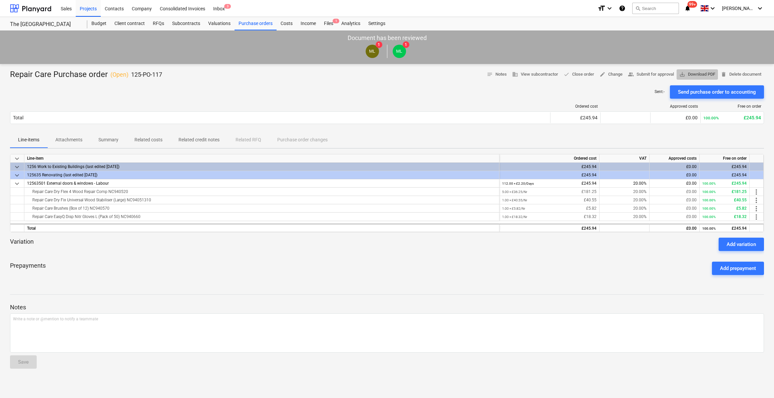
click at [700, 75] on span "save_alt Download PDF" at bounding box center [697, 75] width 36 height 8
